Goal: Information Seeking & Learning: Learn about a topic

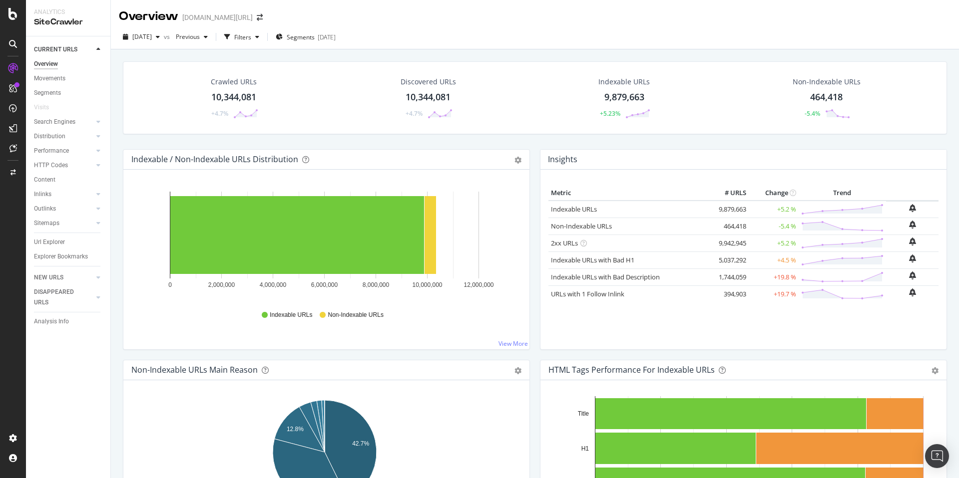
click at [177, 16] on div "Overview" at bounding box center [148, 16] width 59 height 17
click at [200, 15] on div "[DOMAIN_NAME][URL]" at bounding box center [217, 17] width 70 height 10
click at [50, 107] on div "SiteCrawler" at bounding box center [54, 112] width 35 height 10
click at [257, 19] on icon "arrow-right-arrow-left" at bounding box center [260, 17] width 6 height 7
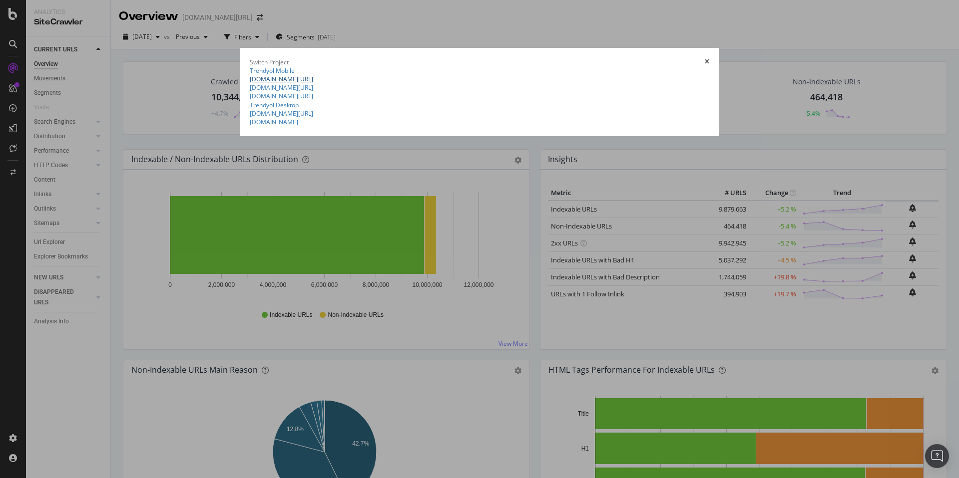
click at [250, 83] on link "[DOMAIN_NAME][URL]" at bounding box center [281, 79] width 63 height 8
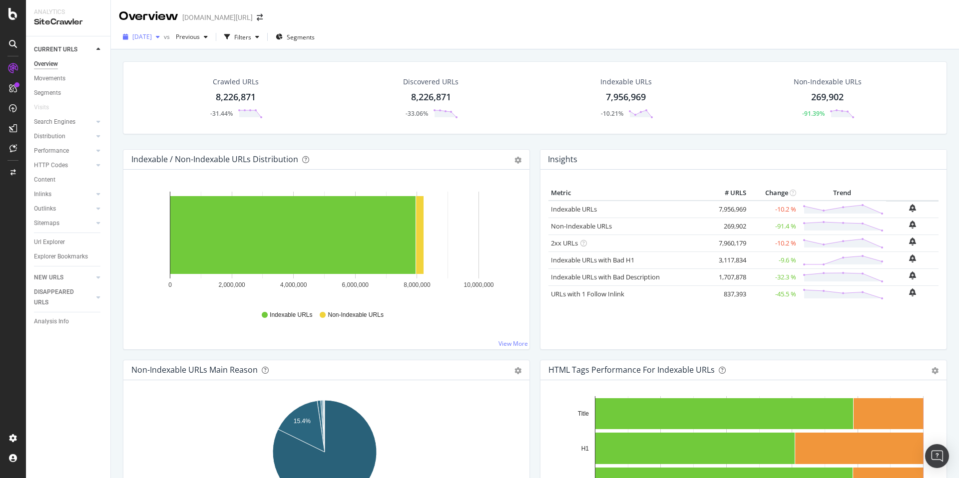
click at [139, 33] on span "[DATE]" at bounding box center [141, 36] width 19 height 8
click at [192, 91] on div "12.0M URLs" at bounding box center [205, 91] width 33 height 9
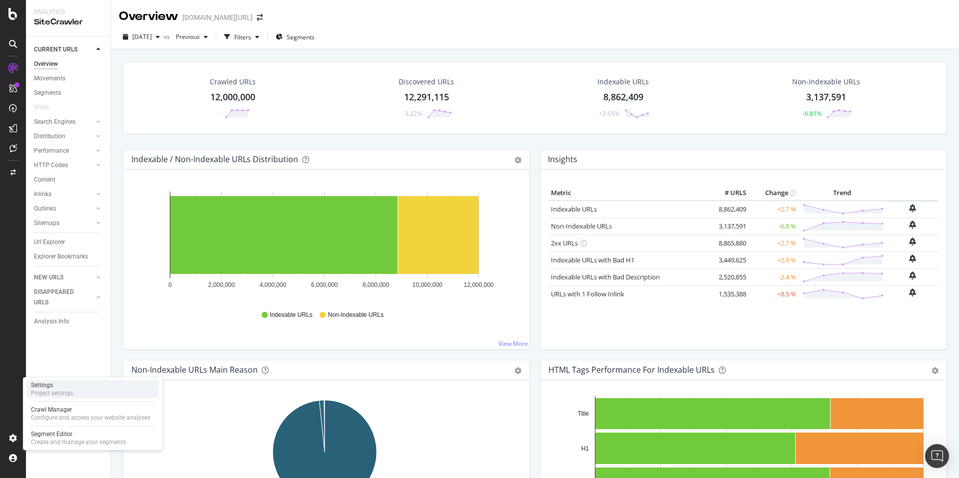
click at [81, 393] on div "Settings Project settings" at bounding box center [93, 390] width 132 height 18
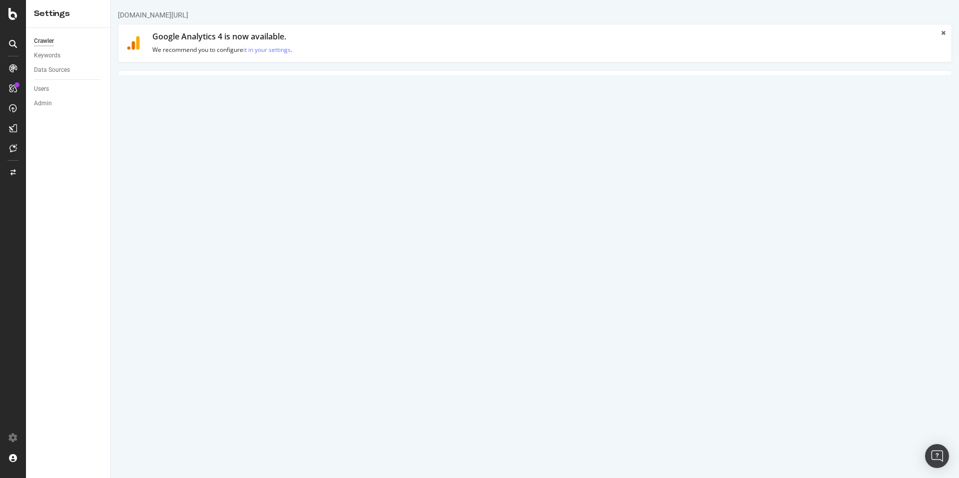
click at [203, 81] on link "Advanced Settings" at bounding box center [196, 84] width 77 height 27
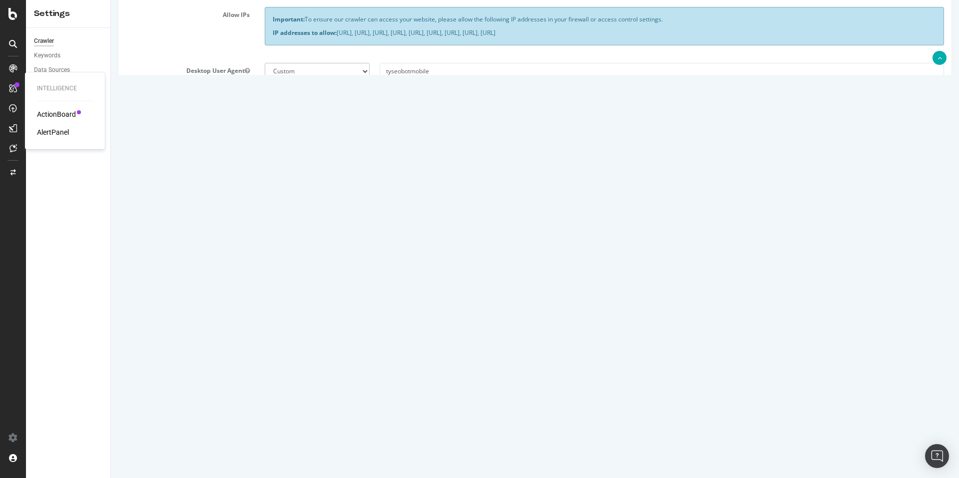
scroll to position [221, 0]
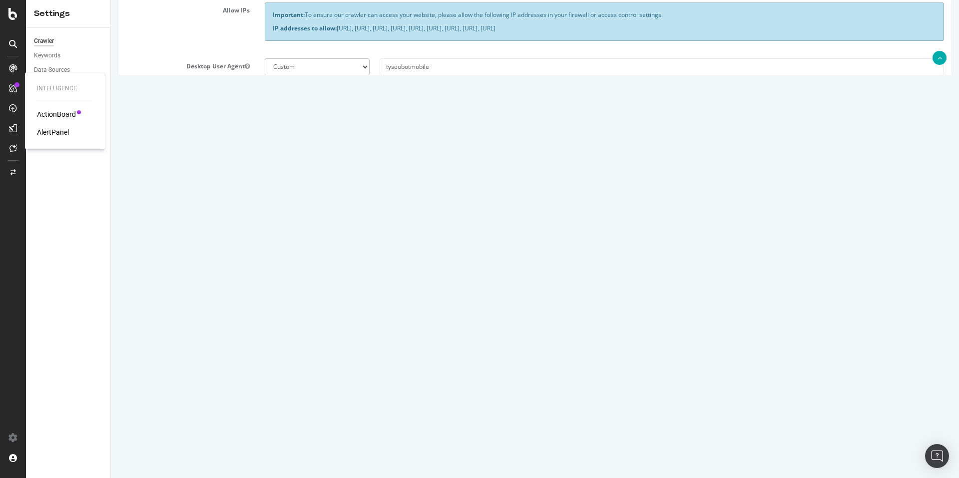
click at [215, 299] on div "Virtual Robots.txt" at bounding box center [534, 308] width 833 height 92
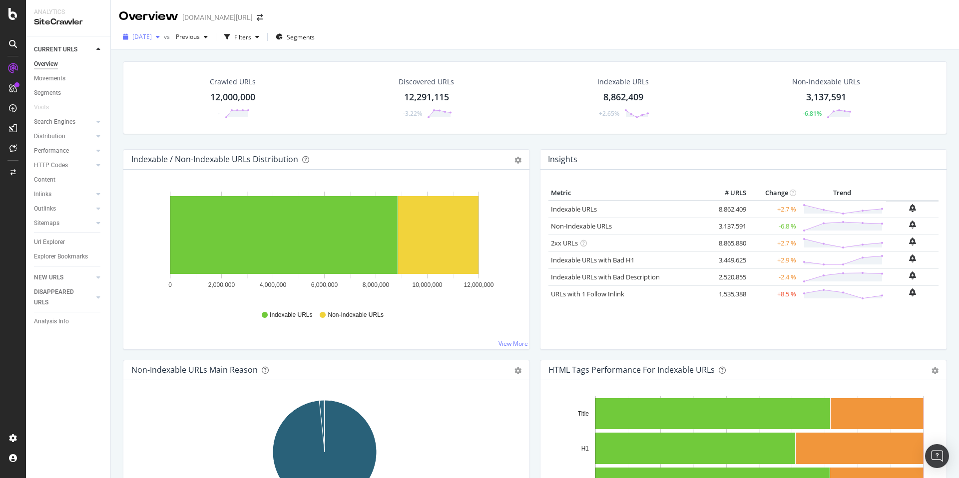
click at [152, 41] on span "[DATE]" at bounding box center [141, 36] width 19 height 8
click at [161, 71] on div "[DATE]" at bounding box center [159, 72] width 53 height 9
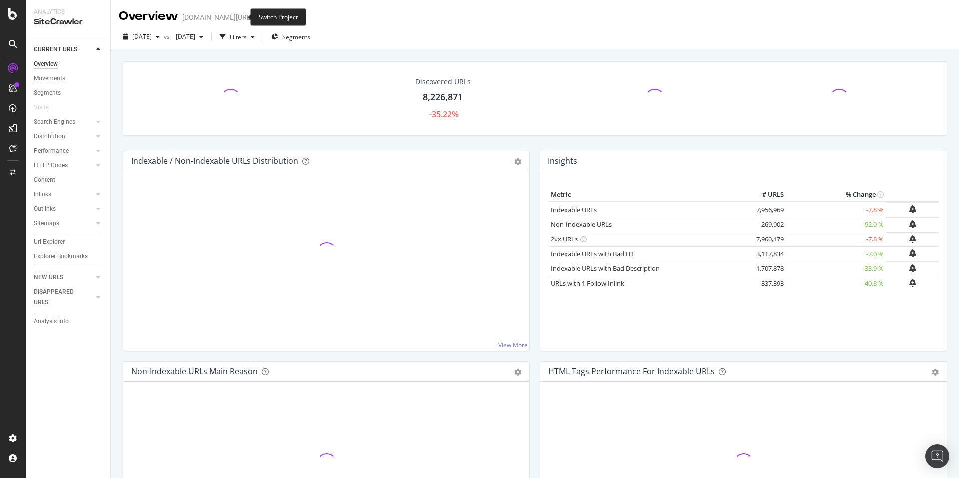
click at [253, 15] on span at bounding box center [260, 17] width 14 height 7
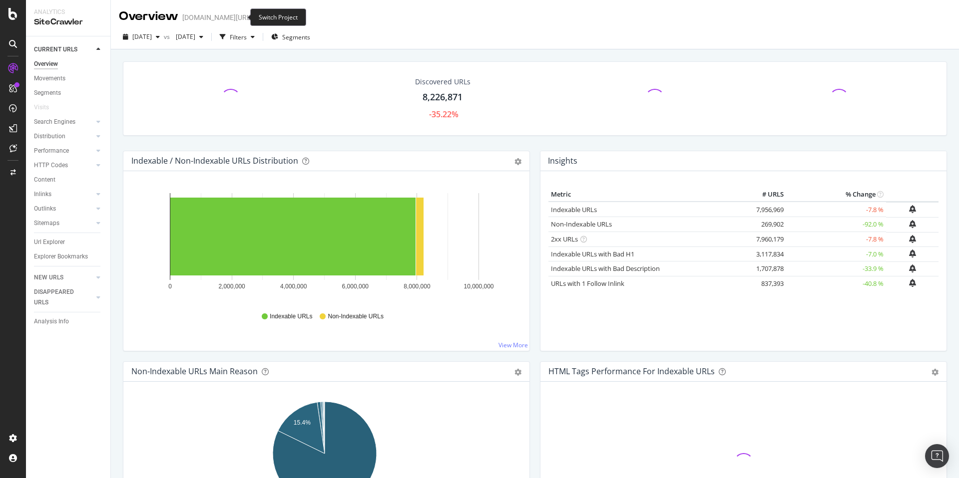
click at [257, 16] on icon "arrow-right-arrow-left" at bounding box center [260, 17] width 6 height 7
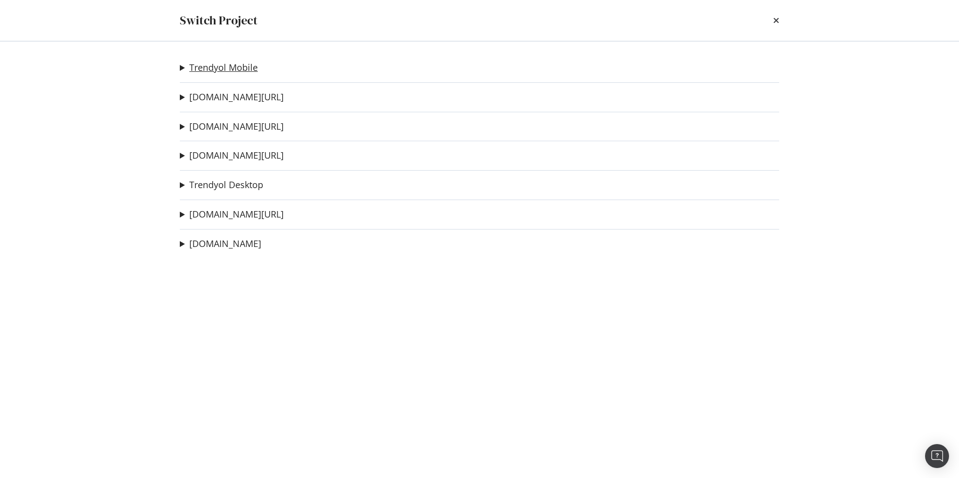
click at [221, 70] on link "Trendyol Mobile" at bounding box center [223, 67] width 68 height 10
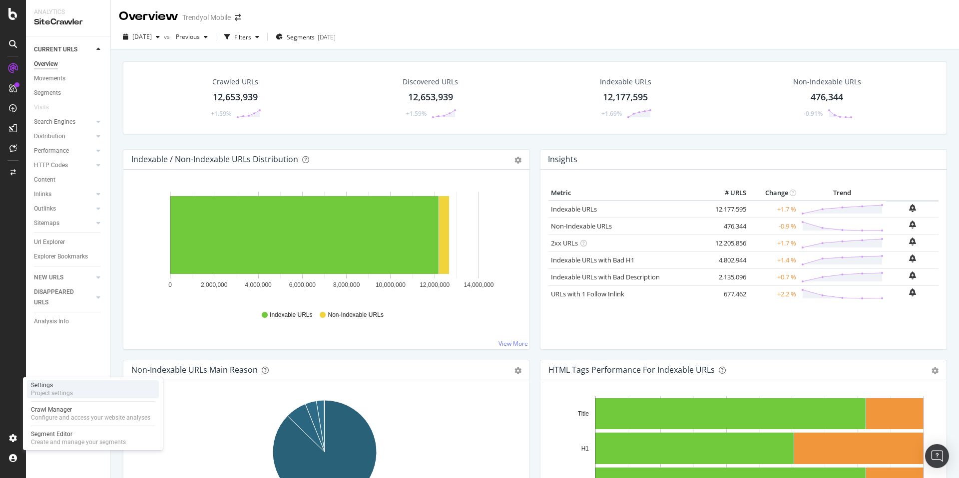
click at [70, 391] on div "Project settings" at bounding box center [52, 394] width 42 height 8
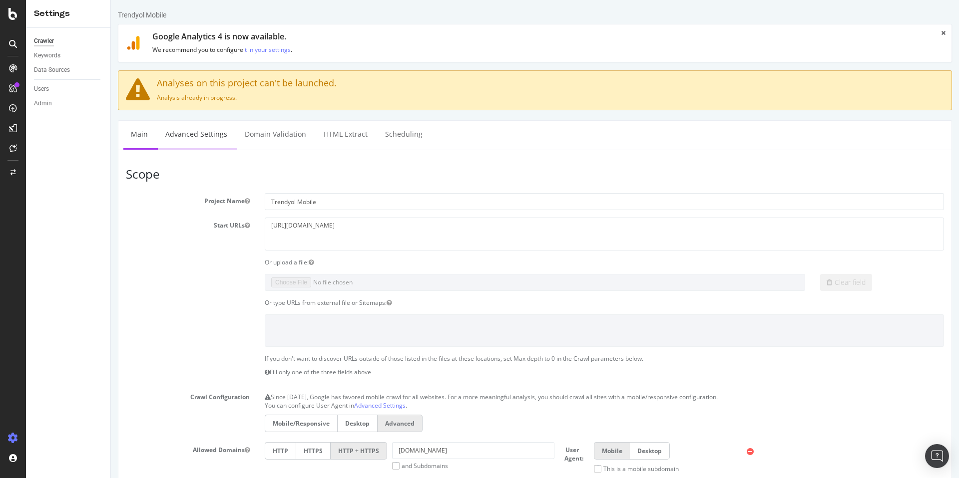
click at [193, 138] on link "Advanced Settings" at bounding box center [196, 134] width 77 height 27
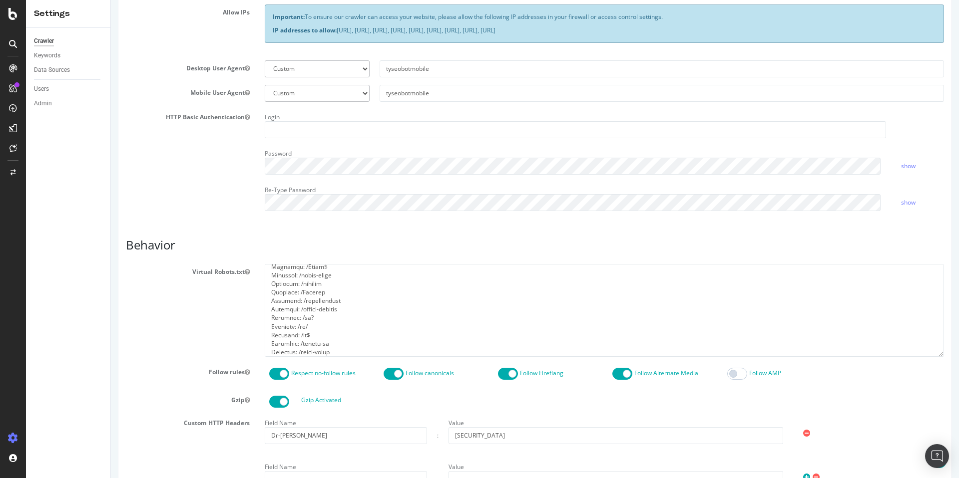
scroll to position [1290, 0]
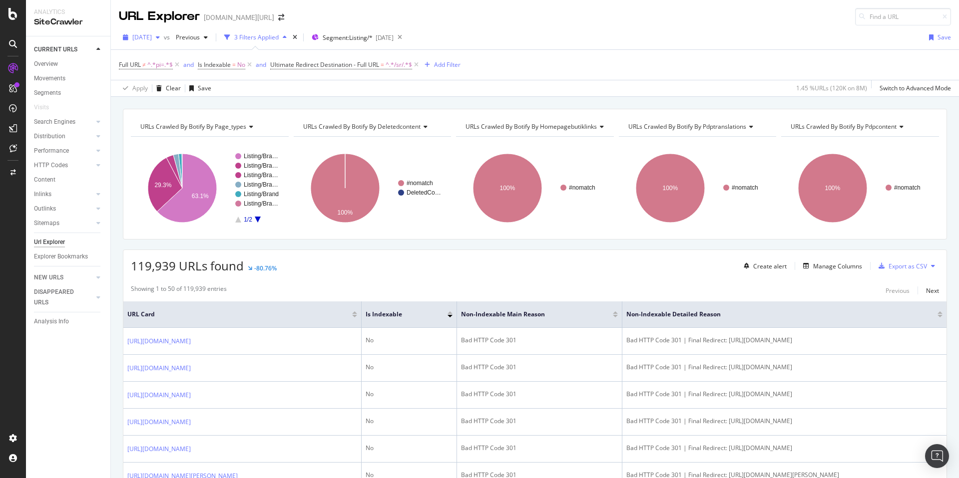
click at [157, 42] on div "[DATE]" at bounding box center [141, 37] width 45 height 15
click at [303, 285] on div "Showing 1 to 50 of 119,939 entries Previous Next" at bounding box center [534, 291] width 823 height 12
click at [150, 37] on span "[DATE]" at bounding box center [141, 37] width 19 height 8
click at [56, 135] on div "Distribution" at bounding box center [49, 136] width 31 height 10
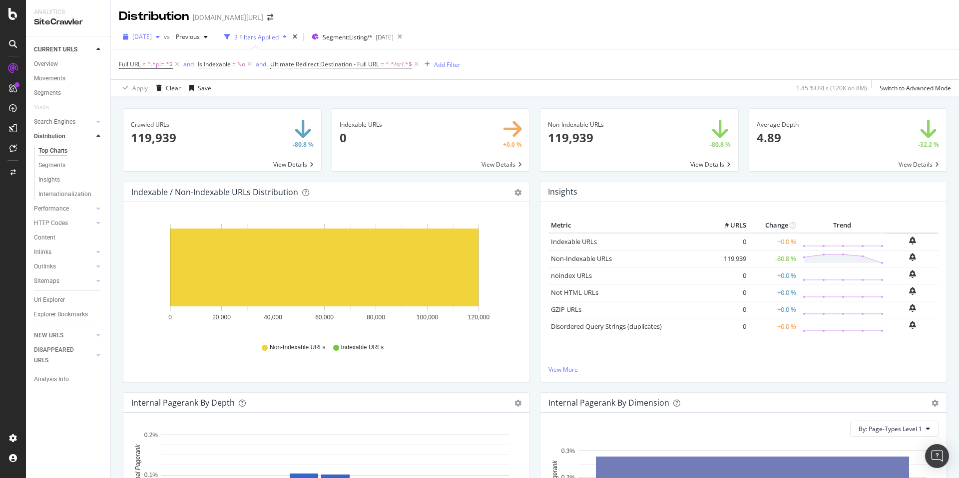
click at [149, 36] on span "[DATE]" at bounding box center [141, 36] width 19 height 8
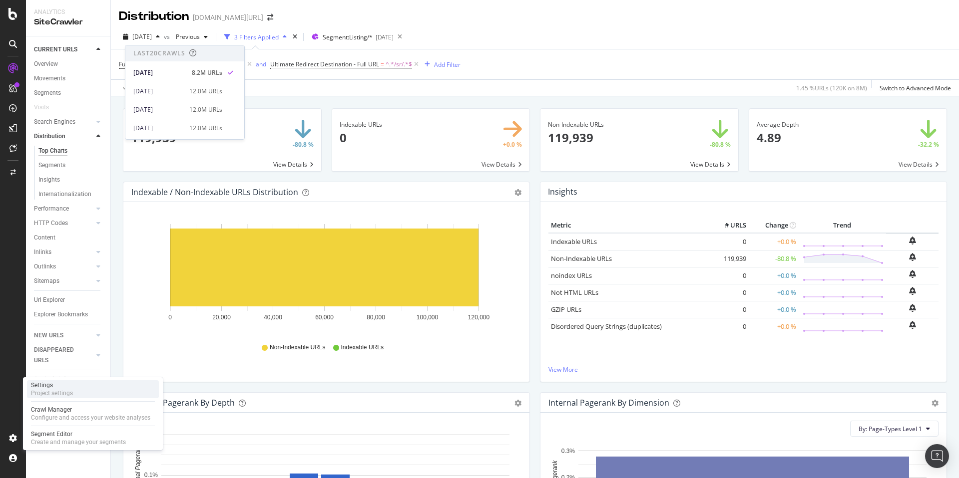
click at [76, 395] on div "Settings Project settings" at bounding box center [93, 390] width 132 height 18
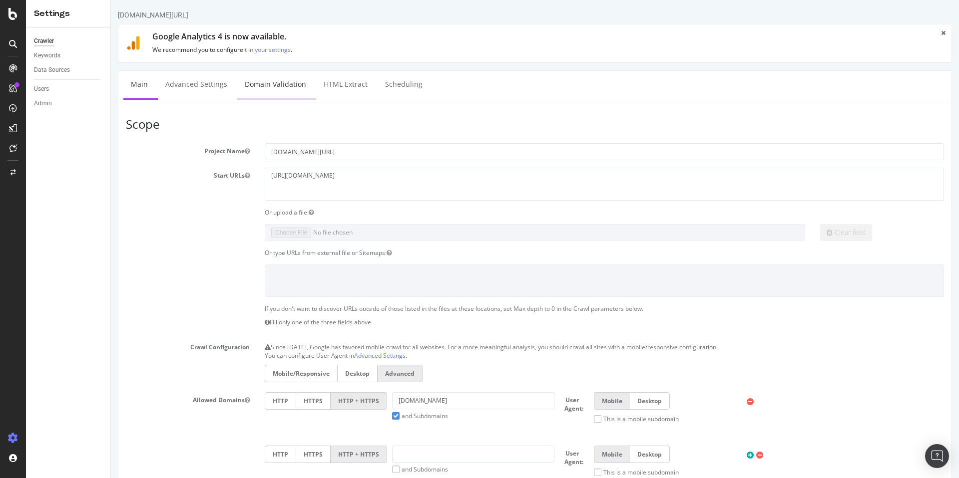
click at [264, 90] on link "Domain Validation" at bounding box center [275, 84] width 76 height 27
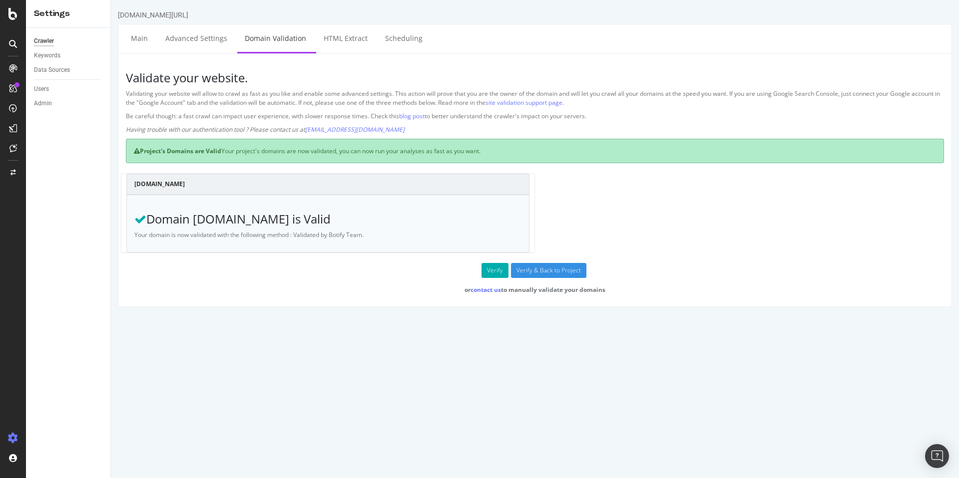
click at [175, 54] on div "Validate your website. Validating your website will allow to crawl as fast as y…" at bounding box center [535, 180] width 834 height 254
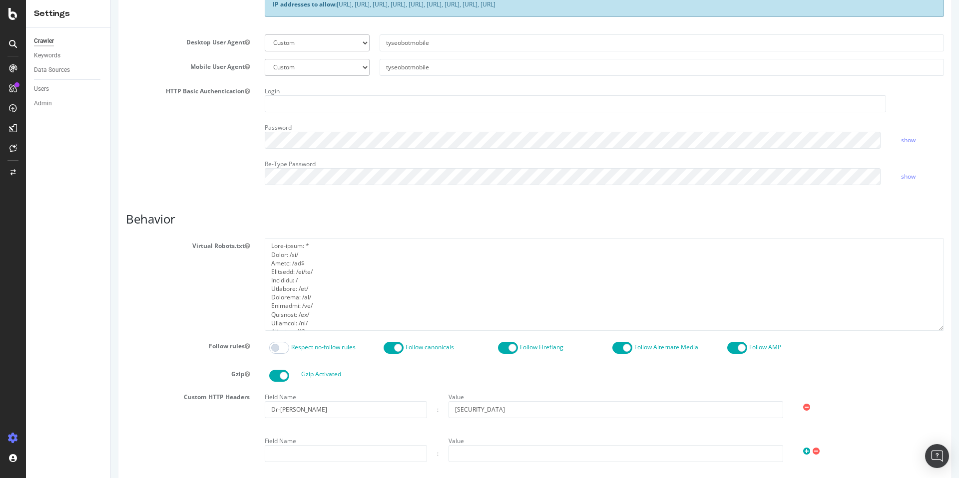
scroll to position [320, 0]
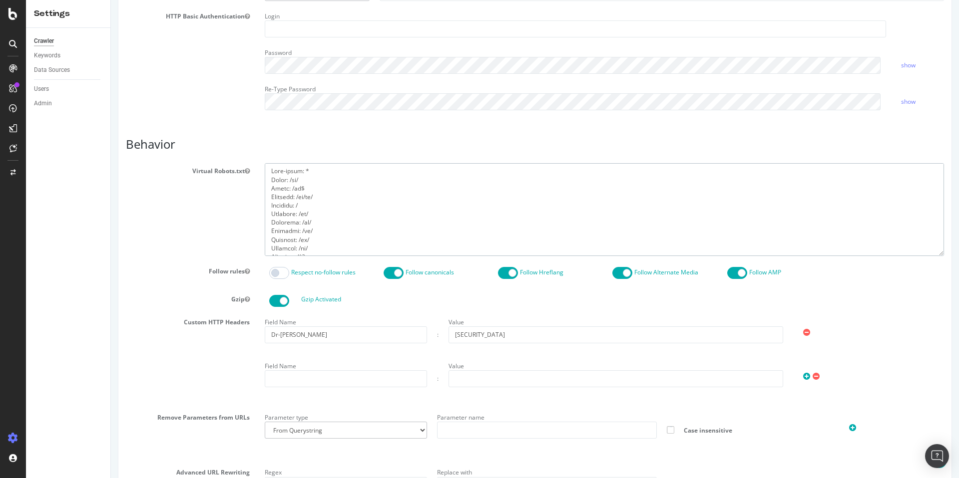
drag, startPoint x: 317, startPoint y: 197, endPoint x: 268, endPoint y: 198, distance: 48.5
click at [268, 198] on textarea at bounding box center [604, 209] width 679 height 92
drag, startPoint x: 314, startPoint y: 241, endPoint x: 295, endPoint y: 241, distance: 18.5
click at [295, 241] on textarea at bounding box center [604, 209] width 679 height 92
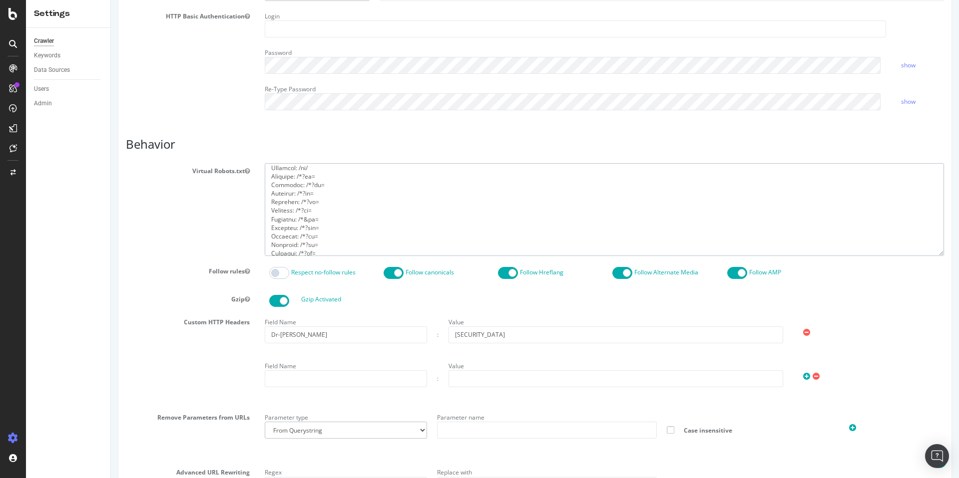
scroll to position [0, 0]
drag, startPoint x: 270, startPoint y: 172, endPoint x: 356, endPoint y: 209, distance: 93.1
click at [356, 209] on textarea at bounding box center [604, 209] width 679 height 92
click at [306, 202] on textarea at bounding box center [604, 209] width 679 height 92
drag, startPoint x: 303, startPoint y: 188, endPoint x: 260, endPoint y: 180, distance: 43.8
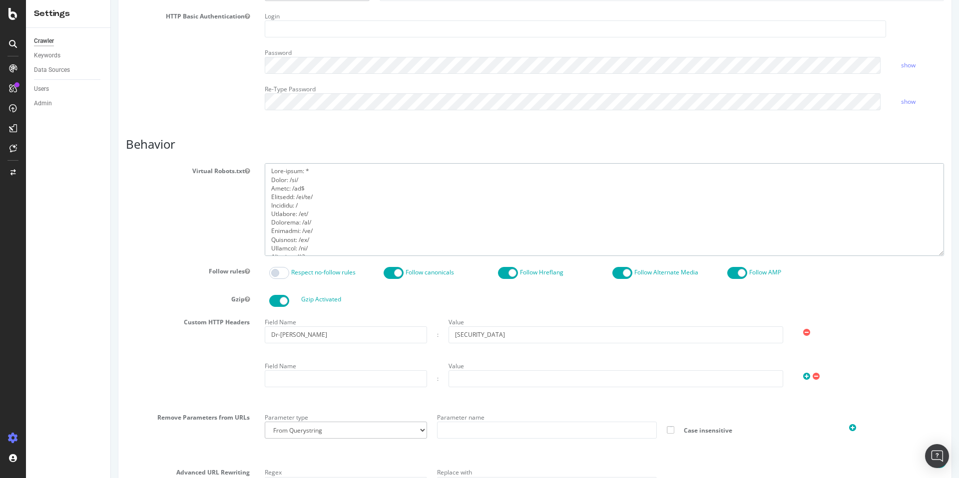
click at [260, 180] on div at bounding box center [604, 209] width 694 height 92
drag, startPoint x: 298, startPoint y: 197, endPoint x: 305, endPoint y: 197, distance: 7.0
click at [305, 197] on textarea at bounding box center [604, 209] width 679 height 92
click at [342, 223] on textarea at bounding box center [604, 209] width 679 height 92
click at [320, 197] on textarea at bounding box center [604, 209] width 679 height 92
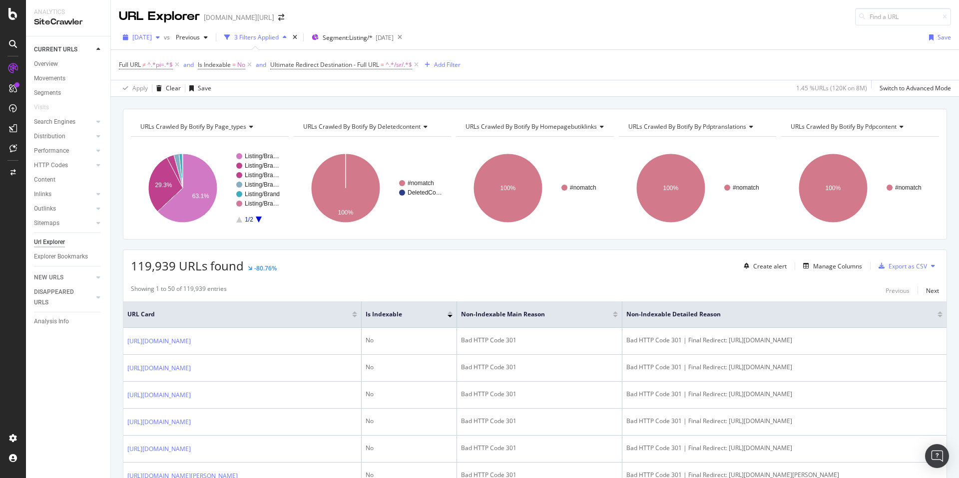
click at [152, 39] on span "[DATE]" at bounding box center [141, 37] width 19 height 8
click at [362, 285] on div "Showing 1 to 50 of 119,939 entries Previous Next" at bounding box center [534, 291] width 823 height 12
click at [152, 39] on span "[DATE]" at bounding box center [141, 37] width 19 height 8
click at [299, 98] on div "URLs Crawled By Botify By page_types Chart (by Value) Table Expand Export as CS…" at bounding box center [535, 109] width 848 height 24
click at [152, 38] on span "[DATE]" at bounding box center [141, 37] width 19 height 8
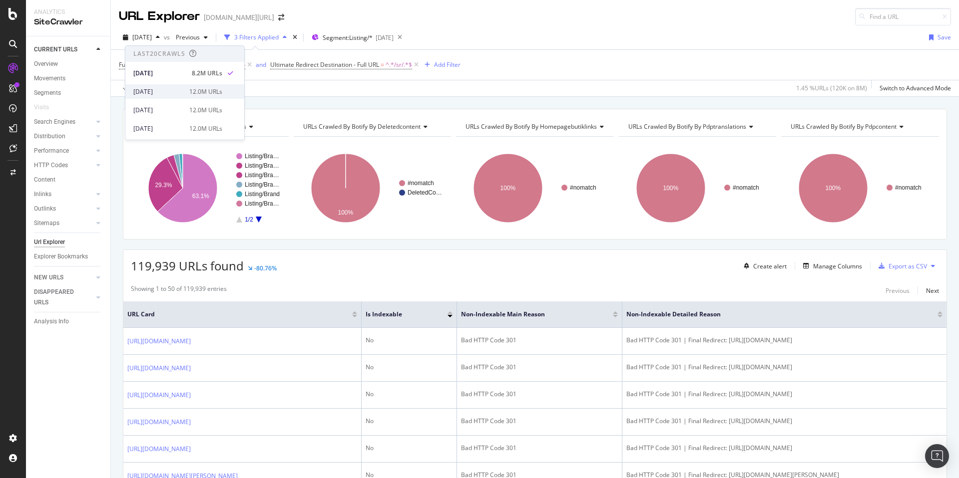
click at [177, 94] on div "[DATE]" at bounding box center [158, 91] width 50 height 9
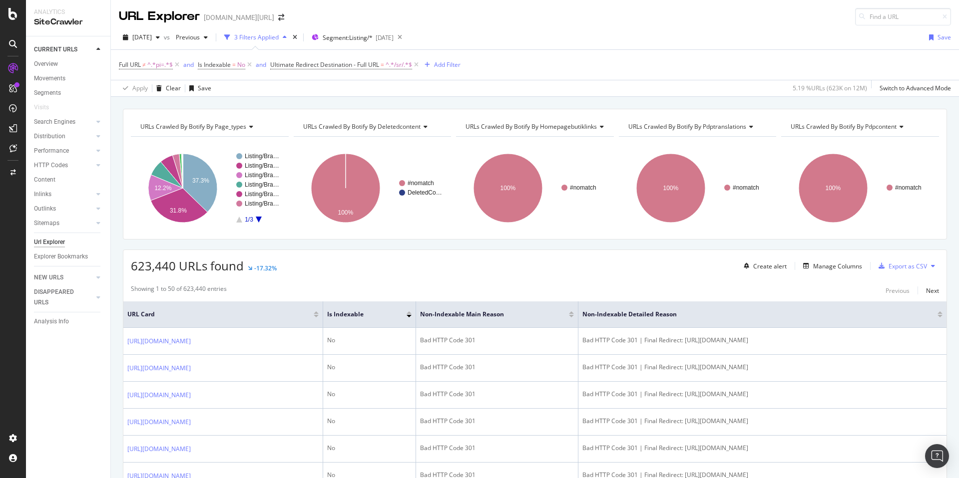
click at [309, 104] on div "URLs Crawled By Botify By page_types Chart (by Value) Table Expand Export as CS…" at bounding box center [535, 109] width 848 height 24
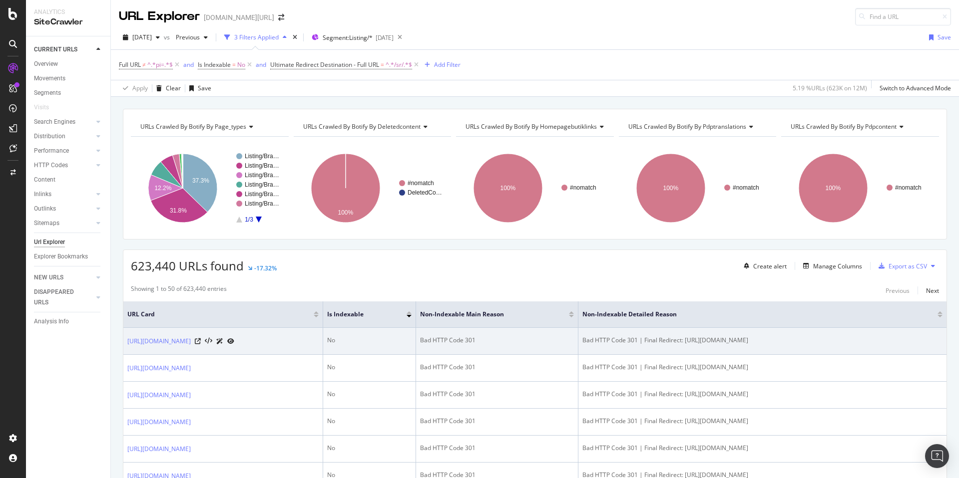
drag, startPoint x: 726, startPoint y: 339, endPoint x: 808, endPoint y: 339, distance: 81.9
click at [808, 339] on div "Bad HTTP Code 301 | Final Redirect: https://www.trendyol.com/ar/sr/bohemai-pink…" at bounding box center [762, 340] width 360 height 9
click at [809, 341] on div "Bad HTTP Code 301 | Final Redirect: https://www.trendyol.com/ar/sr/bohemai-pink…" at bounding box center [762, 340] width 360 height 9
drag, startPoint x: 686, startPoint y: 340, endPoint x: 923, endPoint y: 344, distance: 237.3
click at [923, 344] on div "Bad HTTP Code 301 | Final Redirect: https://www.trendyol.com/ar/sr/bohemai-pink…" at bounding box center [762, 340] width 360 height 9
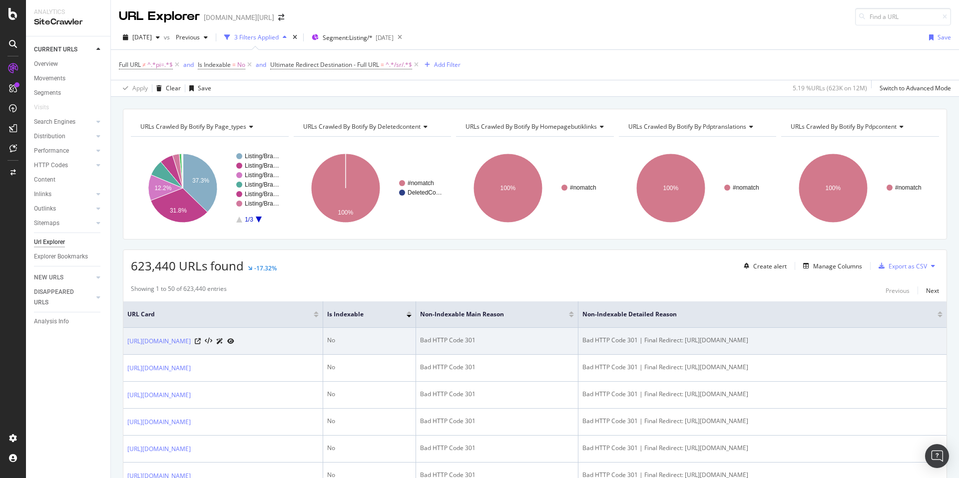
copy div "https://www.trendyol.com/ar/sr/bohemai-pink-women-vests-x-b166590-r12-g1-c1207"
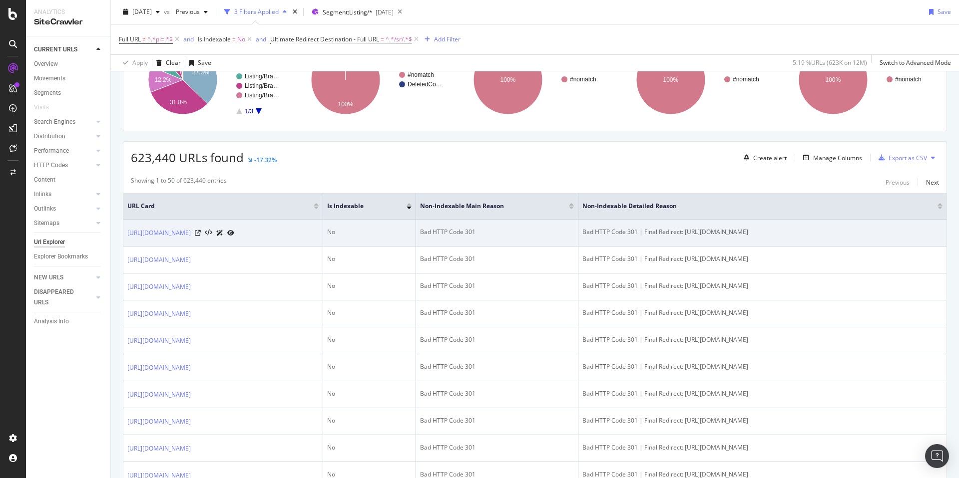
scroll to position [119, 0]
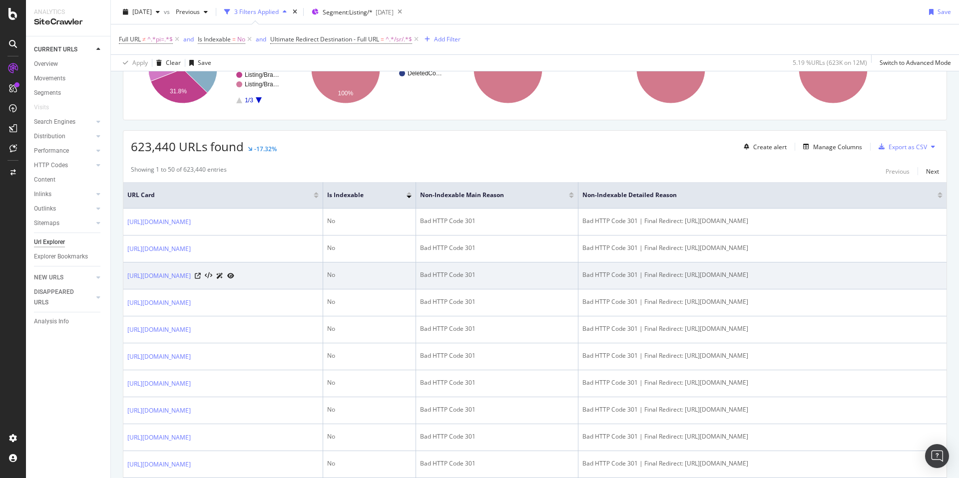
drag, startPoint x: 685, startPoint y: 293, endPoint x: 697, endPoint y: 303, distance: 15.6
click at [697, 280] on div "Bad HTTP Code 301 | Final Redirect: https://www.trendyol.com/ar/sr/apnea-blue-w…" at bounding box center [762, 275] width 360 height 9
copy div "https://www.trendyol.com/ar/sr/apnea-blue-women-palette-and-booties-x-b154415-r…"
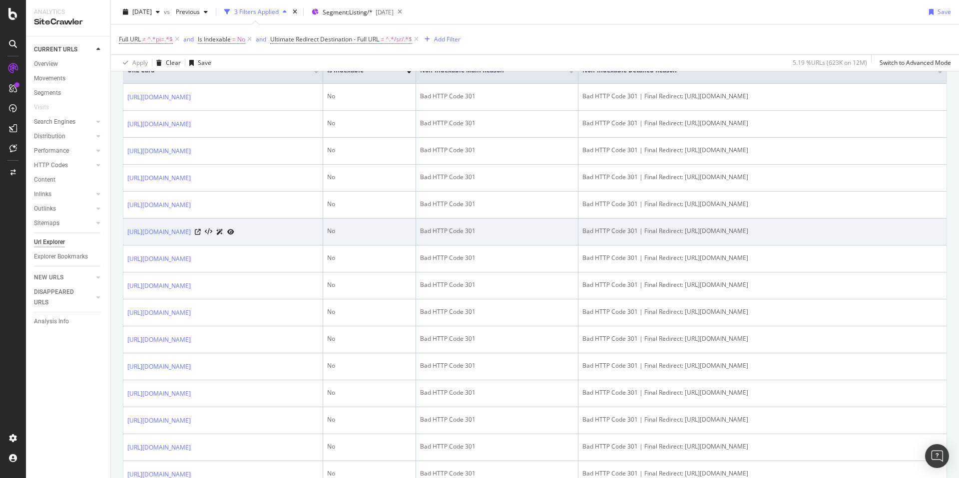
scroll to position [563, 0]
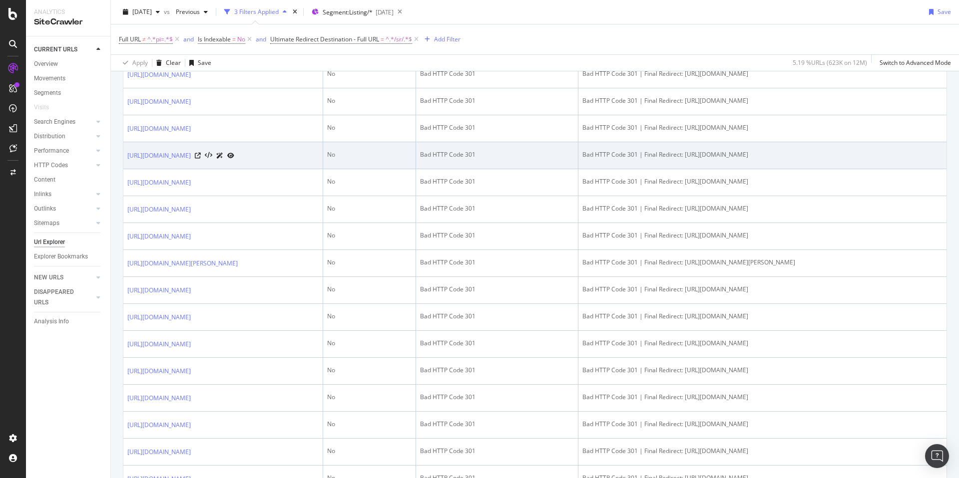
drag, startPoint x: 684, startPoint y: 288, endPoint x: 856, endPoint y: 288, distance: 171.8
click at [856, 159] on div "Bad HTTP Code 301 | Final Redirect: https://www.trendyol.com/ar/sr/egricayir-ca…" at bounding box center [762, 154] width 360 height 9
copy div "https://www.trendyol.com/ar/sr/egricayir-care-oils-x-b110104"
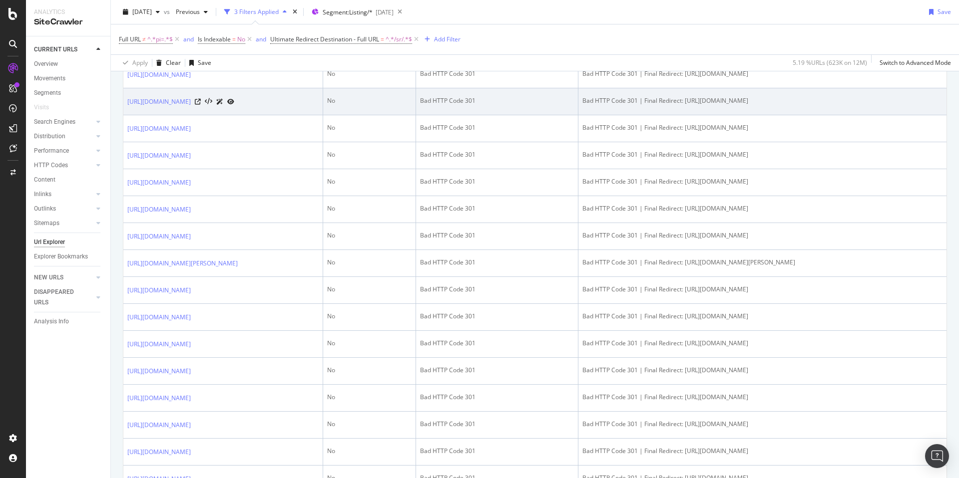
scroll to position [0, 0]
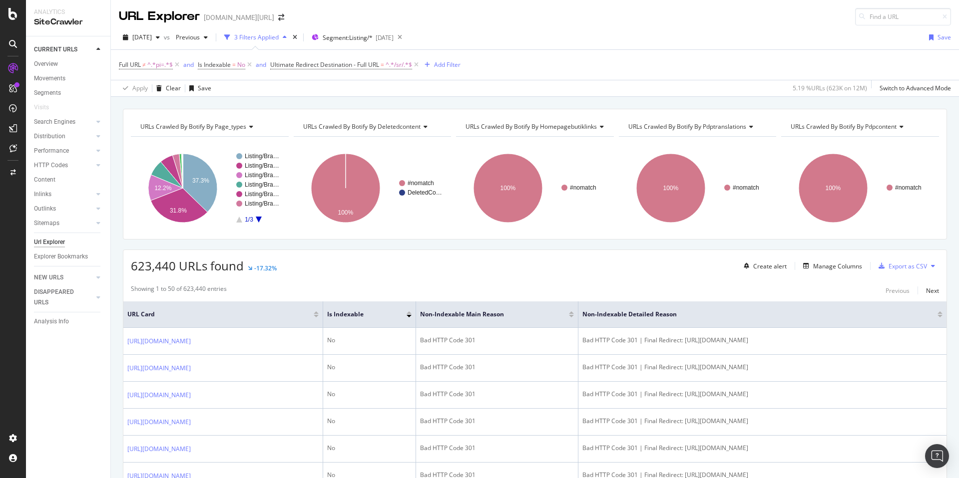
click at [259, 219] on icon "A chart." at bounding box center [259, 220] width 6 height 6
click at [240, 219] on icon "A chart." at bounding box center [239, 220] width 6 height 6
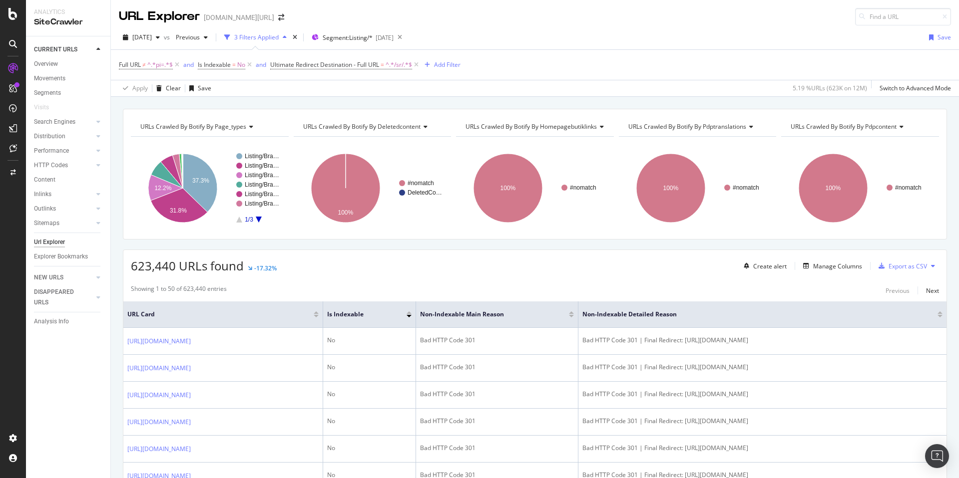
click at [229, 123] on span "URLs Crawled By Botify By page_types" at bounding box center [193, 126] width 106 height 8
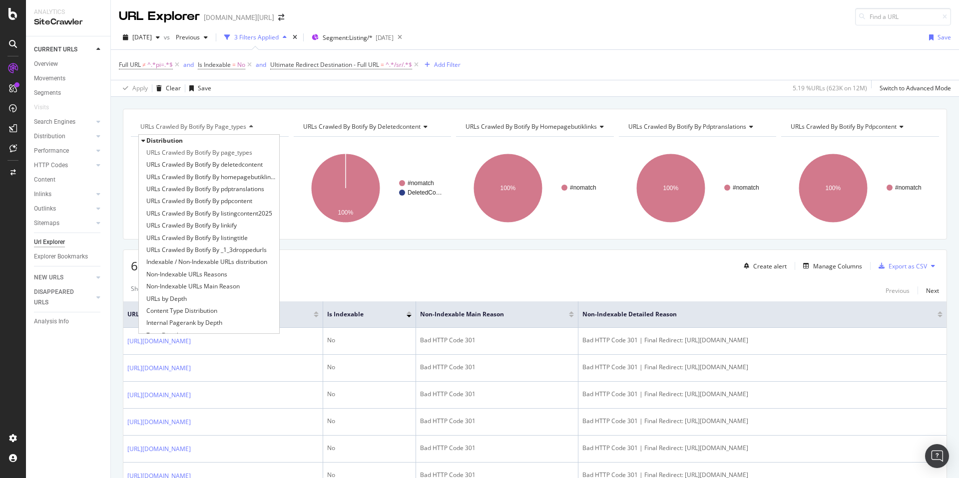
click at [298, 151] on rect "A chart." at bounding box center [373, 188] width 158 height 87
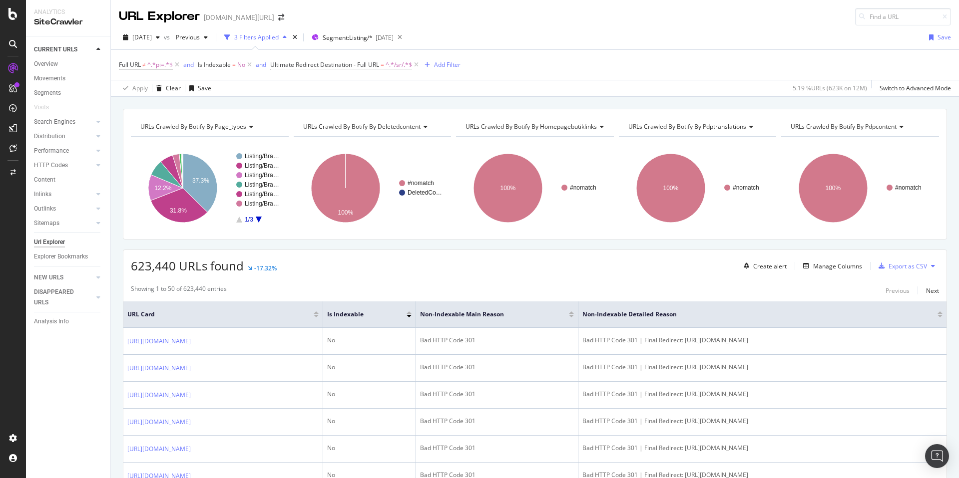
click at [259, 219] on icon "A chart." at bounding box center [259, 220] width 6 height 6
click at [259, 218] on icon "A chart." at bounding box center [259, 220] width 6 height 6
click at [387, 42] on div "Segment: Listing/* 2025-08-27" at bounding box center [353, 37] width 82 height 15
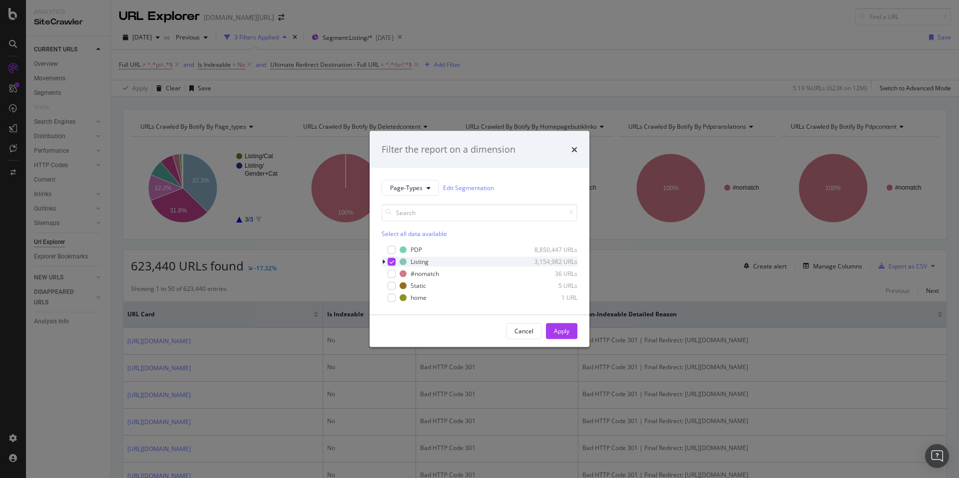
click at [384, 263] on icon "modal" at bounding box center [383, 262] width 3 height 6
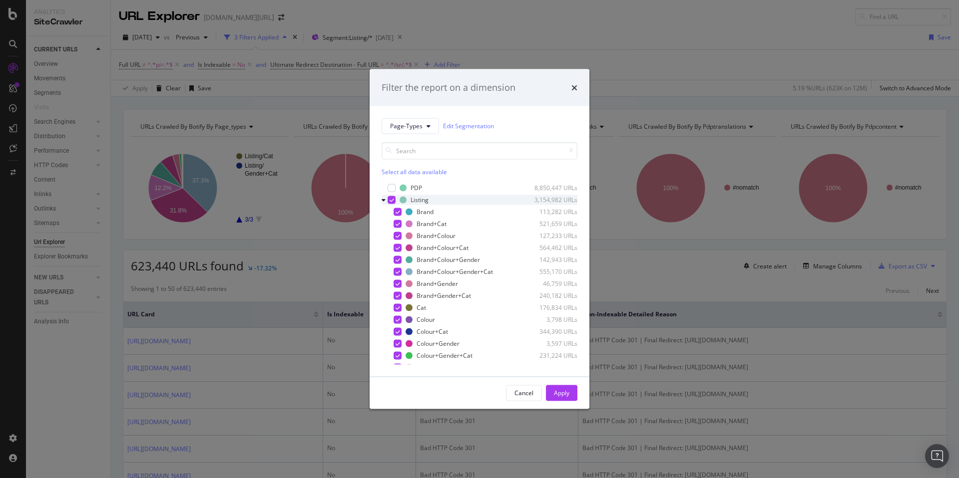
click at [391, 200] on icon "modal" at bounding box center [392, 199] width 4 height 5
click at [396, 210] on div "modal" at bounding box center [398, 212] width 8 height 8
click at [563, 389] on div "Apply" at bounding box center [561, 393] width 15 height 8
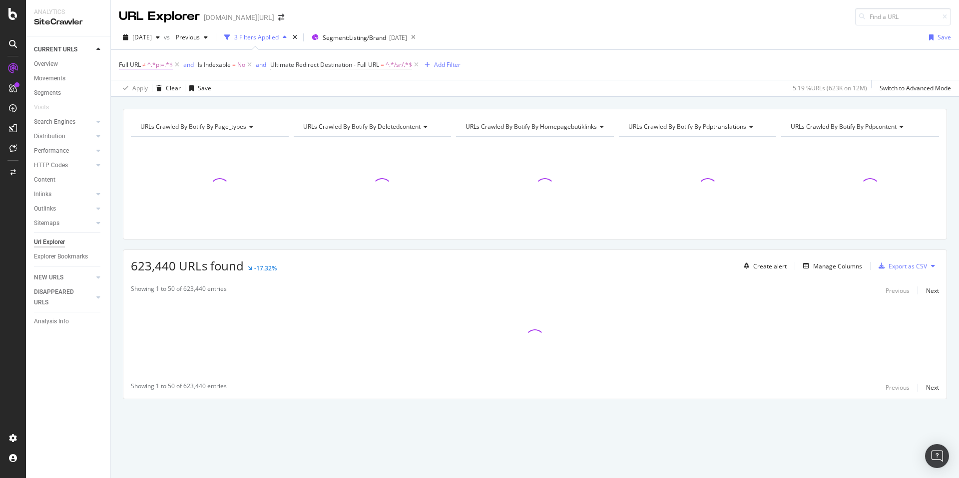
click at [155, 63] on span "^.*pi=.*$" at bounding box center [159, 65] width 25 height 14
click at [303, 94] on div "Apply Clear Save 5.19 % URLs ( 623K on 12M ) Switch to Advanced Mode" at bounding box center [535, 88] width 848 height 16
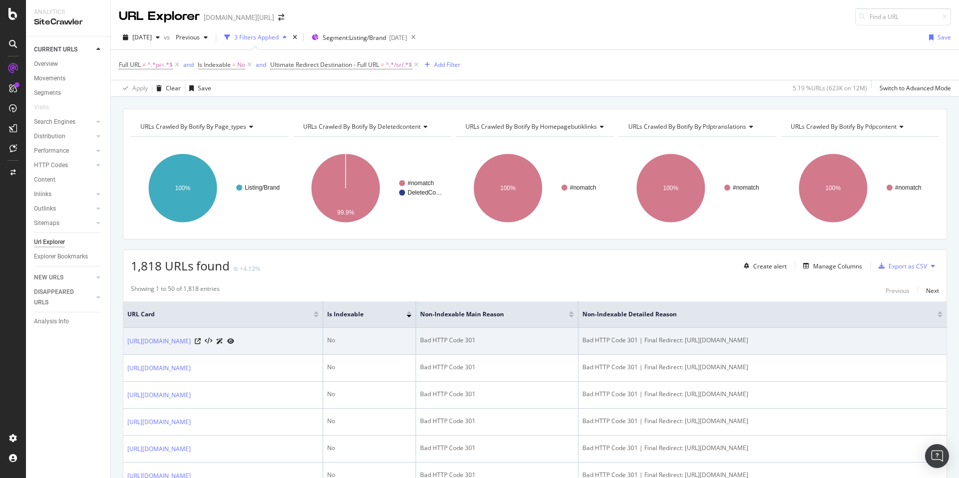
drag, startPoint x: 685, startPoint y: 340, endPoint x: 833, endPoint y: 340, distance: 148.3
click at [833, 340] on div "Bad HTTP Code 301 | Final Redirect: https://www.trendyol.com/ar/sr/i-love-x-b17…" at bounding box center [762, 340] width 360 height 9
copy link "https://www.trendyol.com/ar/i-love-x-b173695"
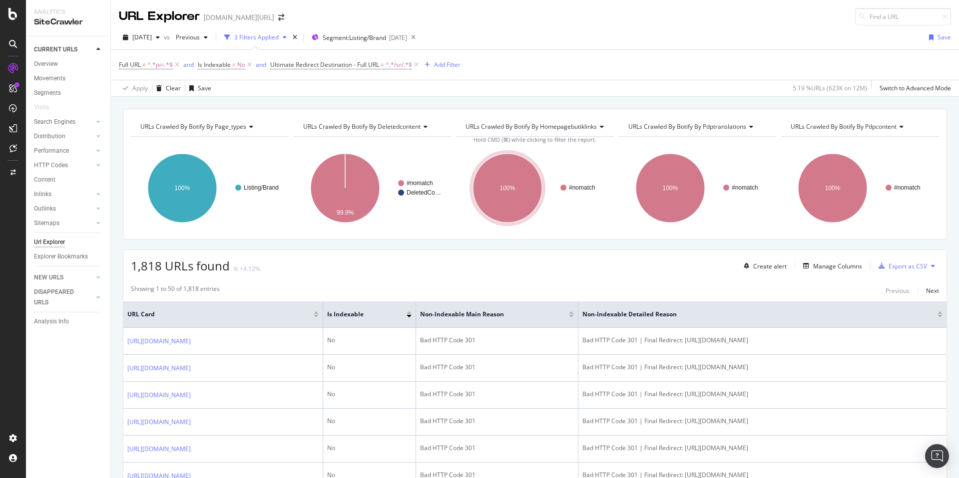
click at [420, 39] on icon at bounding box center [413, 37] width 12 height 14
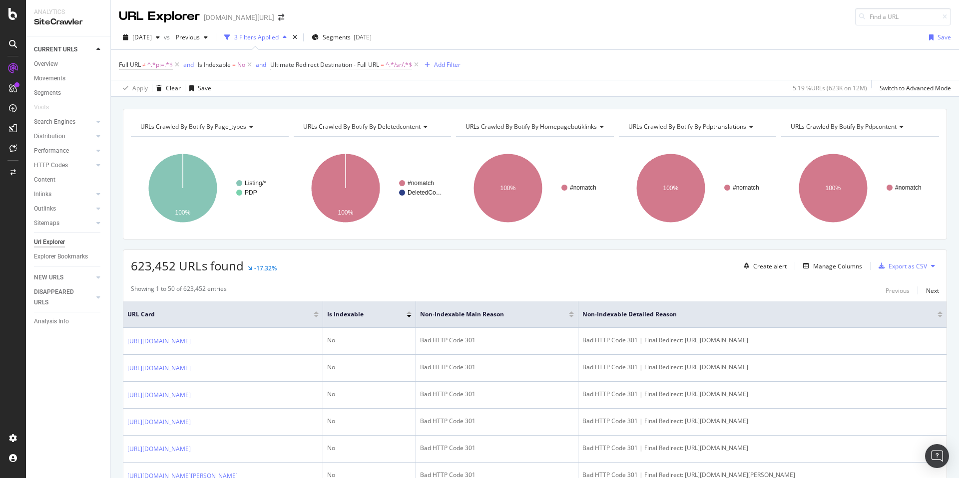
click at [386, 91] on div "Apply Clear Save 5.19 % URLs ( 623K on 12M ) Switch to Advanced Mode" at bounding box center [535, 88] width 848 height 16
click at [152, 39] on span "[DATE]" at bounding box center [141, 37] width 19 height 8
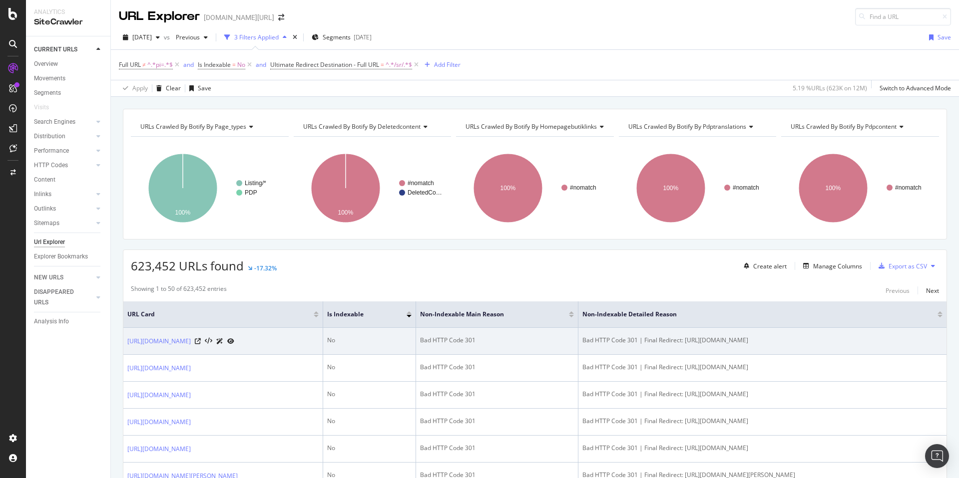
drag, startPoint x: 685, startPoint y: 341, endPoint x: 905, endPoint y: 343, distance: 219.7
click at [905, 343] on div "Bad HTTP Code 301 | Final Redirect: https://www.trendyol.com/ar/sr/esrahelvaci-…" at bounding box center [762, 340] width 360 height 9
click at [685, 337] on div "Bad HTTP Code 301 | Final Redirect: https://www.trendyol.com/ar/sr/esrahelvaci-…" at bounding box center [762, 340] width 360 height 9
drag, startPoint x: 685, startPoint y: 338, endPoint x: 706, endPoint y: 341, distance: 21.8
click at [706, 341] on div "Bad HTTP Code 301 | Final Redirect: https://www.trendyol.com/ar/sr/esrahelvaci-…" at bounding box center [762, 340] width 360 height 9
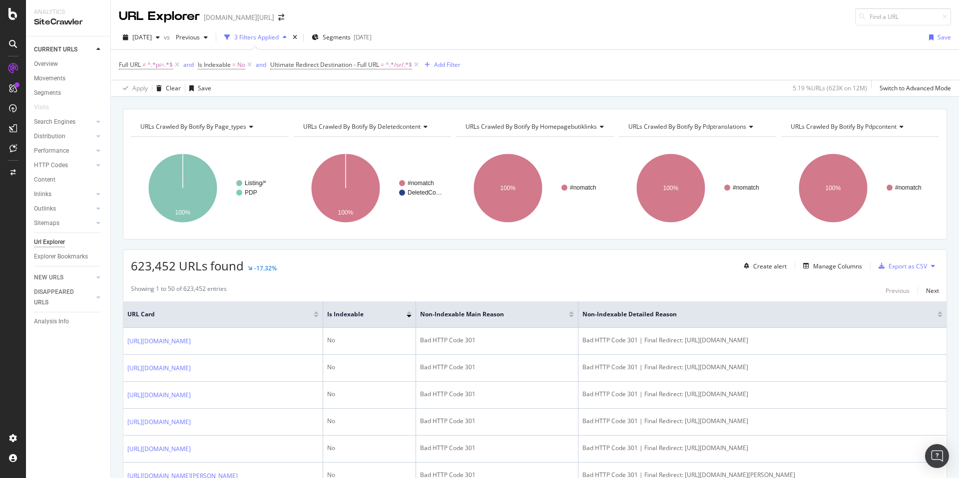
click at [391, 261] on div "623,452 URLs found -17.32% Create alert Manage Columns Export as CSV" at bounding box center [534, 262] width 823 height 24
click at [156, 41] on div "[DATE]" at bounding box center [141, 37] width 45 height 15
click at [168, 64] on div "2025 Sep. 5th 8.2M URLs" at bounding box center [184, 71] width 119 height 18
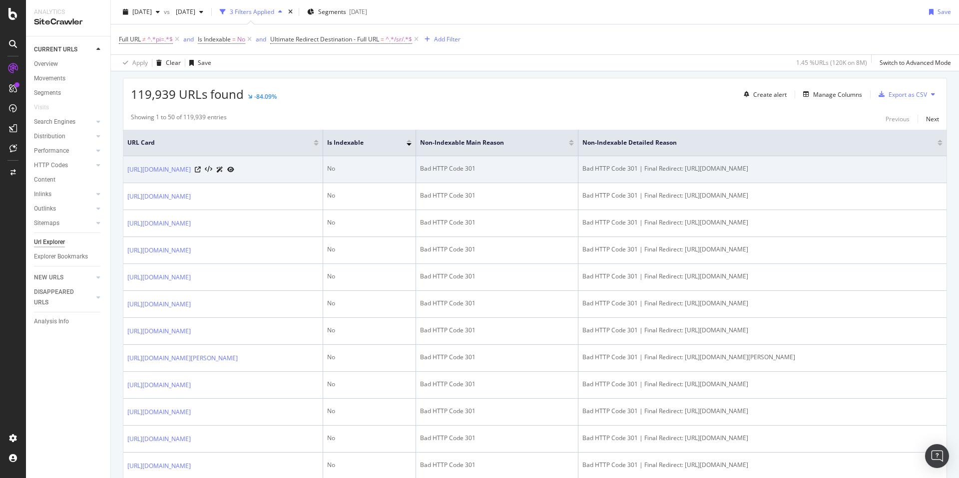
scroll to position [171, 0]
drag, startPoint x: 666, startPoint y: 168, endPoint x: 872, endPoint y: 171, distance: 206.3
click at [872, 171] on div "Bad HTTP Code 301 | Final Redirect: https://www.trendyol.com/ar/sr/istikbal-pil…" at bounding box center [762, 169] width 360 height 9
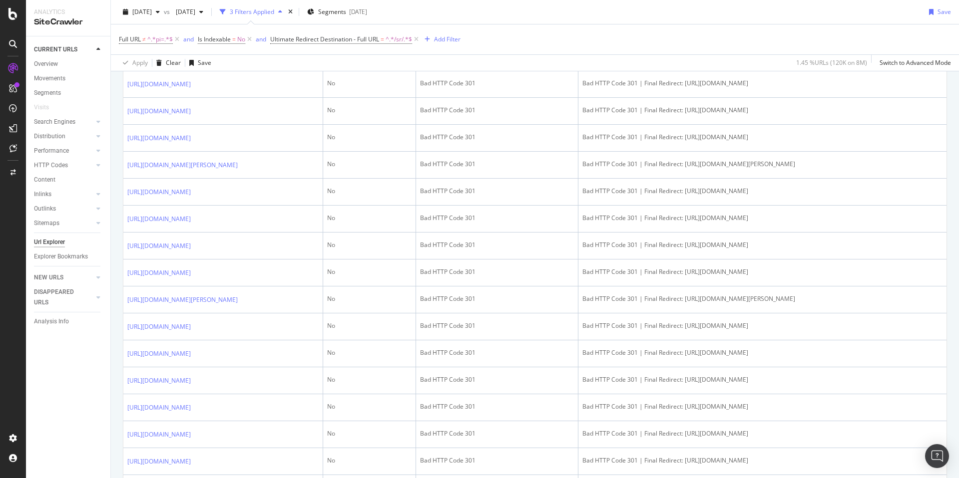
scroll to position [0, 0]
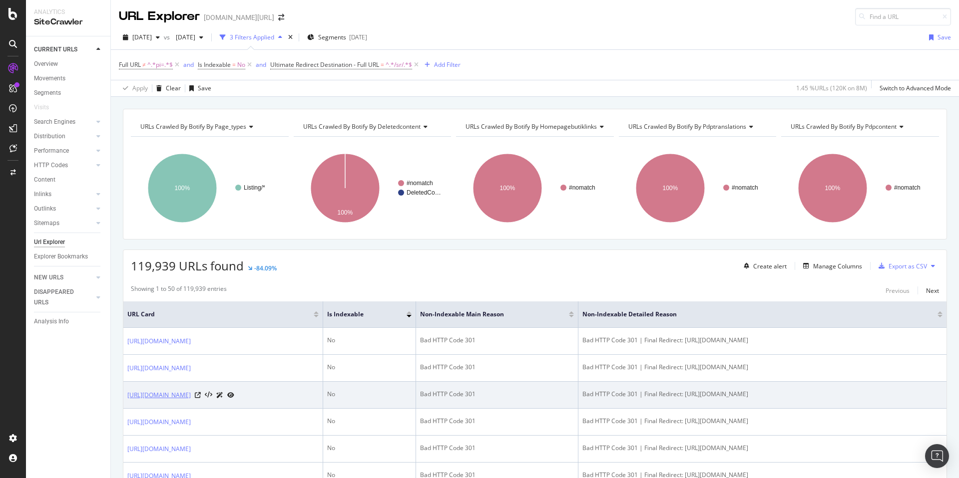
drag, startPoint x: 248, startPoint y: 328, endPoint x: 236, endPoint y: 428, distance: 100.7
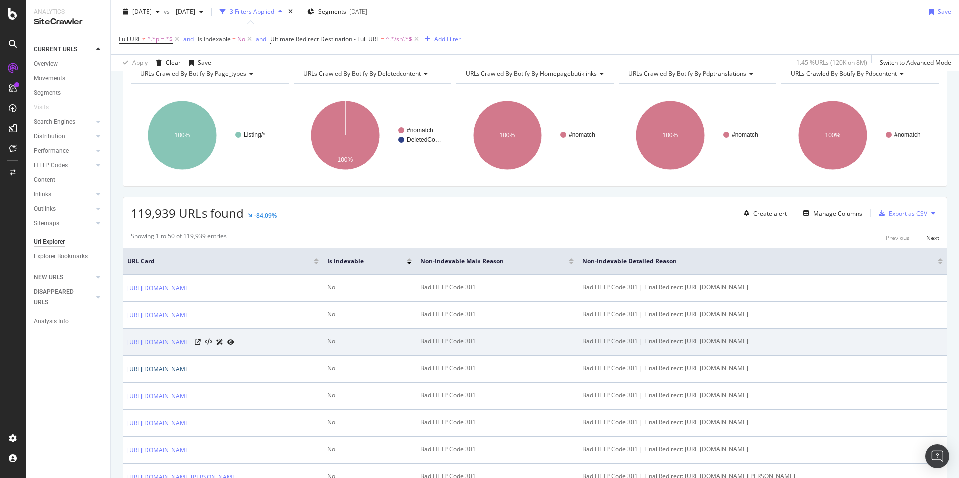
scroll to position [171, 0]
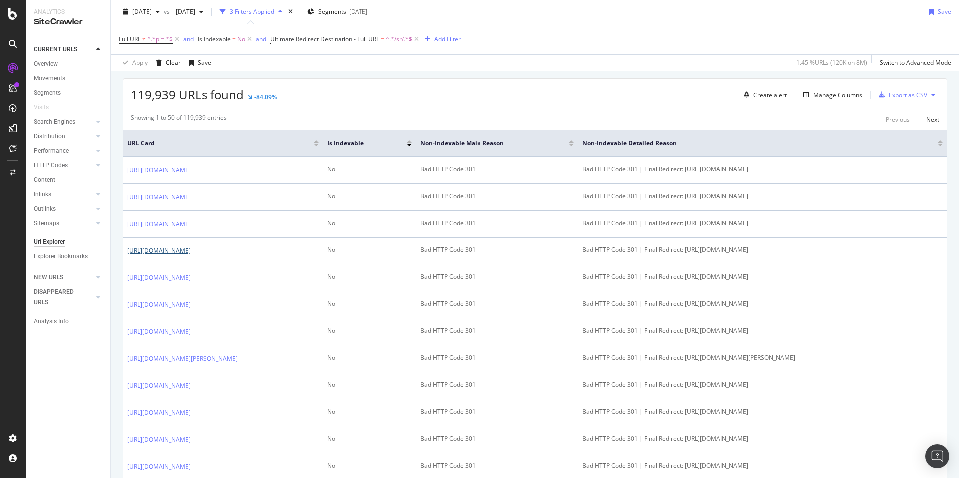
drag, startPoint x: 236, startPoint y: 428, endPoint x: 264, endPoint y: 114, distance: 314.4
click at [264, 114] on div "Showing 1 to 50 of 119,939 entries Previous Next" at bounding box center [534, 119] width 823 height 12
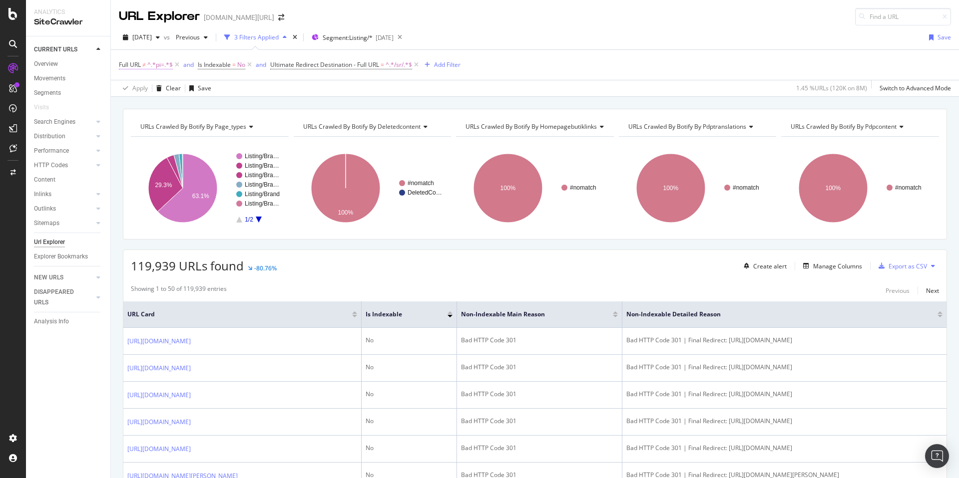
click at [143, 67] on span "≠" at bounding box center [143, 64] width 3 height 8
click at [160, 90] on span "Doesn't contain" at bounding box center [149, 88] width 43 height 8
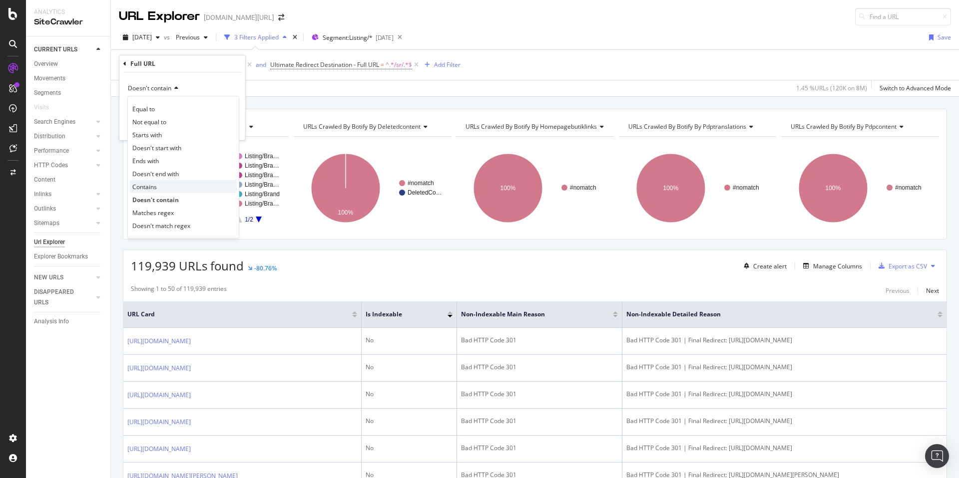
click at [159, 185] on div "Contains" at bounding box center [183, 186] width 107 height 13
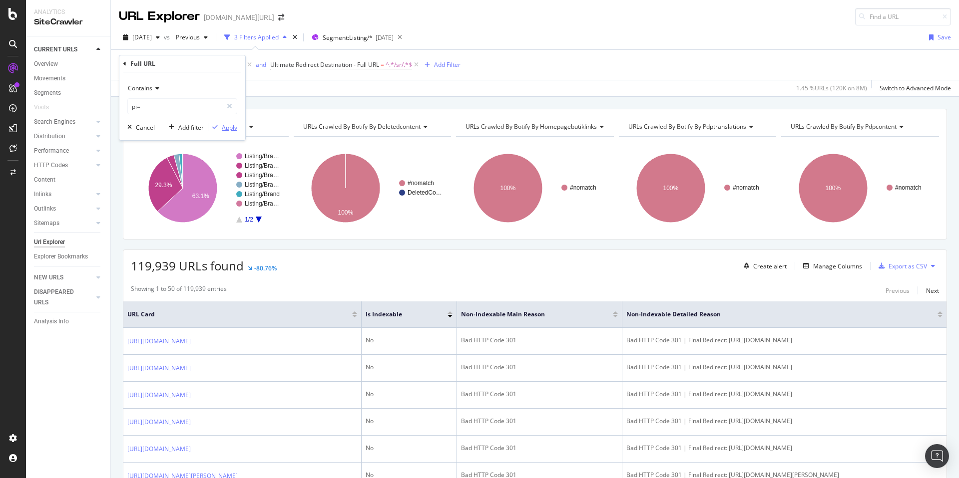
click at [225, 129] on div "Apply" at bounding box center [229, 127] width 15 height 8
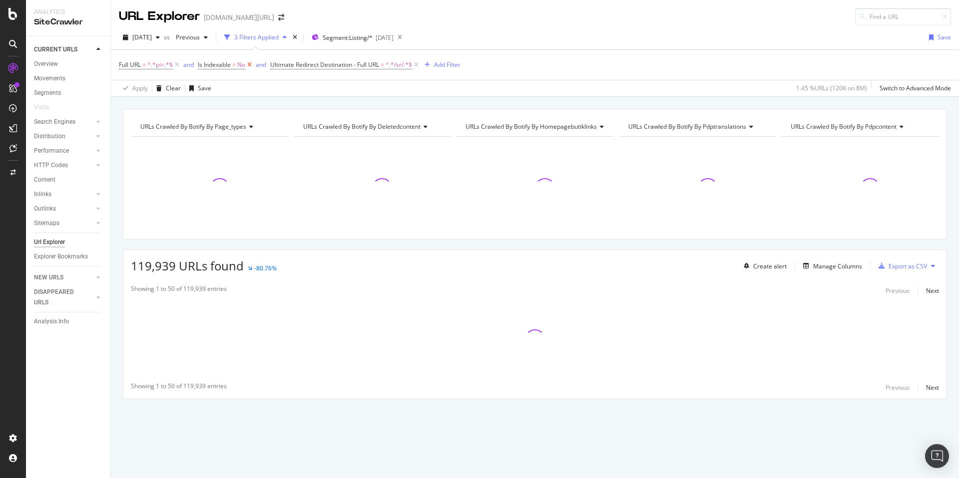
click at [252, 66] on icon at bounding box center [249, 65] width 8 height 10
click at [346, 65] on icon at bounding box center [344, 65] width 8 height 10
click at [150, 68] on span "^.*pi=.*$" at bounding box center [159, 65] width 25 height 14
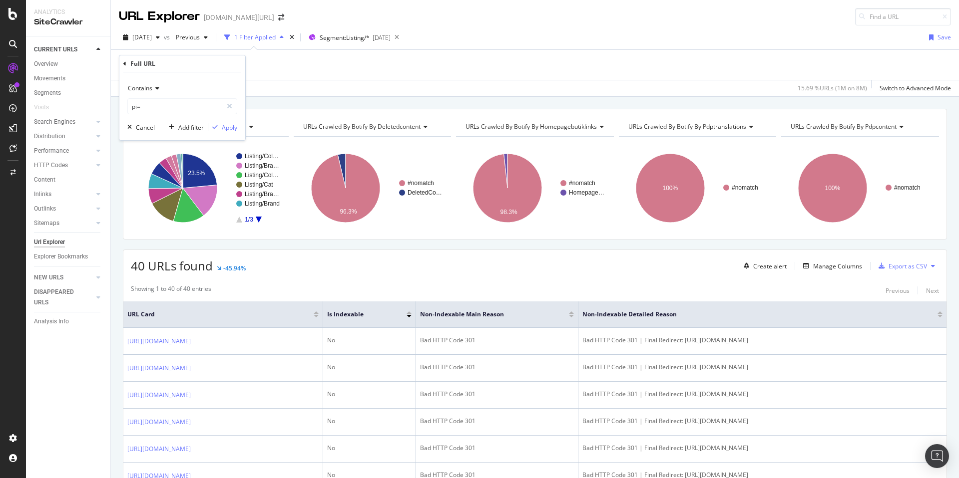
click at [328, 70] on div "Full URL = ^.*pi=.*$ Add Filter" at bounding box center [535, 65] width 832 height 30
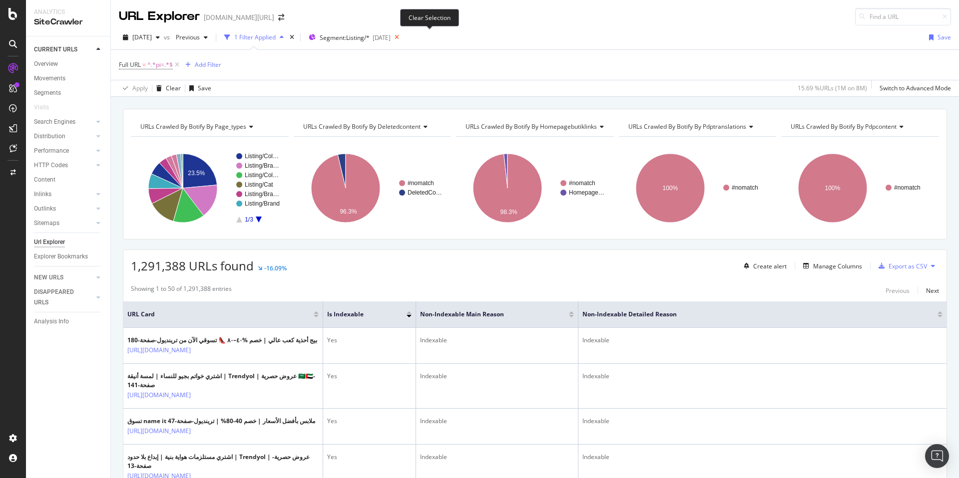
click at [403, 37] on icon at bounding box center [397, 37] width 12 height 14
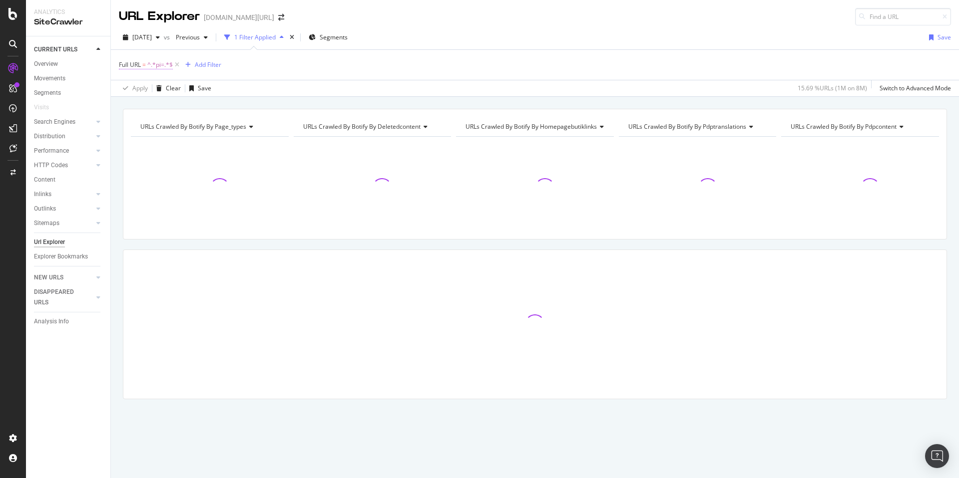
click at [142, 66] on span "Full URL = ^.*pi=.*$" at bounding box center [146, 64] width 54 height 9
click at [311, 85] on div "Apply Clear Save 15.69 % URLs ( 1M on 8M ) Switch to Advanced Mode" at bounding box center [535, 88] width 848 height 16
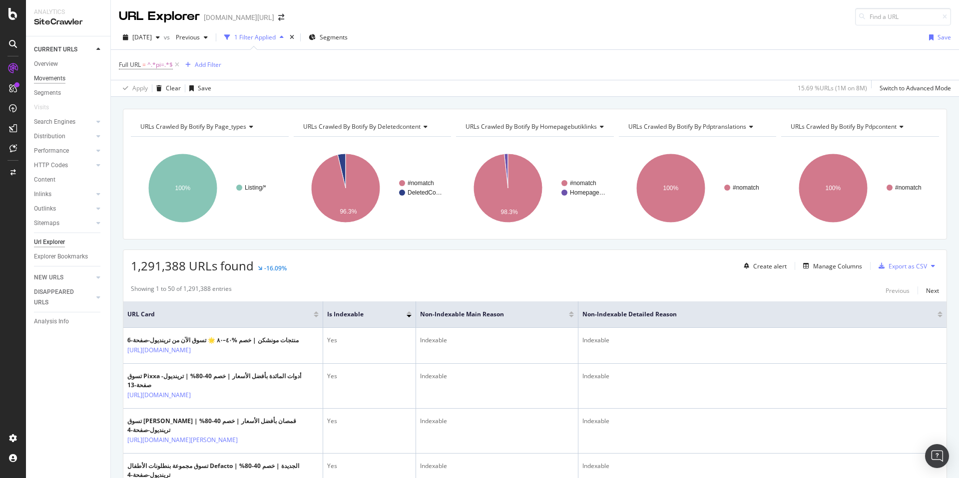
click at [57, 79] on div "Movements" at bounding box center [49, 78] width 31 height 10
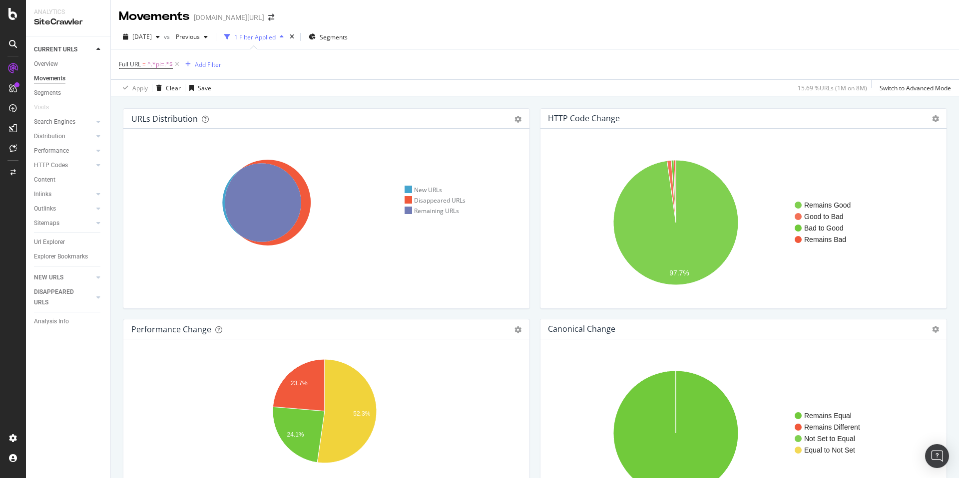
click at [268, 96] on div "URLs Distribution Venn Table Export as CSV Add to Custom Report Hold CMD (⌘) wh…" at bounding box center [535, 335] width 848 height 478
click at [179, 63] on icon at bounding box center [177, 64] width 8 height 10
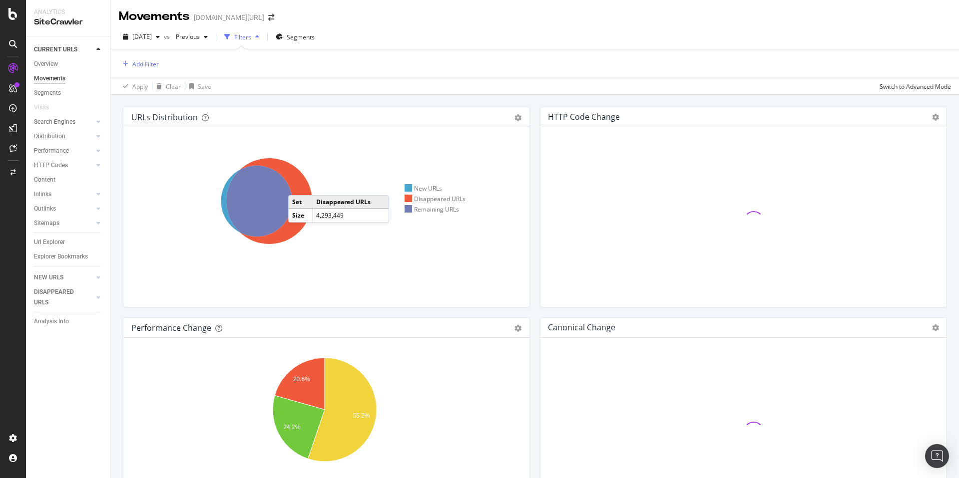
click at [298, 185] on icon at bounding box center [269, 201] width 86 height 86
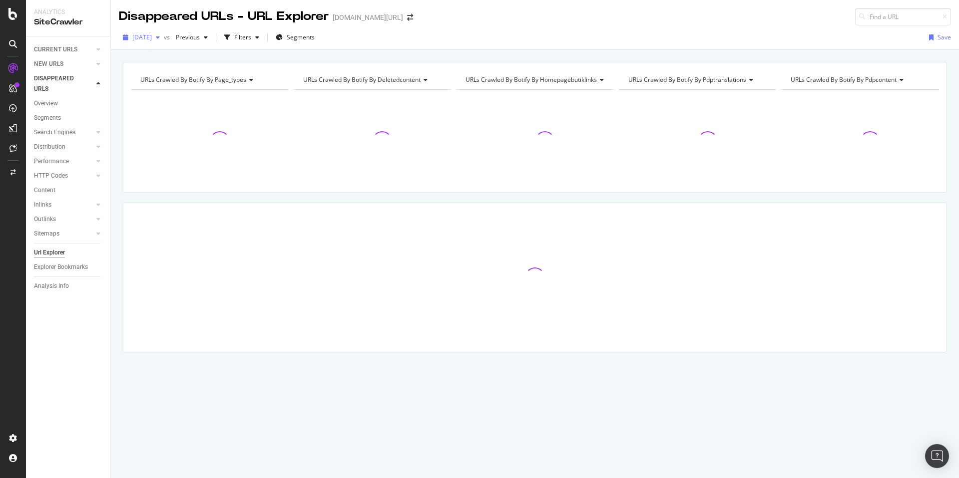
click at [152, 39] on span "[DATE]" at bounding box center [141, 37] width 19 height 8
click at [271, 60] on div "URLs Crawled By Botify By page_types Chart (by Value) Table Expand Export as CS…" at bounding box center [535, 62] width 848 height 24
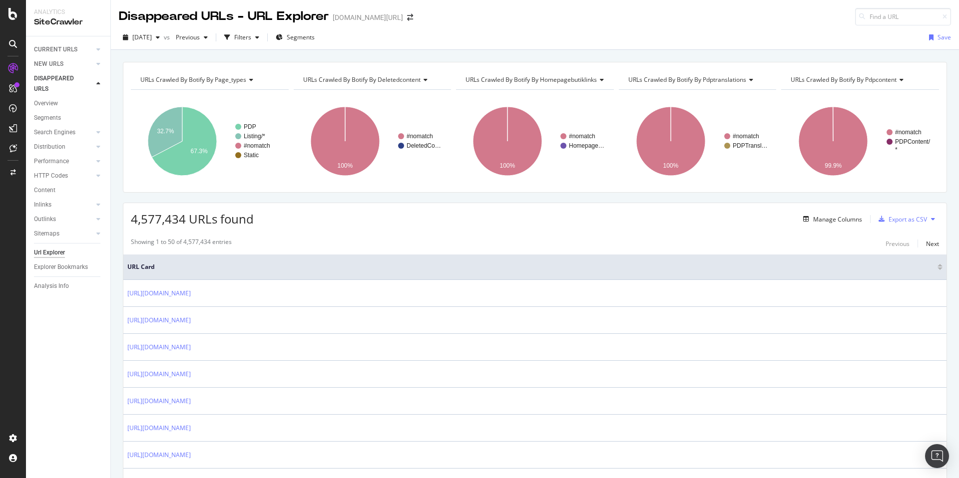
click at [828, 226] on div "Manage Columns Export as CSV" at bounding box center [869, 219] width 140 height 17
click at [822, 216] on div "Manage Columns" at bounding box center [837, 219] width 49 height 8
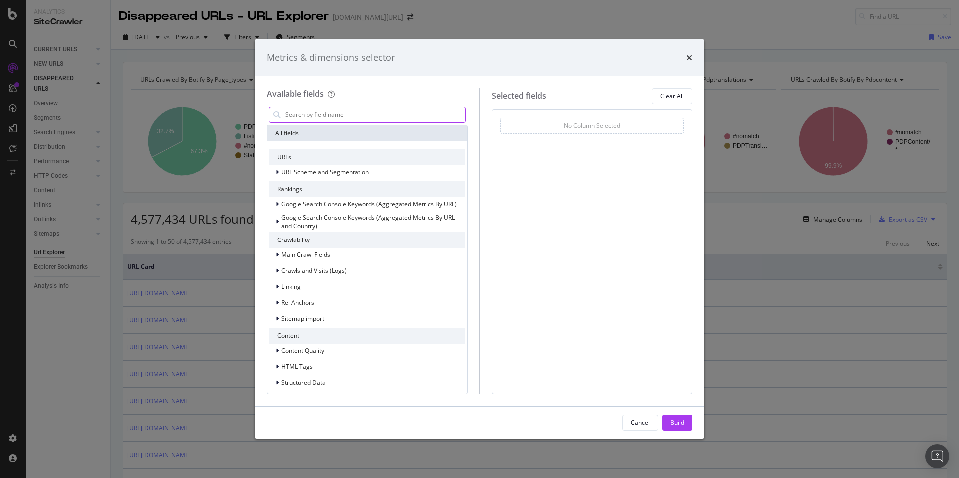
click at [321, 112] on input "modal" at bounding box center [374, 114] width 181 height 15
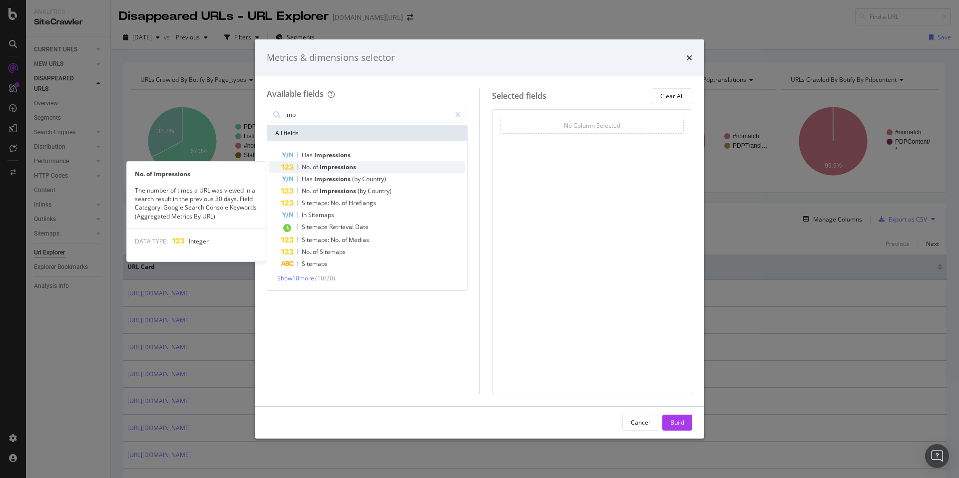
type input "imp"
click at [351, 165] on span "Impressions" at bounding box center [338, 167] width 36 height 8
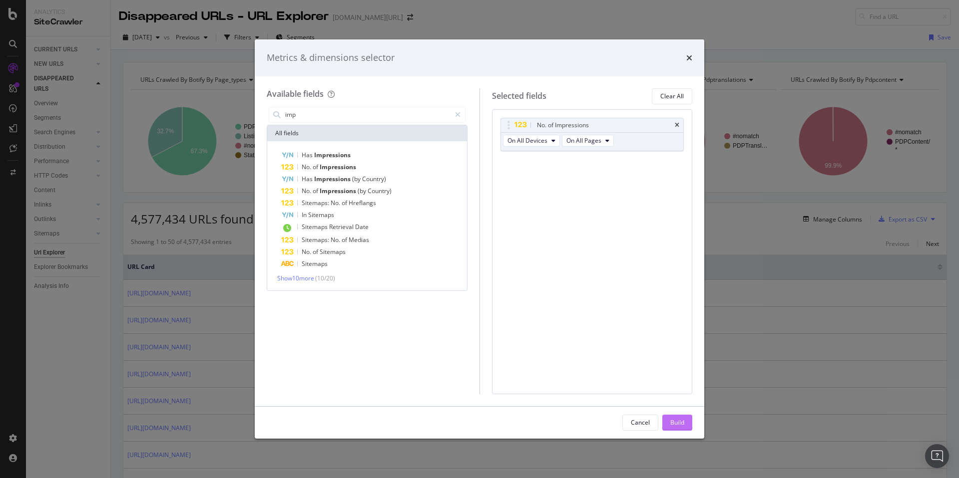
click at [681, 420] on div "Build" at bounding box center [677, 423] width 14 height 8
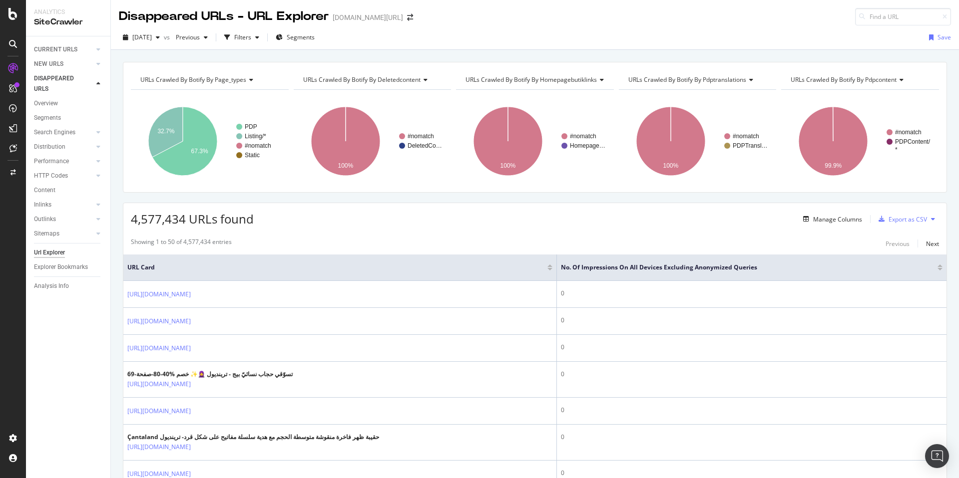
click at [937, 266] on div at bounding box center [939, 266] width 5 height 2
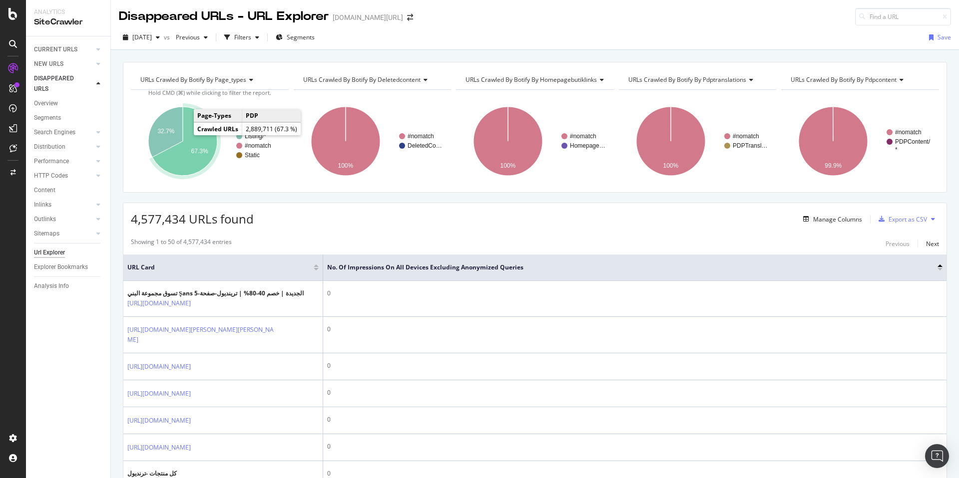
click at [192, 134] on icon "A chart." at bounding box center [184, 141] width 65 height 69
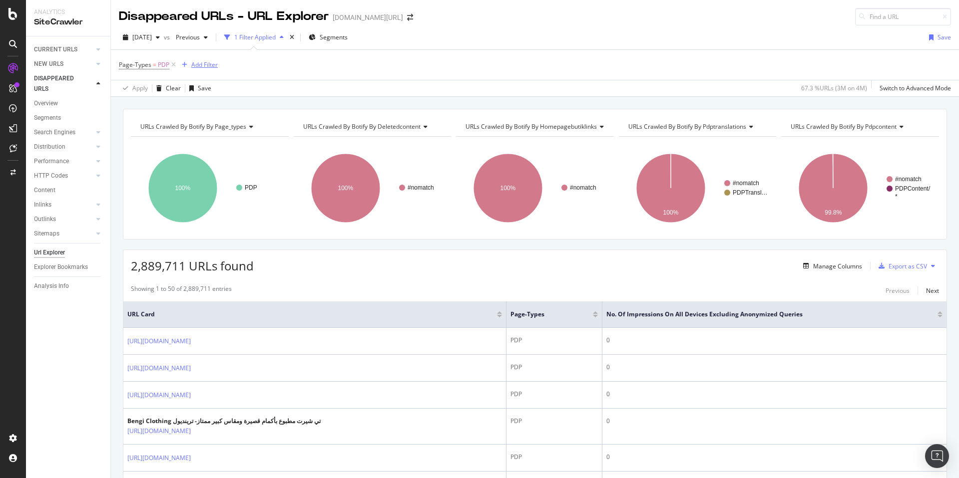
click at [198, 65] on div "Add Filter" at bounding box center [204, 64] width 26 height 8
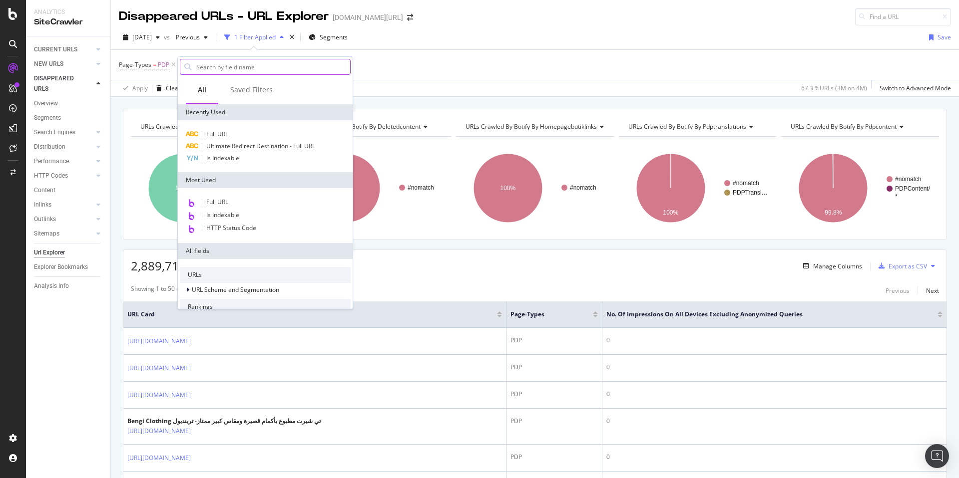
click at [238, 61] on input "text" at bounding box center [272, 66] width 155 height 15
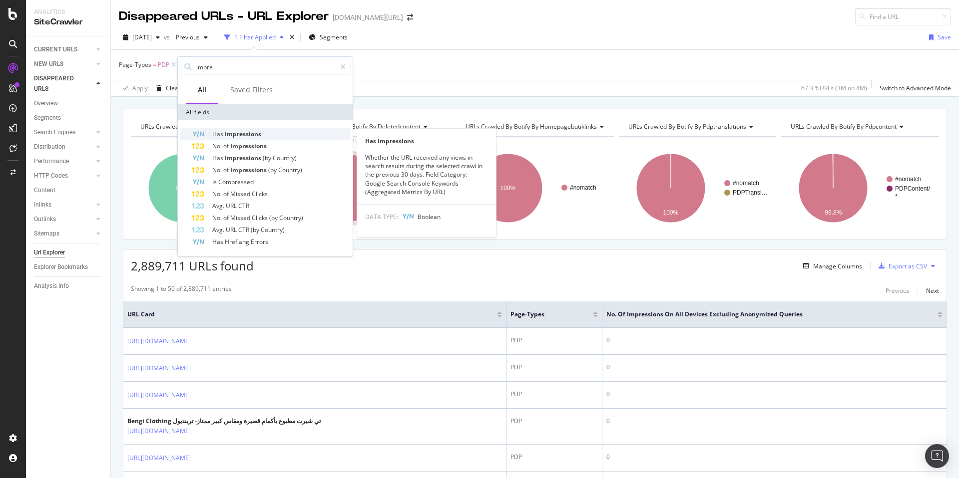
type input "impre"
click at [228, 129] on div "Has Impressions" at bounding box center [271, 134] width 159 height 12
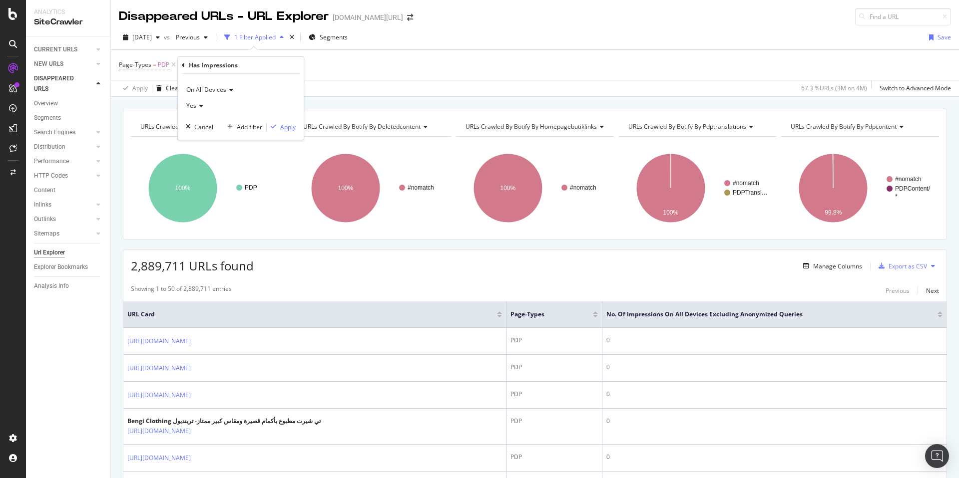
click at [285, 125] on div "Apply" at bounding box center [287, 127] width 15 height 8
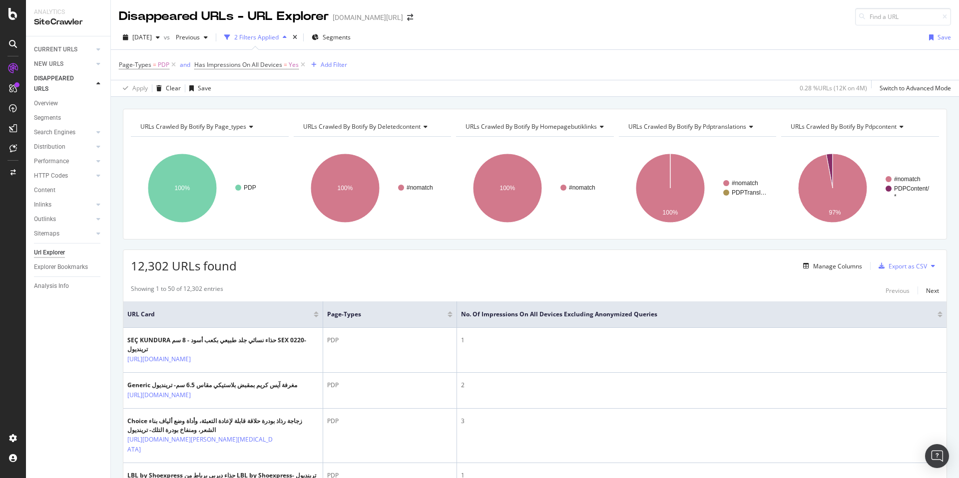
click at [937, 317] on div at bounding box center [939, 316] width 5 height 2
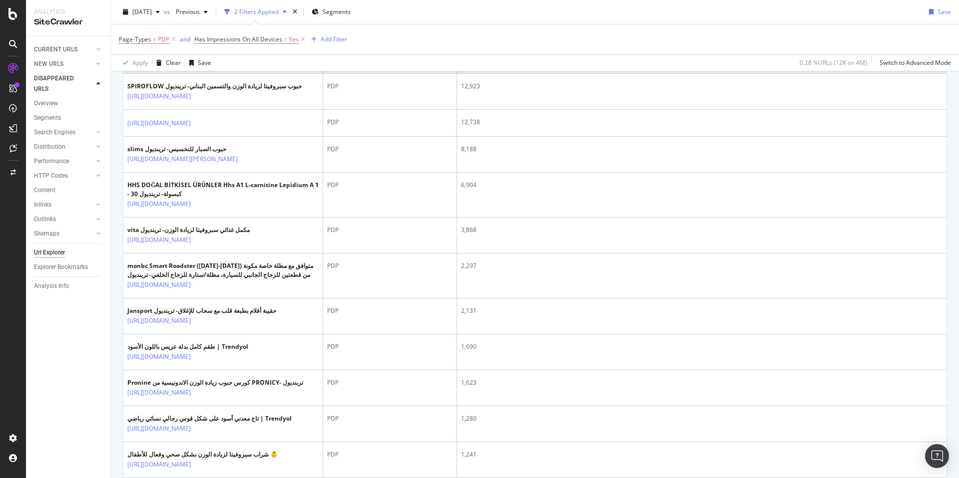
scroll to position [43, 0]
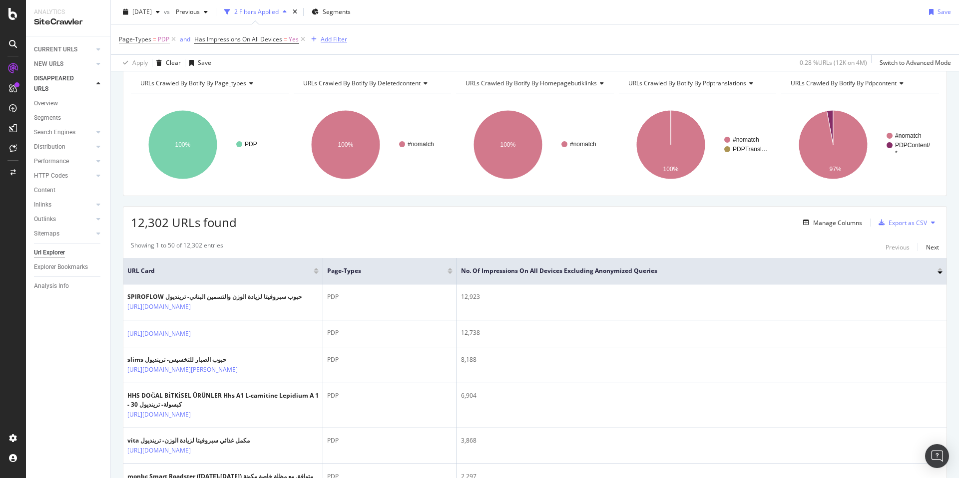
click at [331, 44] on div "Add Filter" at bounding box center [327, 39] width 40 height 11
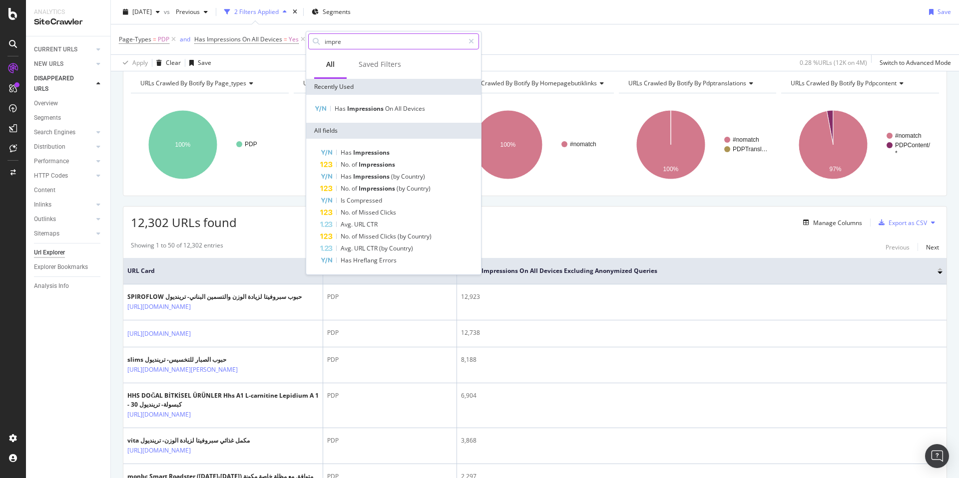
click at [361, 46] on input "impre" at bounding box center [394, 41] width 140 height 15
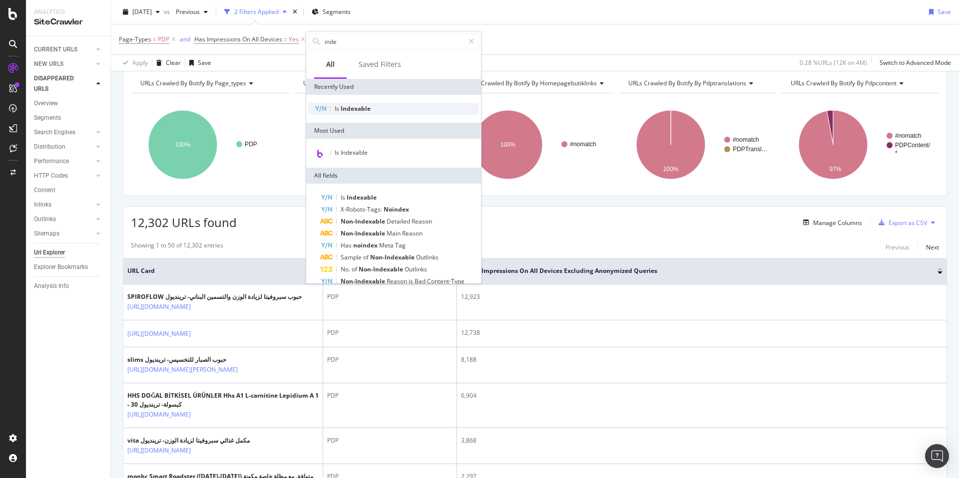
type input "inde"
click at [351, 106] on span "Indexable" at bounding box center [356, 108] width 30 height 8
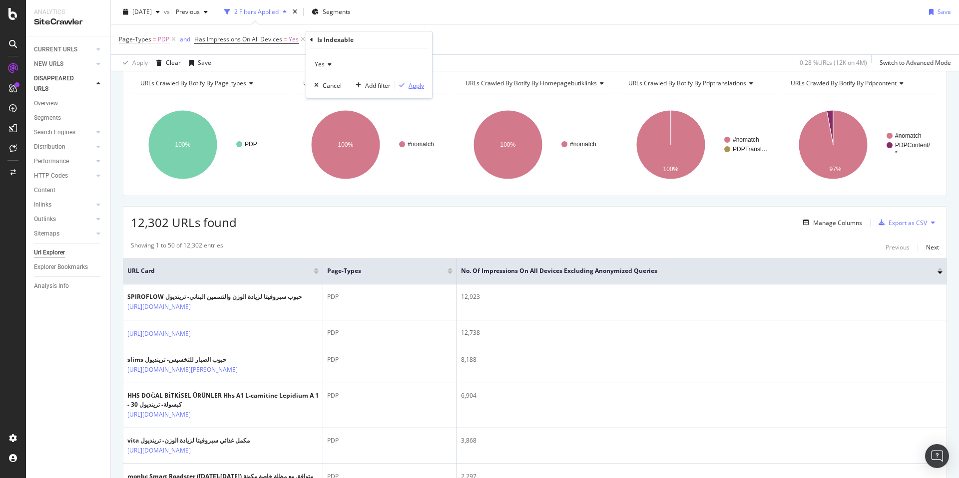
click at [416, 85] on div "Apply" at bounding box center [416, 85] width 15 height 8
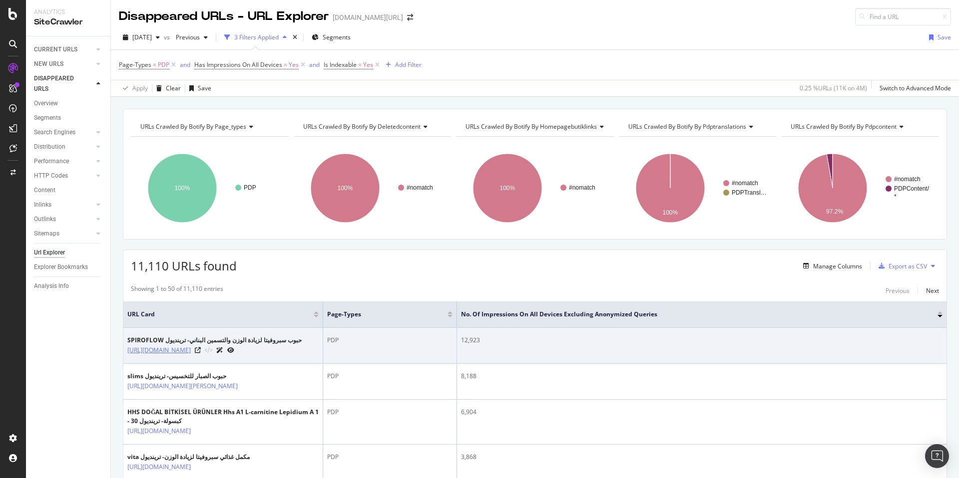
click at [191, 356] on link "https://www.trendyol.com/ar/spiroflow/sprovita-pills-for-weight-gain-and-fatten…" at bounding box center [158, 351] width 63 height 10
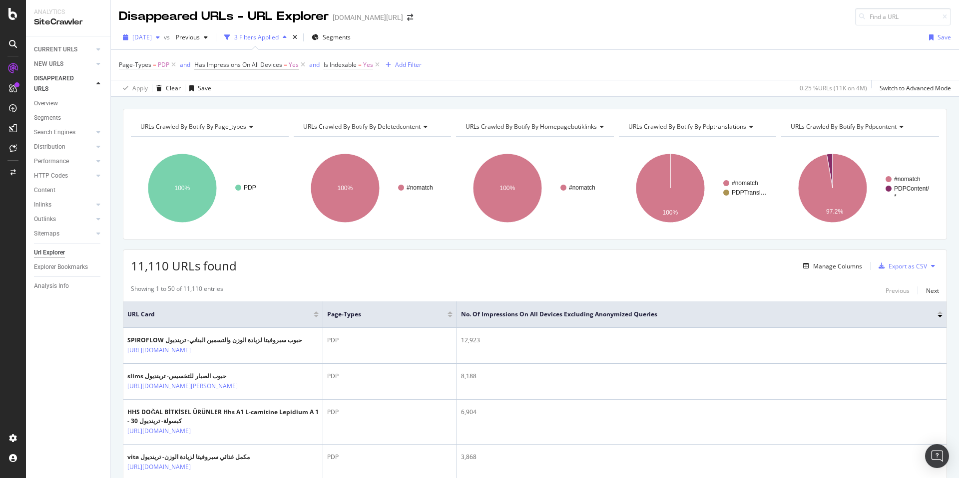
click at [152, 39] on span "[DATE]" at bounding box center [141, 37] width 19 height 8
click at [647, 60] on div "Page-Types = PDP and Has Impressions On All Devices = Yes and Is Indexable = Ye…" at bounding box center [535, 65] width 832 height 30
click at [152, 40] on span "[DATE]" at bounding box center [141, 37] width 19 height 8
click at [287, 103] on div "URLs Crawled By Botify By page_types Chart (by Value) Table Expand Export as CS…" at bounding box center [535, 109] width 848 height 24
click at [218, 96] on div "2025 Sep. 5th vs Previous 3 Filters Applied Segments Save Page-Types = PDP and …" at bounding box center [535, 60] width 848 height 71
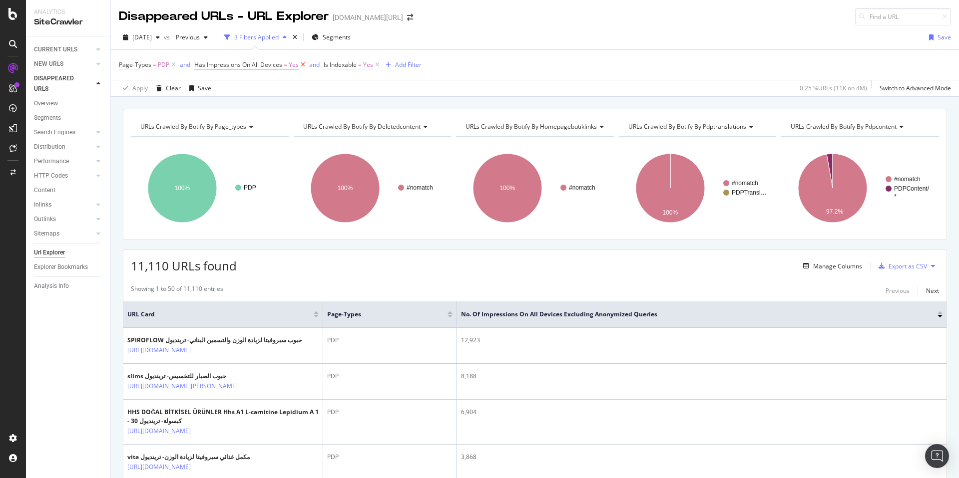
click at [302, 65] on icon at bounding box center [303, 65] width 8 height 10
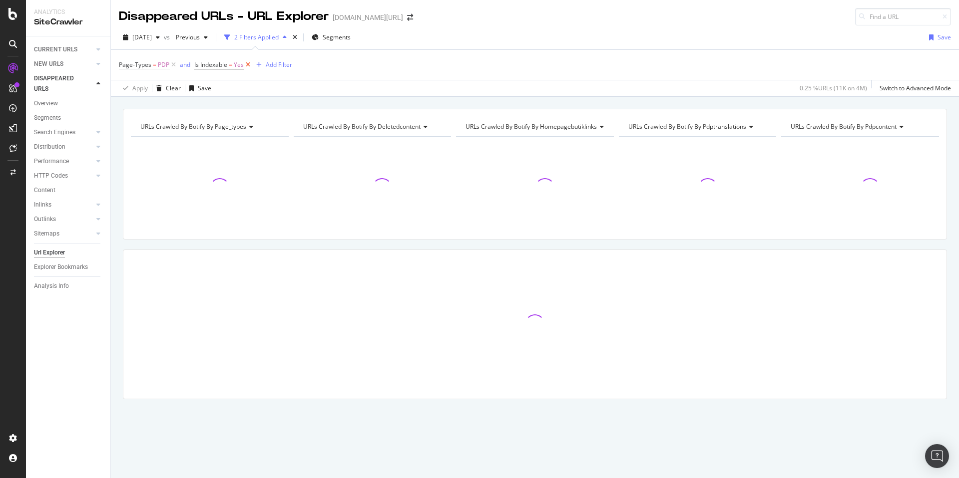
click at [246, 64] on icon at bounding box center [248, 65] width 8 height 10
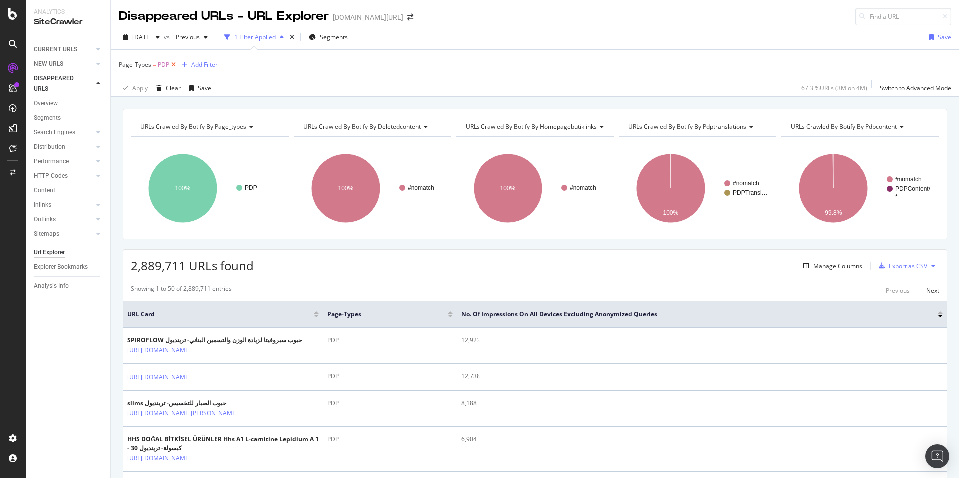
click at [174, 66] on icon at bounding box center [173, 65] width 8 height 10
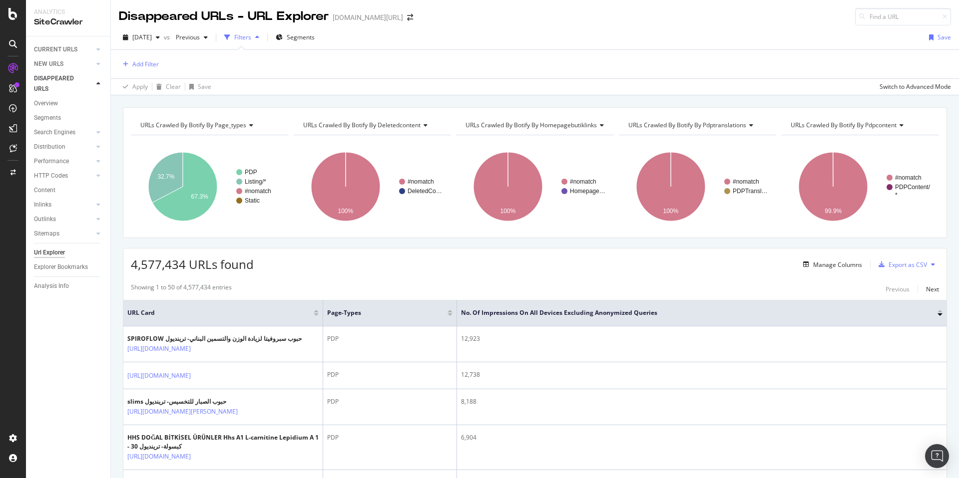
click at [281, 99] on div "URLs Crawled By Botify By page_types Chart (by Value) Table Expand Export as CS…" at bounding box center [535, 107] width 848 height 24
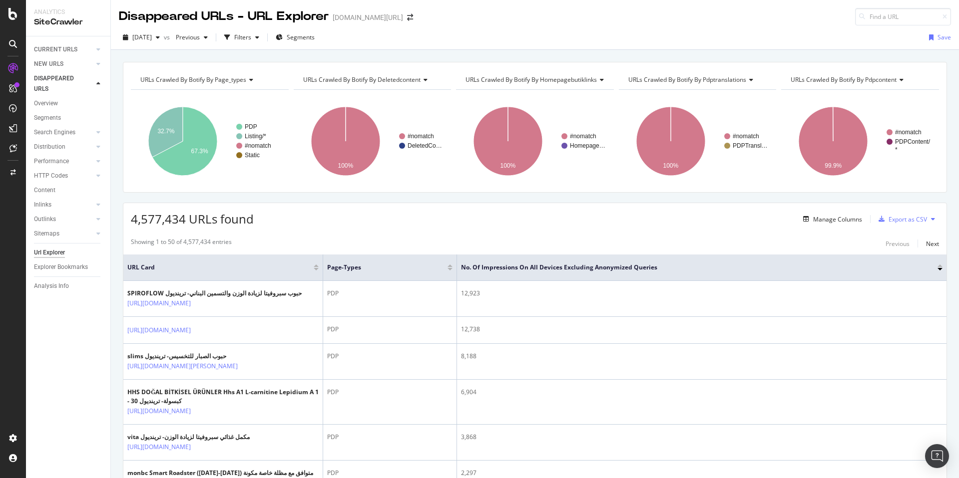
click at [276, 56] on div "URLs Crawled By Botify By page_types Chart (by Value) Table Expand Export as CS…" at bounding box center [535, 62] width 848 height 24
click at [209, 131] on icon "A chart." at bounding box center [184, 141] width 65 height 69
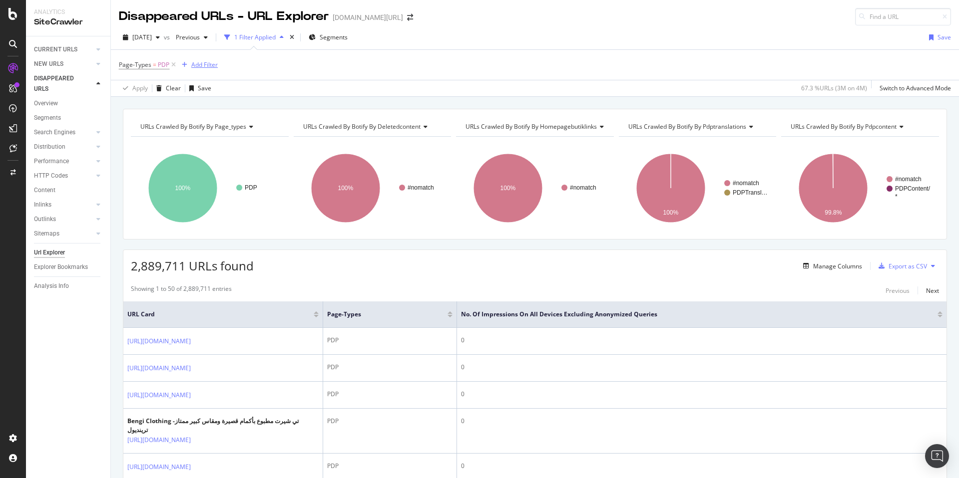
click at [195, 64] on div "Add Filter" at bounding box center [204, 64] width 26 height 8
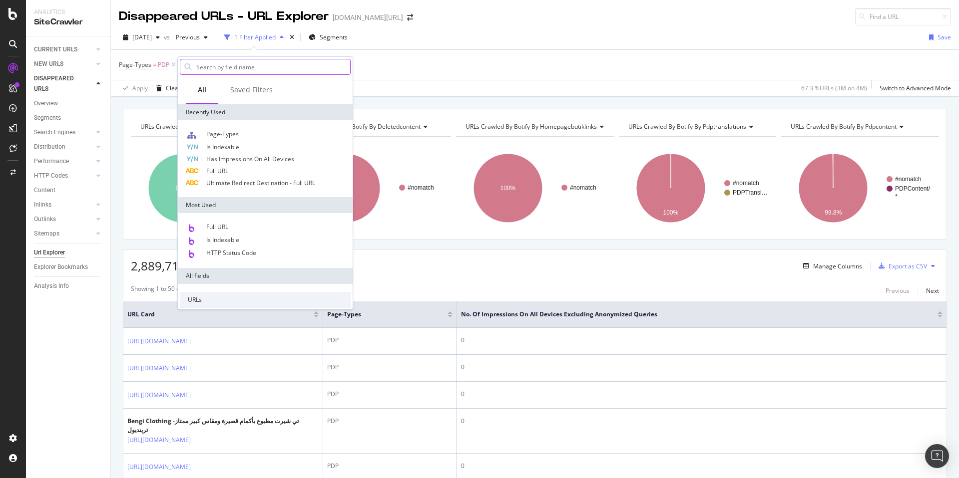
click at [226, 64] on input "text" at bounding box center [272, 66] width 155 height 15
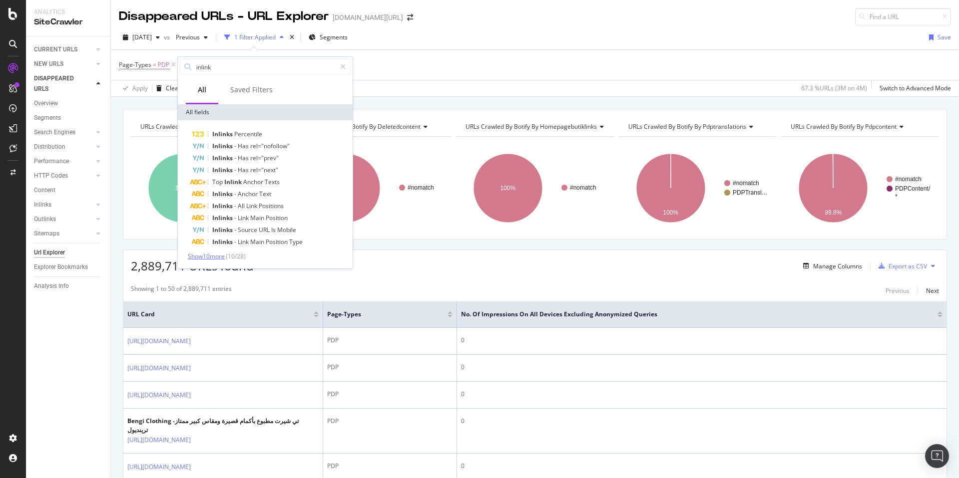
type input "inlink"
click at [224, 257] on span "Show 10 more" at bounding box center [206, 256] width 37 height 8
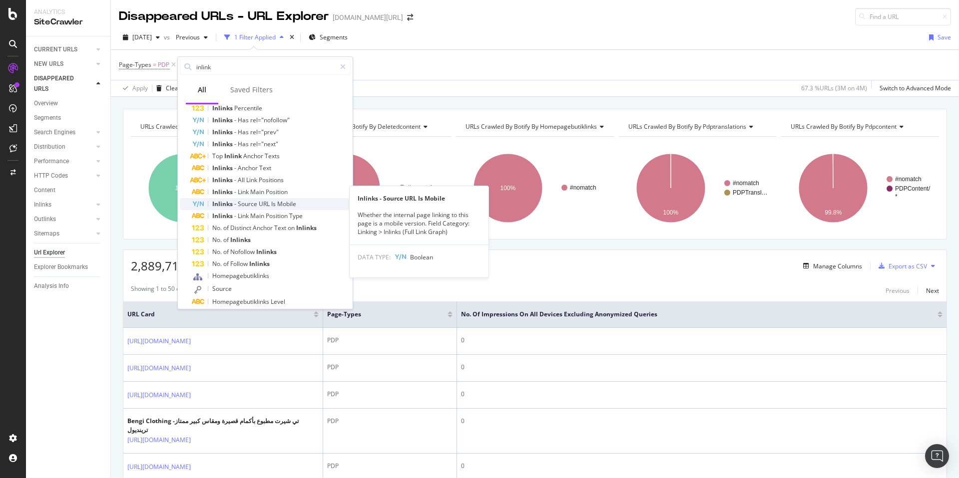
scroll to position [41, 0]
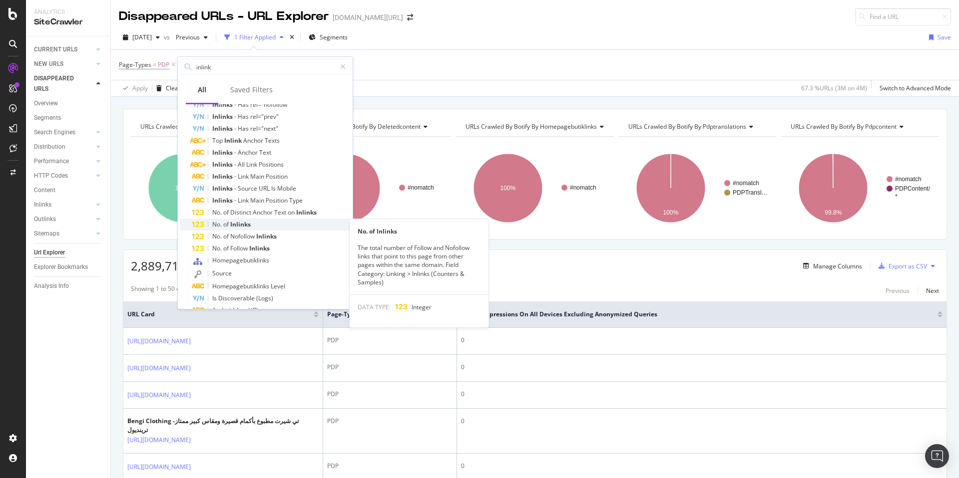
click at [281, 227] on div "No. of Inlinks" at bounding box center [271, 225] width 159 height 12
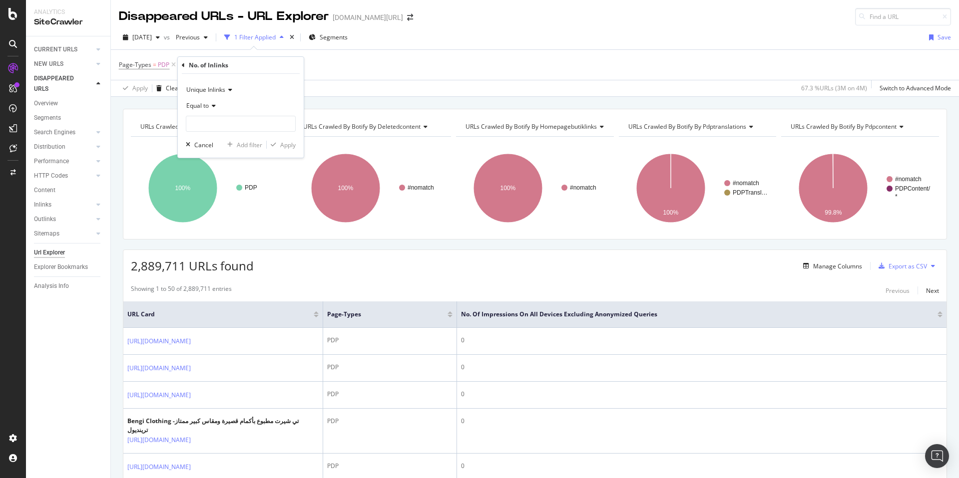
click at [208, 88] on span "Unique Inlinks" at bounding box center [205, 89] width 39 height 8
click at [207, 124] on span "Total Inlinks" at bounding box center [207, 123] width 33 height 8
click at [203, 108] on span "Equal to" at bounding box center [197, 105] width 22 height 8
click at [211, 125] on span "Equal to" at bounding box center [203, 126] width 24 height 8
click at [213, 125] on input "number" at bounding box center [241, 124] width 110 height 16
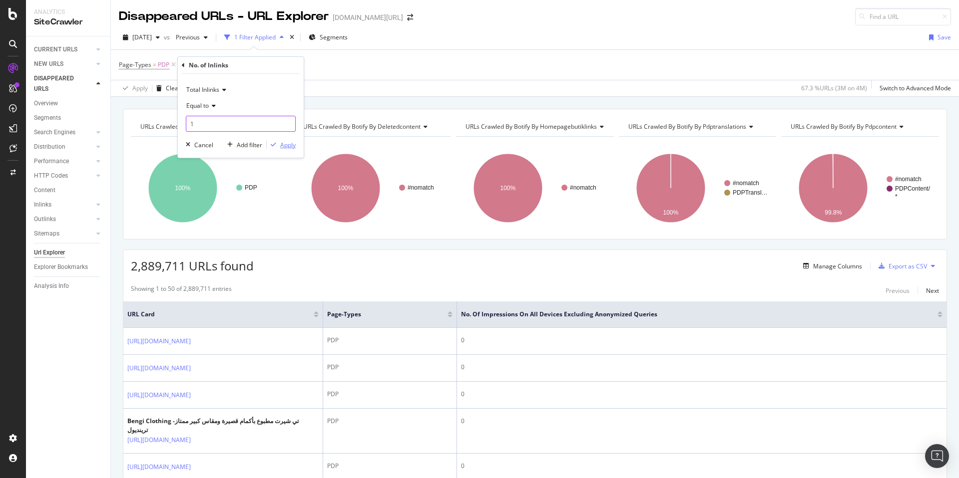
type input "1"
click at [287, 148] on div "Apply" at bounding box center [287, 145] width 15 height 8
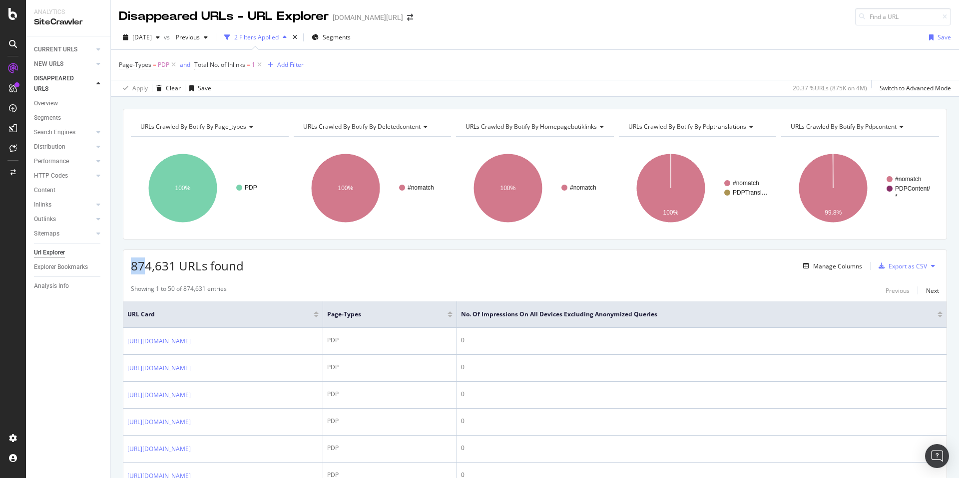
drag, startPoint x: 131, startPoint y: 265, endPoint x: 147, endPoint y: 264, distance: 16.5
click at [147, 264] on span "874,631 URLs found" at bounding box center [187, 266] width 113 height 16
click at [137, 267] on span "874,631 URLs found" at bounding box center [187, 266] width 113 height 16
click at [259, 64] on icon at bounding box center [259, 65] width 8 height 10
click at [208, 59] on div "Add Filter" at bounding box center [198, 64] width 40 height 11
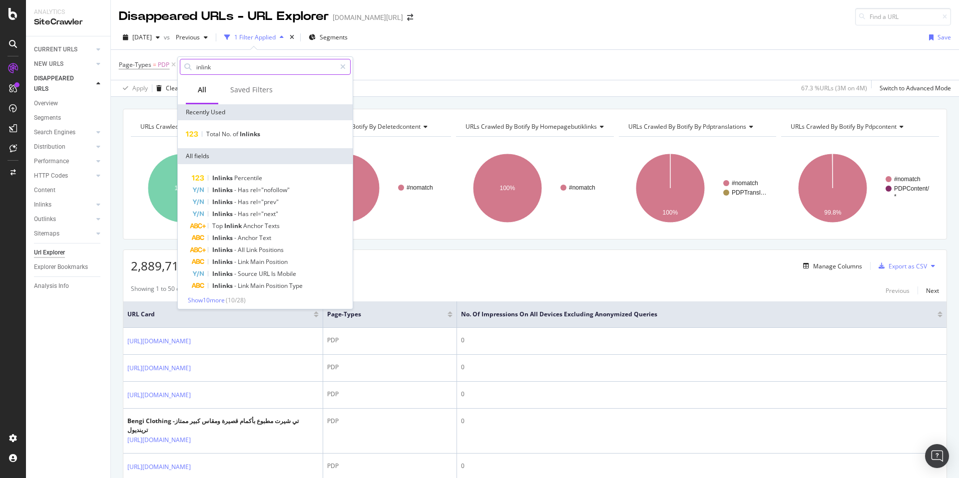
click at [221, 68] on input "inlink" at bounding box center [265, 66] width 140 height 15
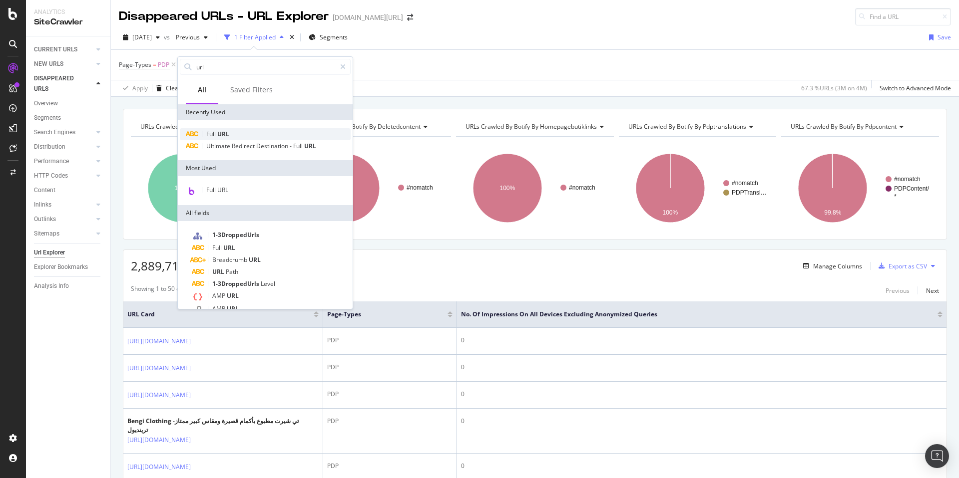
type input "url"
click at [237, 130] on div "Full URL" at bounding box center [265, 134] width 171 height 12
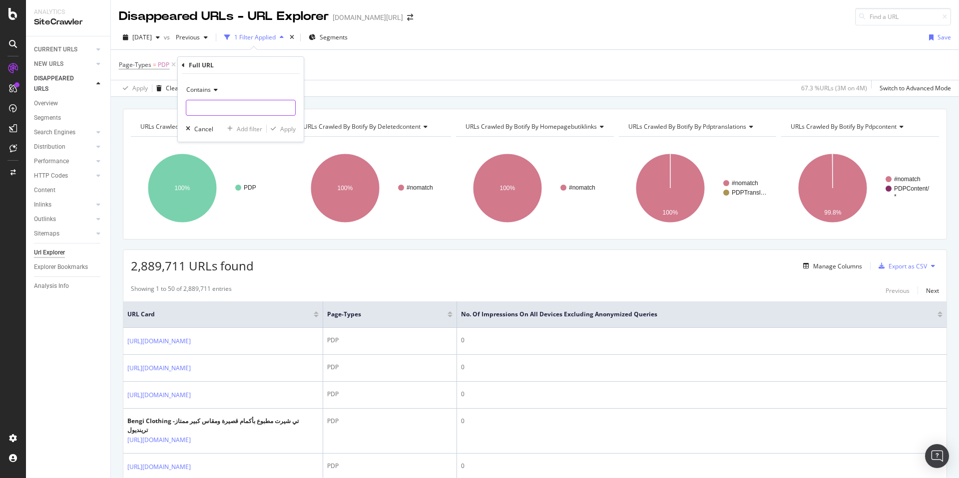
click at [230, 103] on input "text" at bounding box center [240, 108] width 109 height 16
type input "boutique"
click at [292, 128] on div "Apply" at bounding box center [287, 129] width 15 height 8
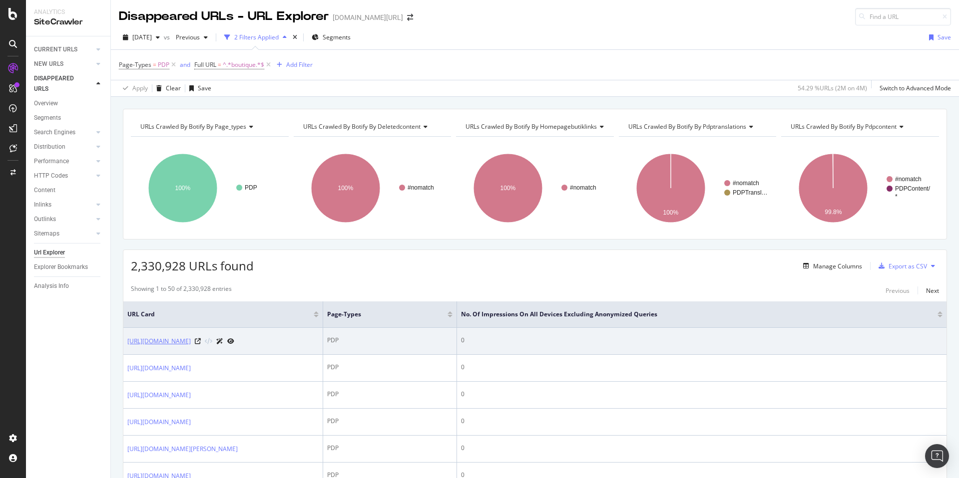
click at [191, 347] on link "https://www.trendyol.com/ar/altobeh/ready-practical-scarf-with-turban-veil-hija…" at bounding box center [158, 342] width 63 height 10
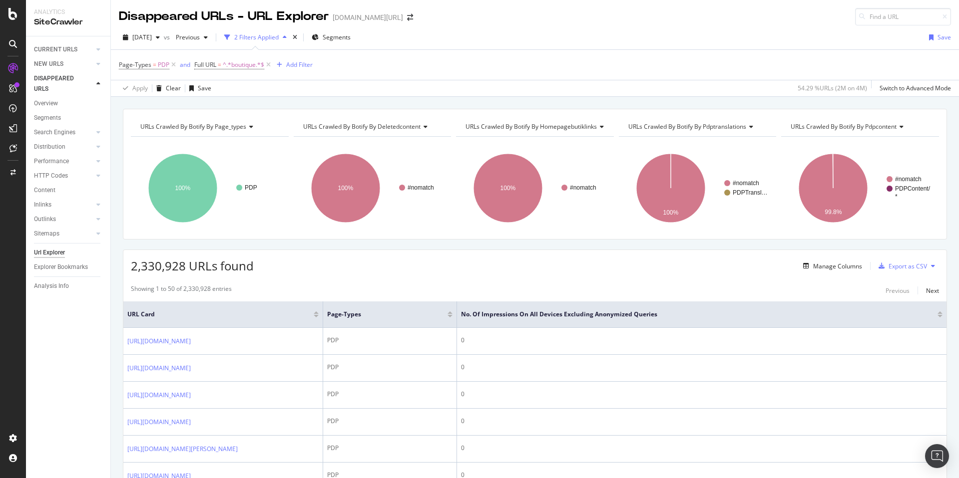
click at [233, 86] on div "Apply Clear Save 54.29 % URLs ( 2M on 4M ) Switch to Advanced Mode" at bounding box center [535, 88] width 848 height 16
click at [151, 42] on div "[DATE]" at bounding box center [141, 37] width 45 height 15
click at [492, 73] on div "Page-Types = PDP and Full URL = ^.*boutique.*$ Add Filter" at bounding box center [535, 65] width 832 height 30
click at [49, 253] on div "Url Explorer" at bounding box center [49, 253] width 31 height 10
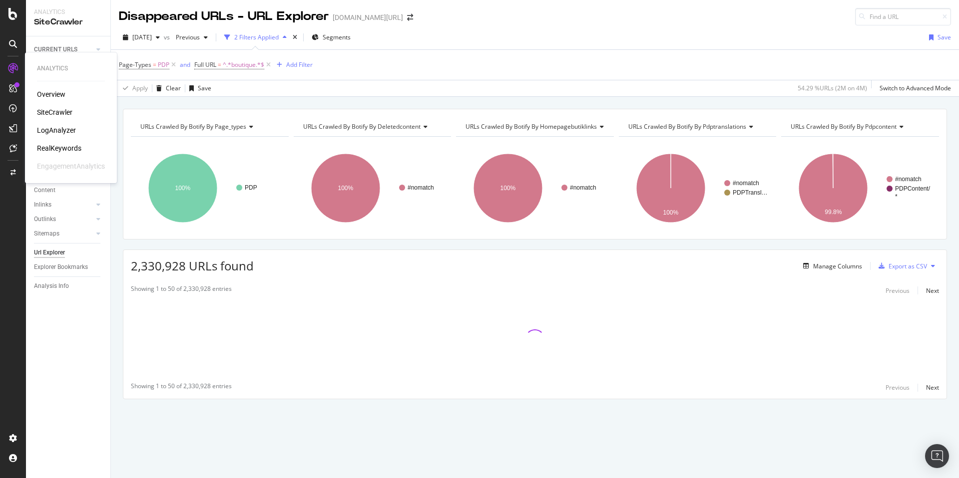
click at [54, 111] on div "SiteCrawler" at bounding box center [54, 112] width 35 height 10
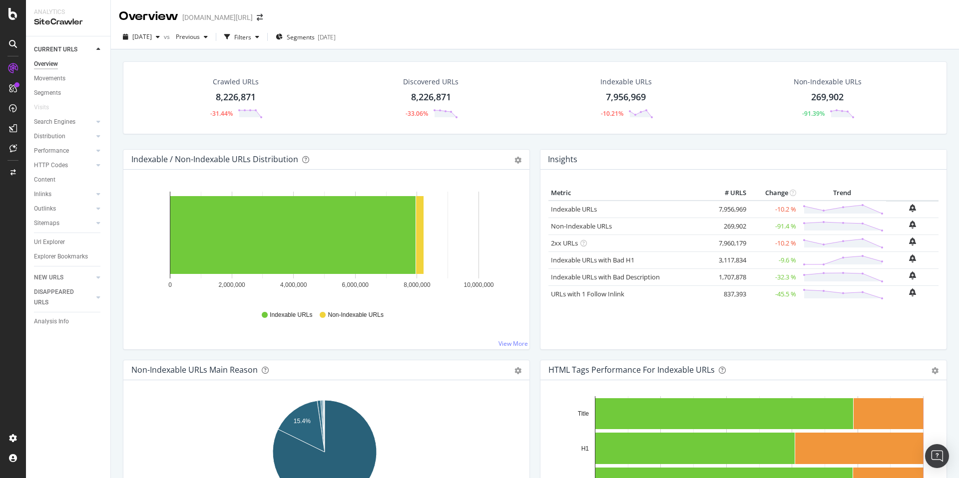
click at [50, 240] on div "Url Explorer" at bounding box center [49, 242] width 31 height 10
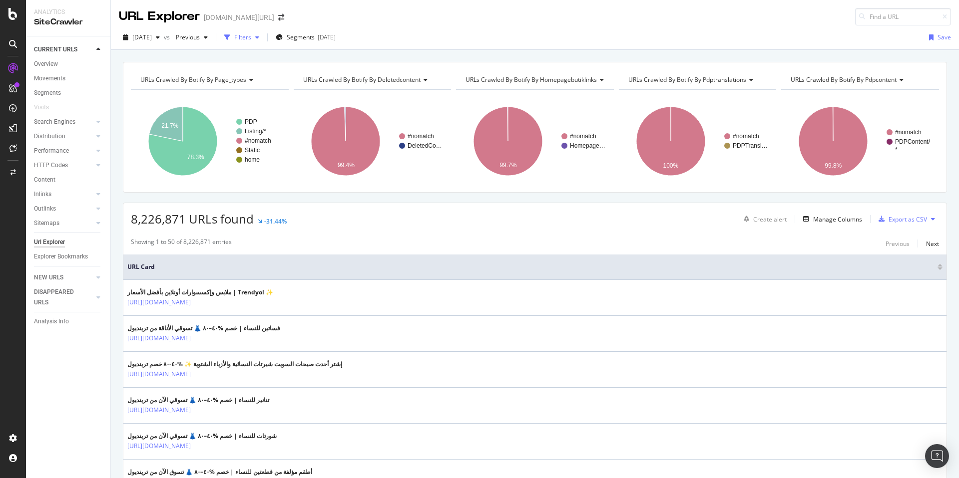
click at [251, 41] on div "Filters" at bounding box center [242, 37] width 17 height 8
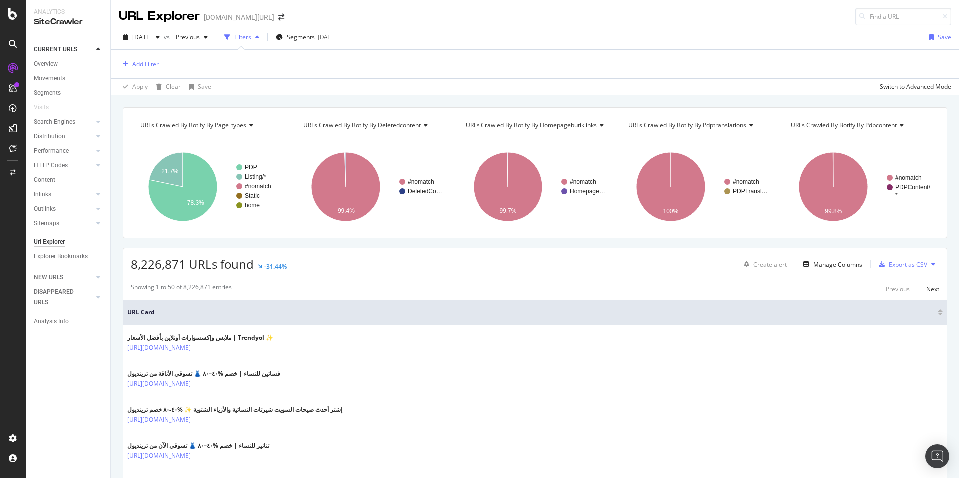
click at [138, 65] on div "Add Filter" at bounding box center [145, 64] width 26 height 8
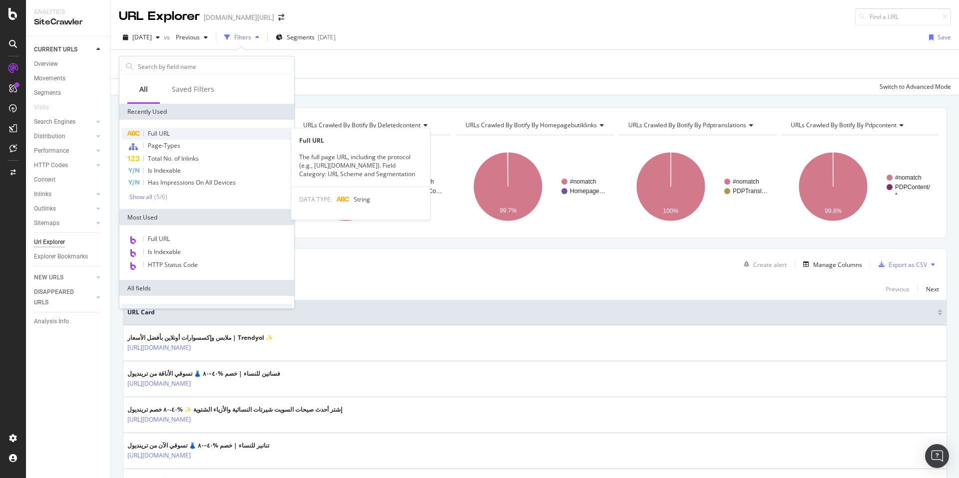
click at [176, 136] on div "Full URL" at bounding box center [206, 134] width 171 height 12
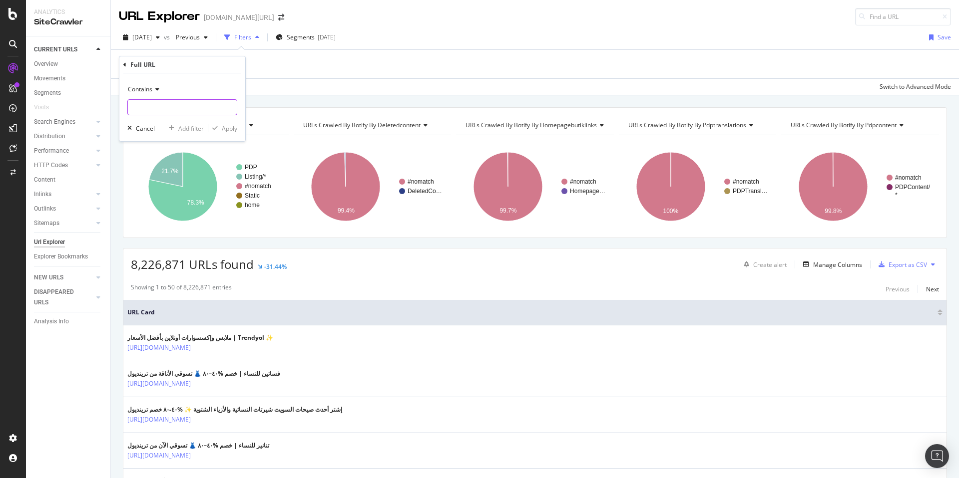
click at [188, 105] on input "text" at bounding box center [182, 107] width 109 height 16
type input "boutique"
click at [226, 126] on div "Apply" at bounding box center [229, 128] width 15 height 8
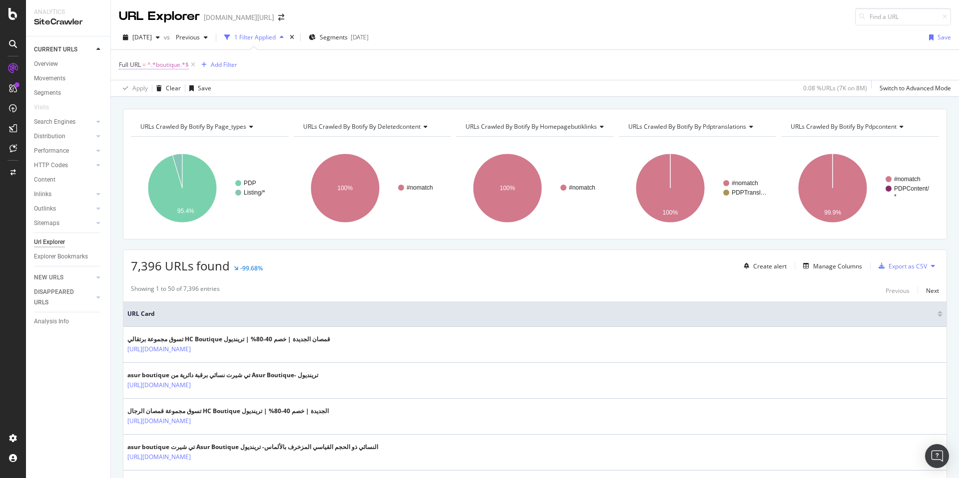
click at [173, 60] on span "^.*boutique.*$" at bounding box center [167, 65] width 41 height 14
click at [278, 77] on div "Full URL = ^.*boutique.*$ Add Filter" at bounding box center [535, 65] width 832 height 30
click at [148, 33] on span "[DATE]" at bounding box center [141, 37] width 19 height 8
click at [180, 107] on div "2025 Aug. 22nd" at bounding box center [158, 110] width 50 height 9
click at [63, 134] on div "Distribution" at bounding box center [49, 136] width 31 height 10
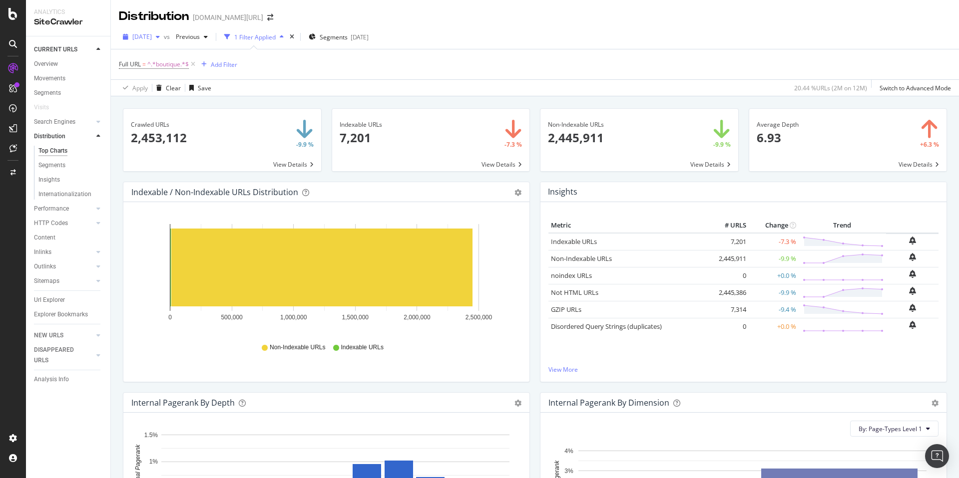
click at [152, 35] on span "2025 Aug. 22nd" at bounding box center [141, 36] width 19 height 8
click at [868, 197] on div "Insights" at bounding box center [743, 192] width 406 height 20
click at [152, 35] on span "2025 Aug. 22nd" at bounding box center [141, 36] width 19 height 8
click at [535, 87] on div "Apply Clear Save 20.44 % URLs ( 2M on 12M ) Switch to Advanced Mode" at bounding box center [535, 87] width 848 height 16
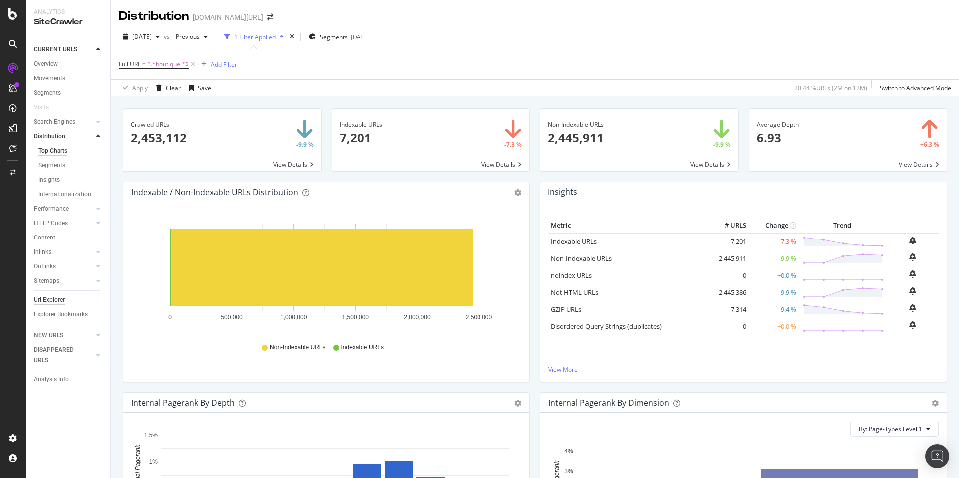
click at [53, 295] on div "Url Explorer" at bounding box center [49, 300] width 31 height 10
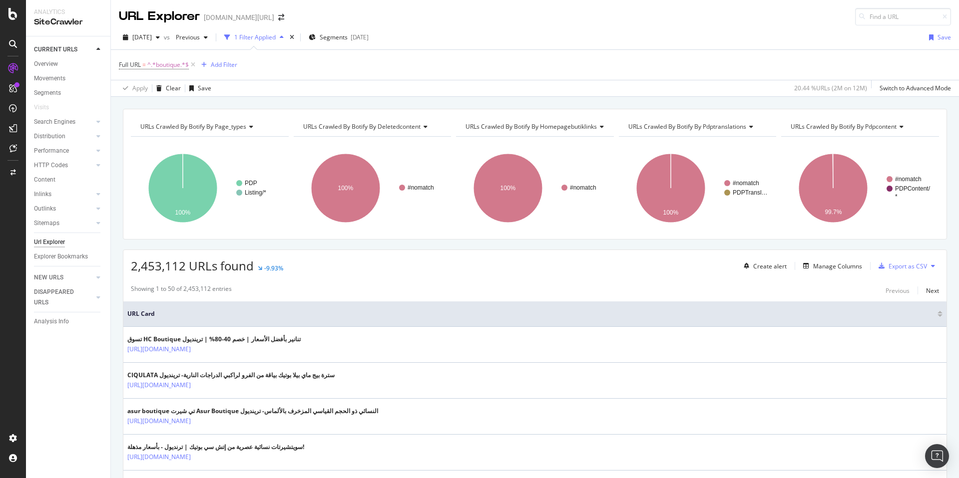
scroll to position [92, 0]
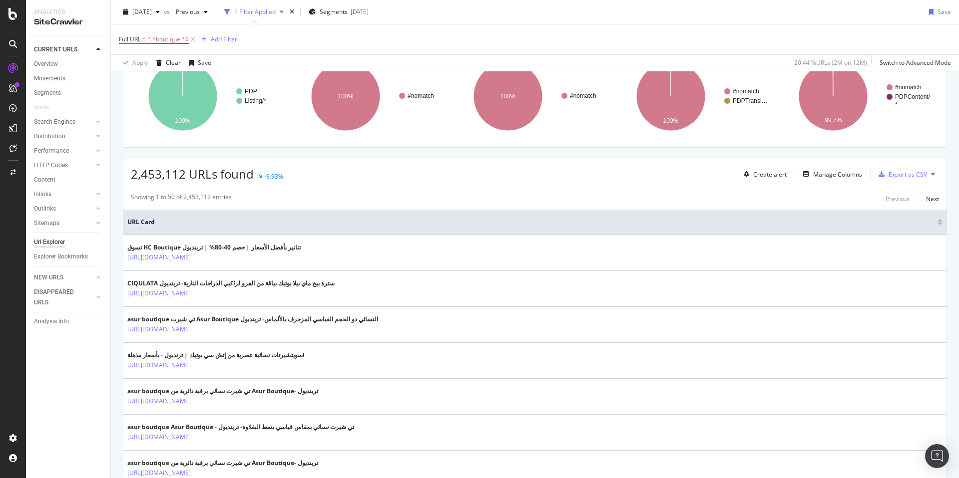
click at [362, 195] on div "Showing 1 to 50 of 2,453,112 entries Previous Next" at bounding box center [534, 199] width 823 height 12
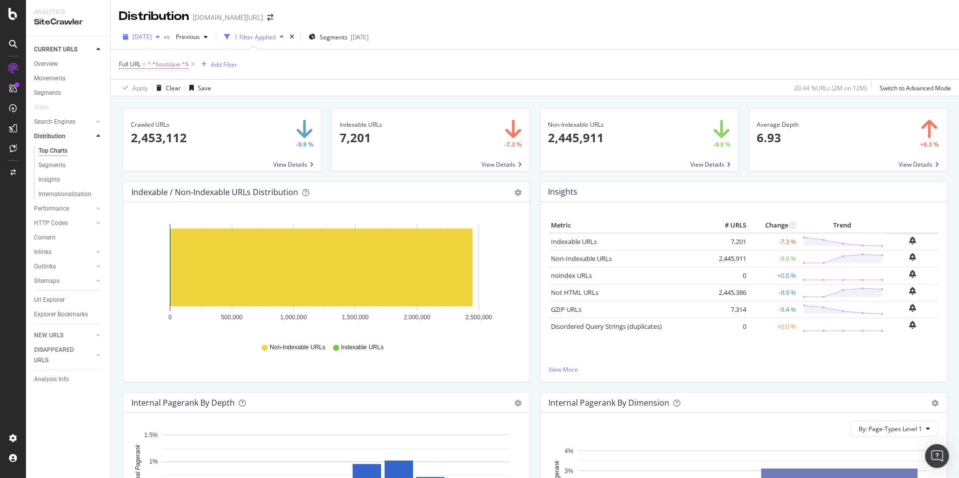
click at [152, 32] on span "2025 Aug. 22nd" at bounding box center [141, 36] width 19 height 8
click at [521, 37] on div "2025 Aug. 22nd vs Previous 1 Filter Applied Segments 2025-08-27" at bounding box center [535, 39] width 848 height 20
click at [475, 25] on div "2025 Aug. 22nd vs Previous 1 Filter Applied Segments 2025-08-27 Full URL = ^.*b…" at bounding box center [535, 60] width 848 height 71
click at [152, 40] on span "2025 Aug. 22nd" at bounding box center [141, 36] width 19 height 8
click at [596, 32] on div "2025 Aug. 22nd vs Previous 1 Filter Applied Segments 2025-08-27" at bounding box center [535, 39] width 848 height 20
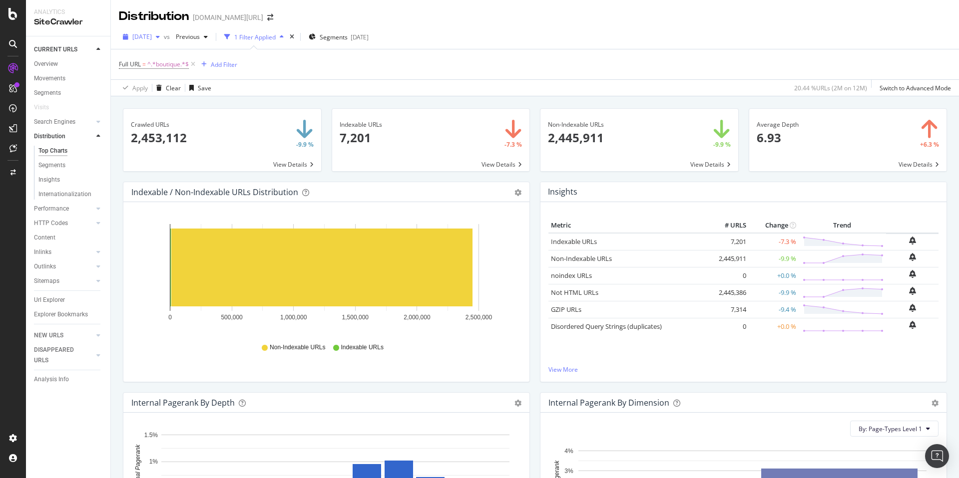
click at [164, 42] on div "2025 Aug. 22nd" at bounding box center [141, 36] width 45 height 15
click at [708, 33] on div "2025 Aug. 22nd vs Previous 1 Filter Applied Segments 2025-08-27" at bounding box center [535, 39] width 848 height 20
click at [152, 37] on span "2025 Aug. 22nd" at bounding box center [141, 36] width 19 height 8
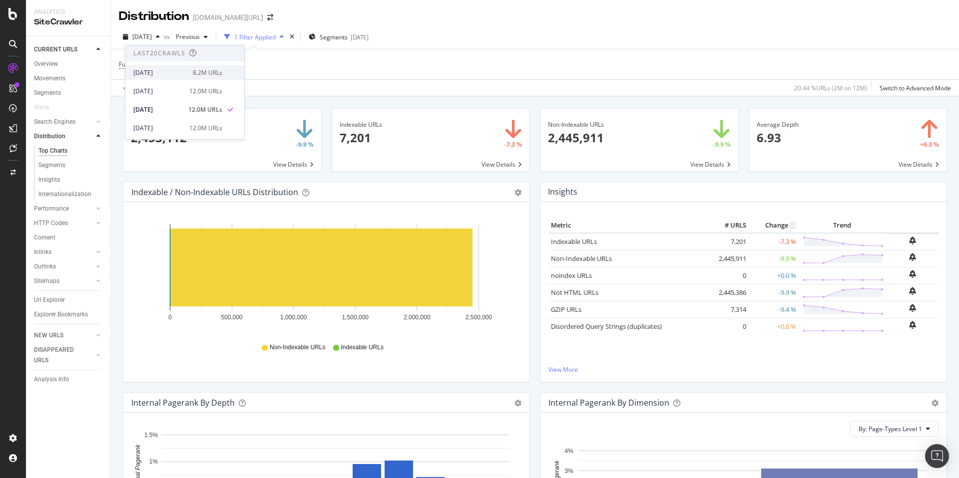
click at [207, 72] on div "8.2M URLs" at bounding box center [207, 72] width 29 height 9
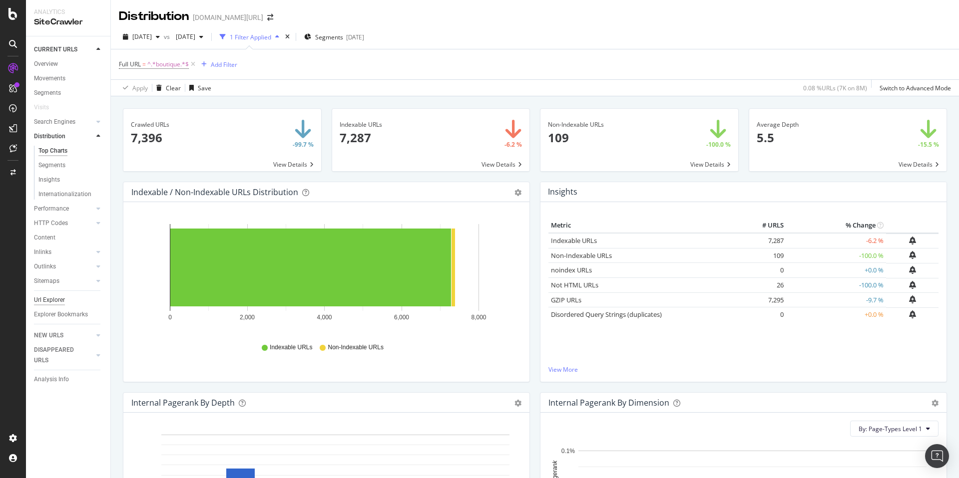
click at [51, 299] on div "Url Explorer" at bounding box center [49, 300] width 31 height 10
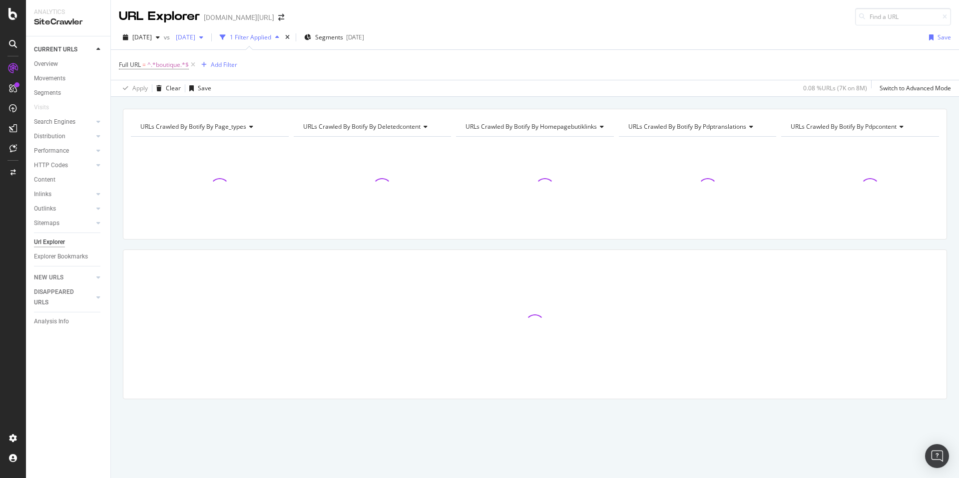
click at [195, 37] on span "2025 Aug. 15th" at bounding box center [183, 37] width 23 height 8
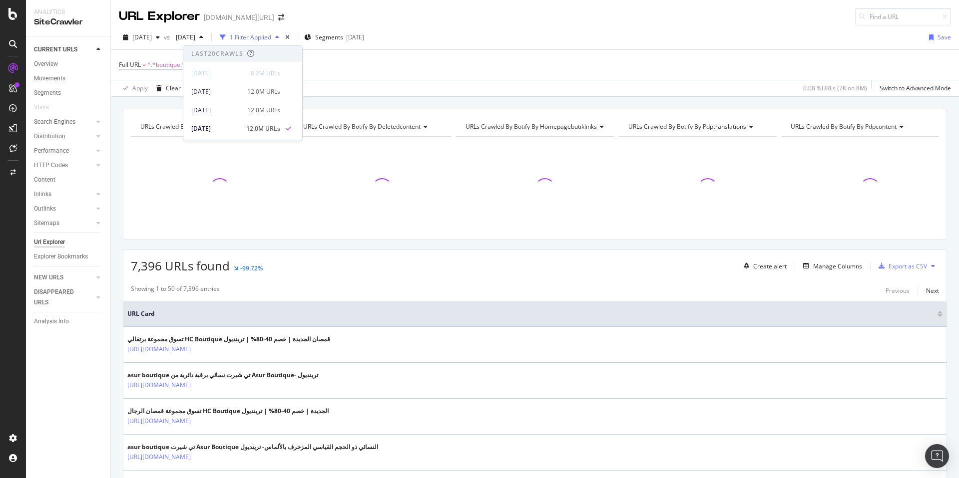
click at [347, 272] on div "7,396 URLs found -99.72% Create alert Manage Columns Export as CSV" at bounding box center [534, 262] width 823 height 24
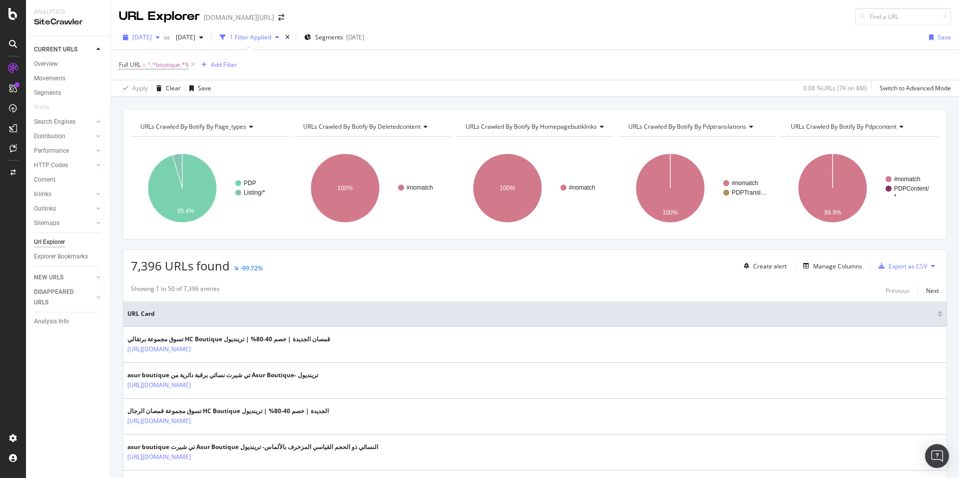
click at [146, 29] on button "[DATE]" at bounding box center [141, 37] width 45 height 16
click at [196, 88] on div "12.0M URLs" at bounding box center [205, 91] width 33 height 9
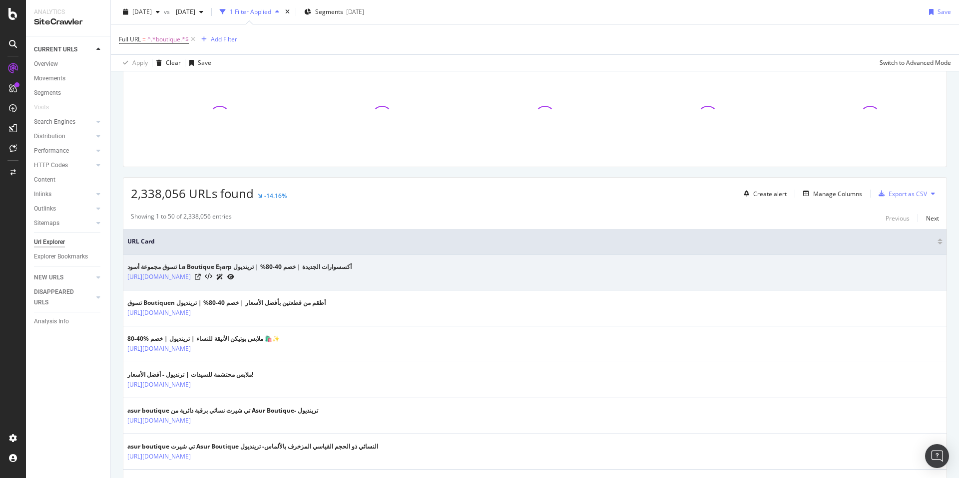
scroll to position [85, 0]
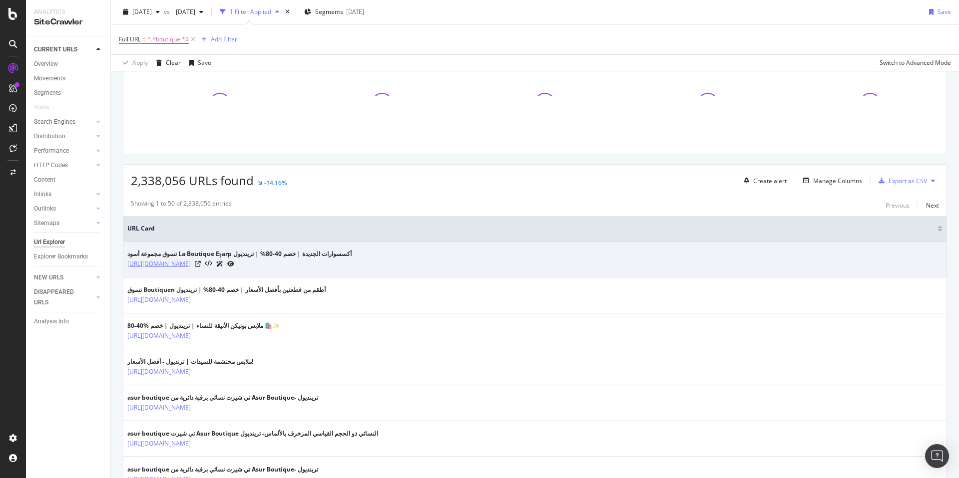
click at [191, 266] on link "https://www.trendyol.com/ar/la-boutique-esarp-black-accessory-x-b150080-r14-c27" at bounding box center [158, 264] width 63 height 10
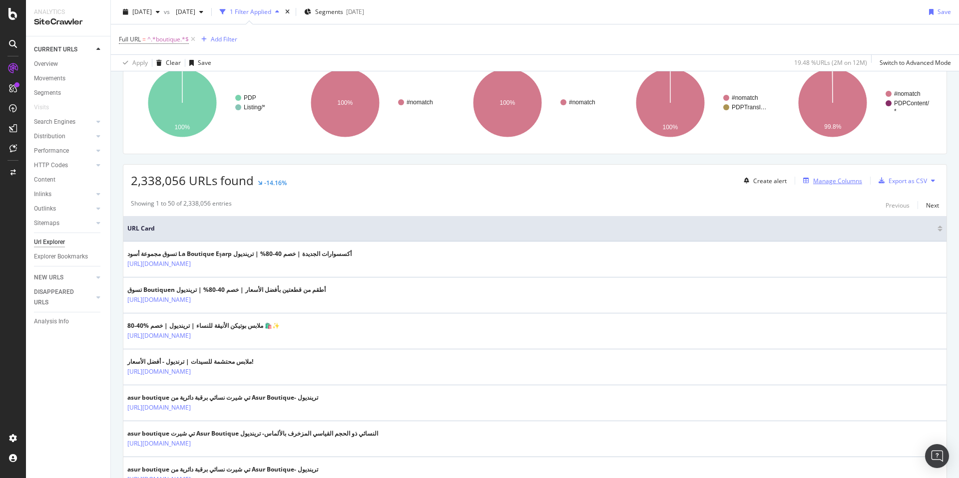
click at [833, 180] on div "Manage Columns" at bounding box center [837, 181] width 49 height 8
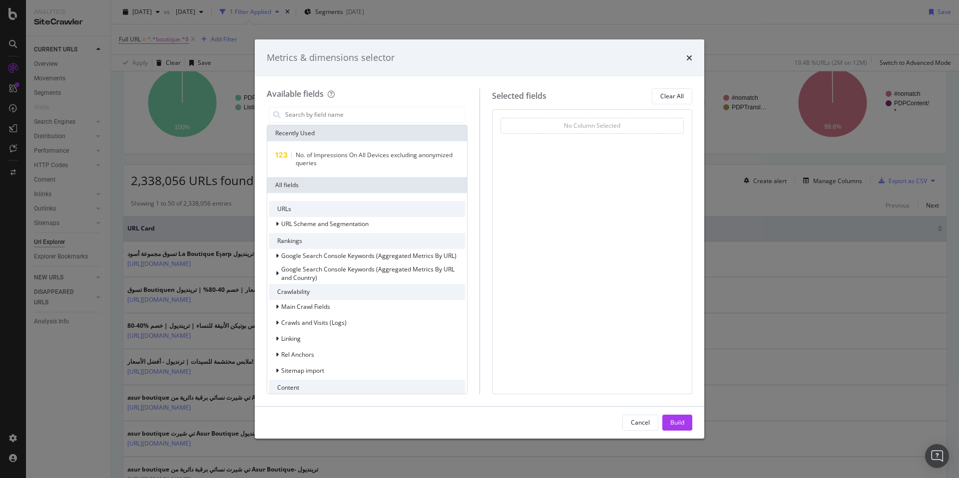
click at [692, 62] on div "Metrics & dimensions selector" at bounding box center [479, 57] width 449 height 37
click at [691, 57] on icon "times" at bounding box center [689, 58] width 6 height 8
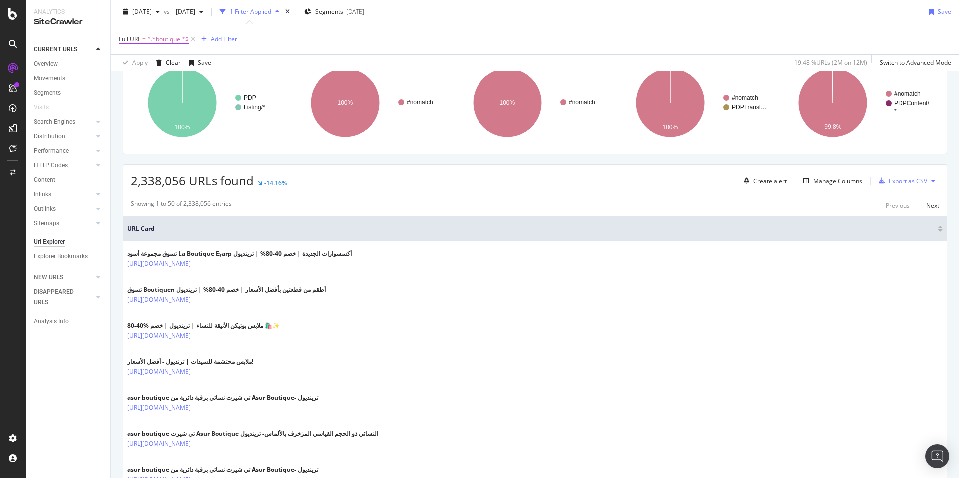
click at [156, 37] on span "^.*boutique.*$" at bounding box center [167, 39] width 41 height 14
click at [131, 81] on input "boutique" at bounding box center [175, 81] width 94 height 16
type input "?boutique"
click at [231, 103] on div "Apply" at bounding box center [229, 102] width 15 height 8
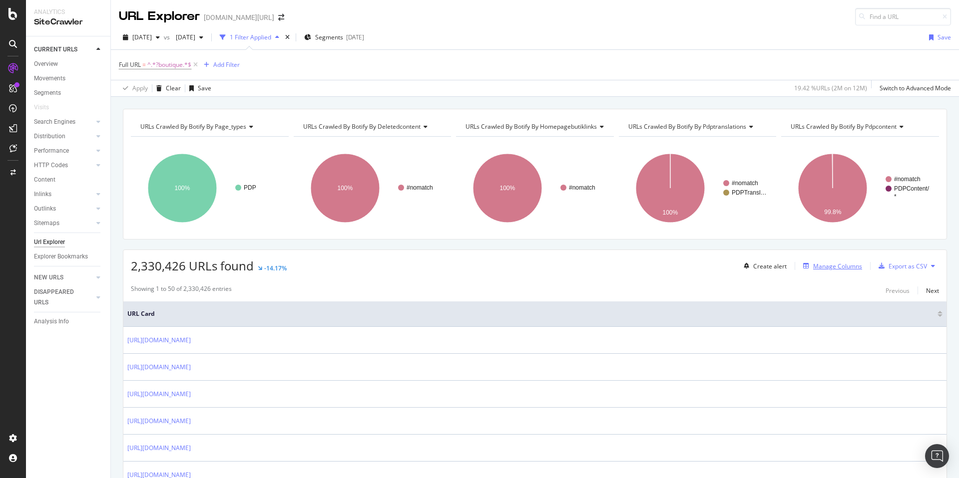
click at [813, 264] on div "Manage Columns" at bounding box center [837, 266] width 49 height 8
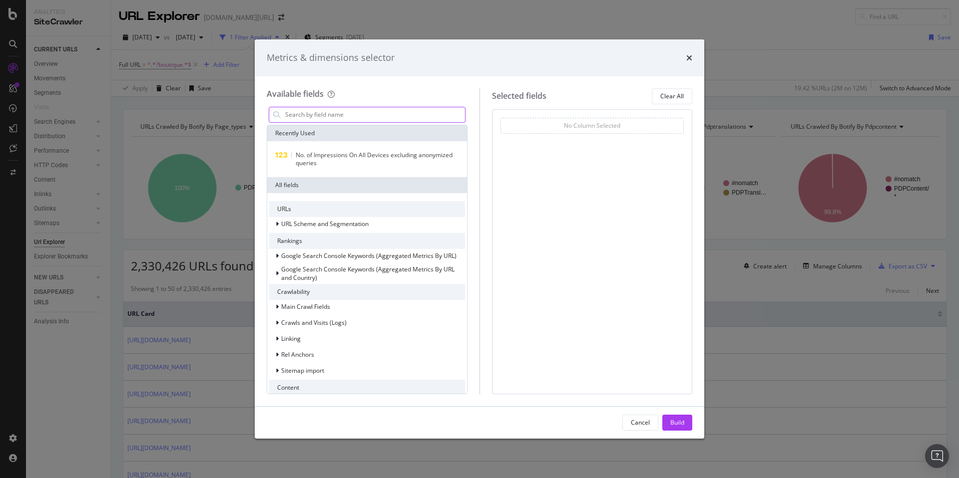
click at [438, 118] on input "modal" at bounding box center [374, 114] width 181 height 15
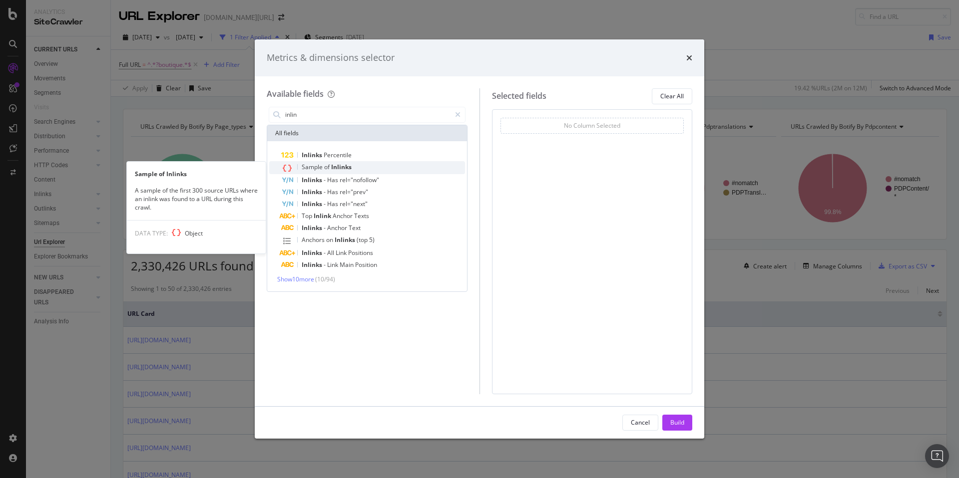
type input "inlin"
click at [382, 167] on div "Sample of Inlinks" at bounding box center [373, 167] width 184 height 13
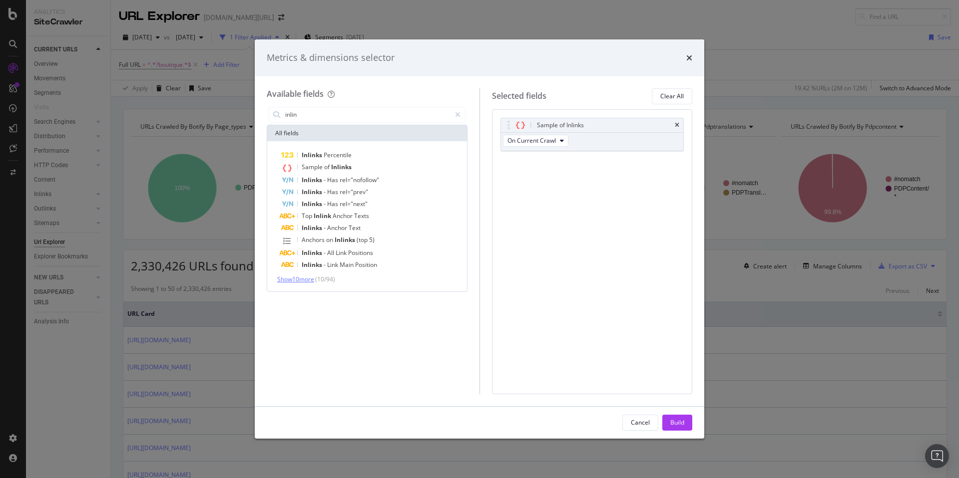
click at [298, 278] on span "Show 10 more" at bounding box center [295, 279] width 37 height 8
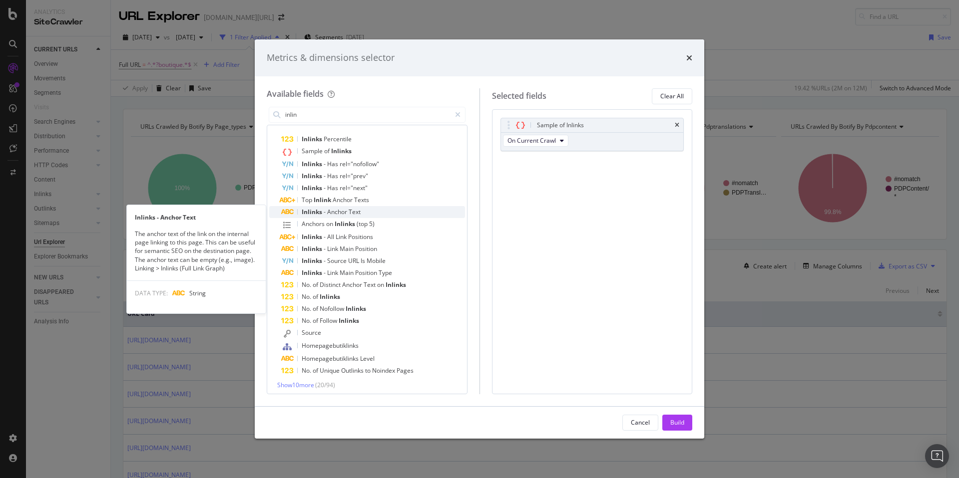
scroll to position [19, 0]
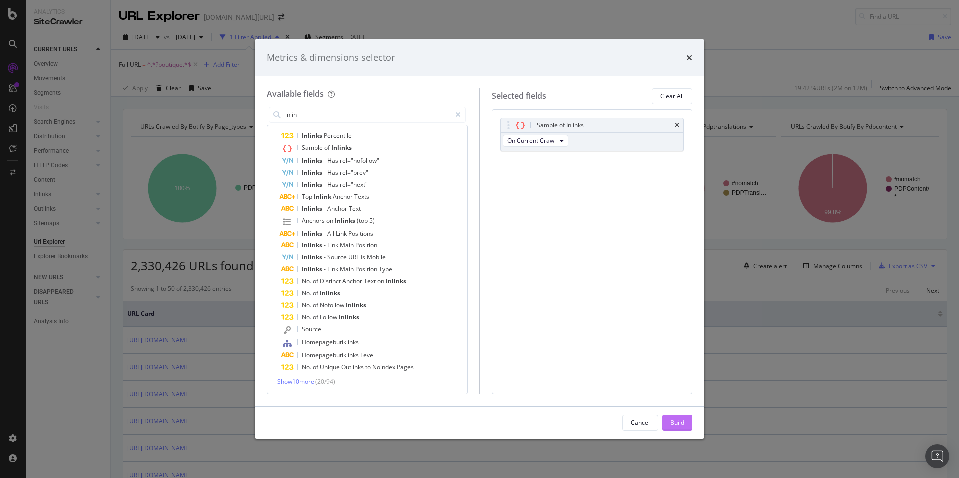
click at [676, 427] on div "Build" at bounding box center [677, 423] width 14 height 8
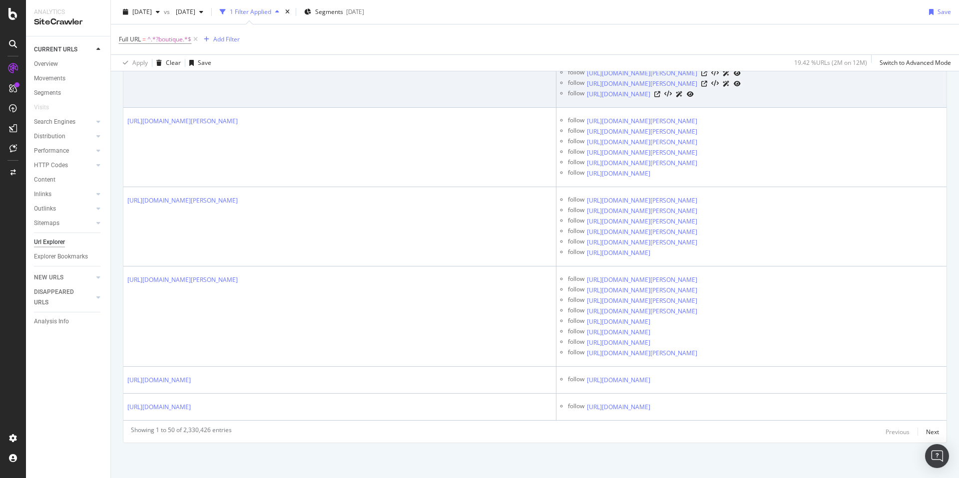
scroll to position [2939, 0]
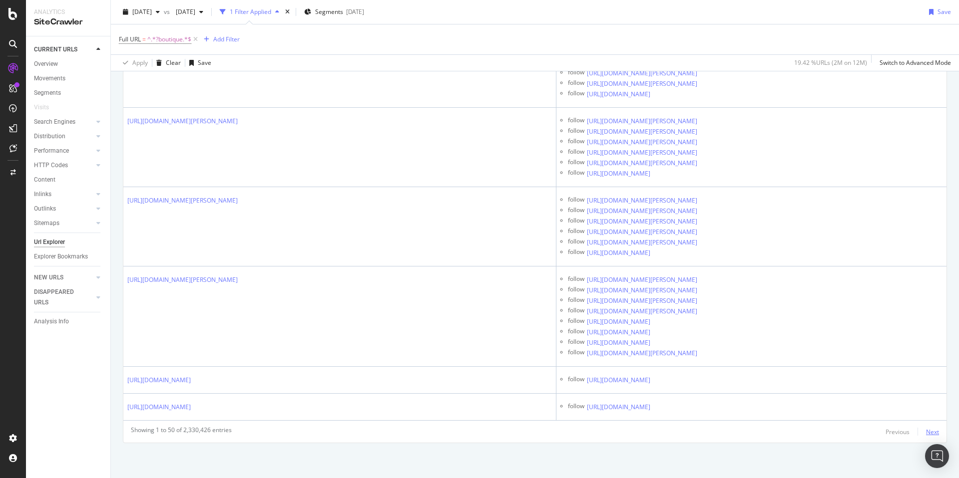
click at [929, 429] on div "Next" at bounding box center [932, 432] width 13 height 8
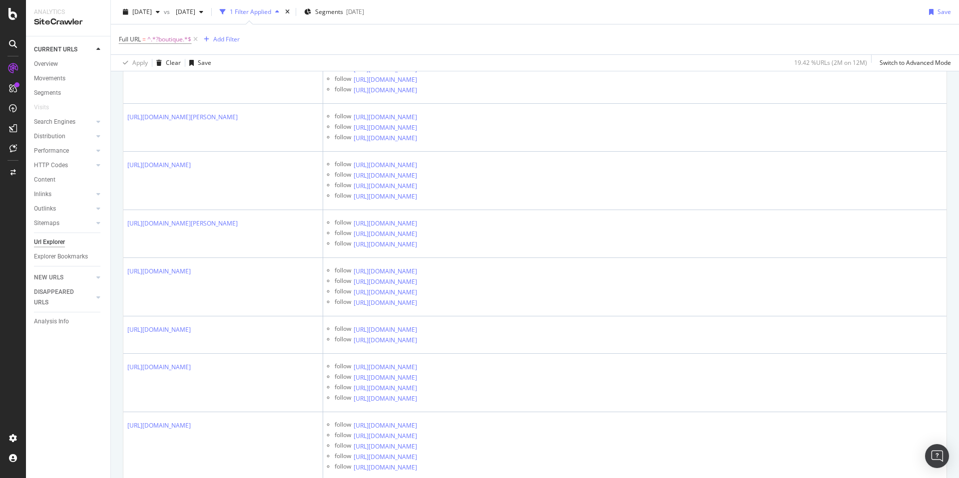
scroll to position [1651, 0]
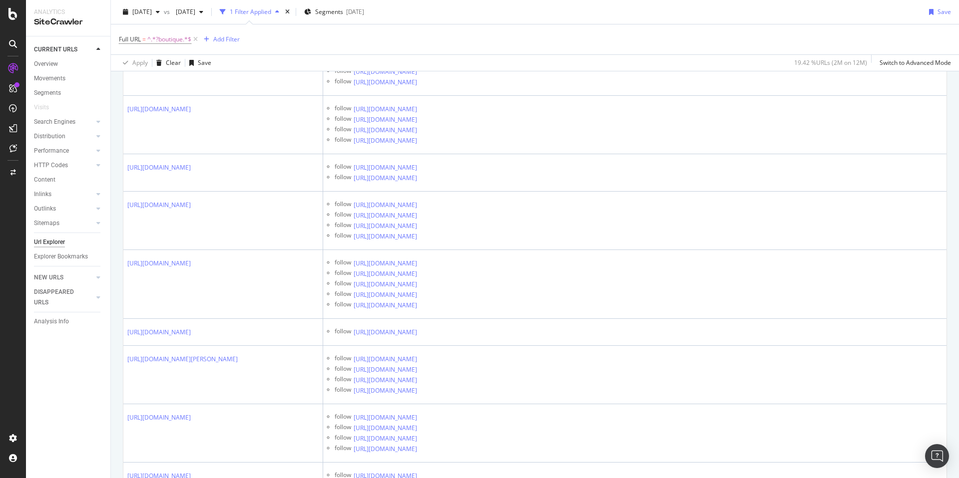
click at [594, 49] on div "Full URL = ^.*?boutique.*$ Add Filter" at bounding box center [535, 39] width 832 height 30
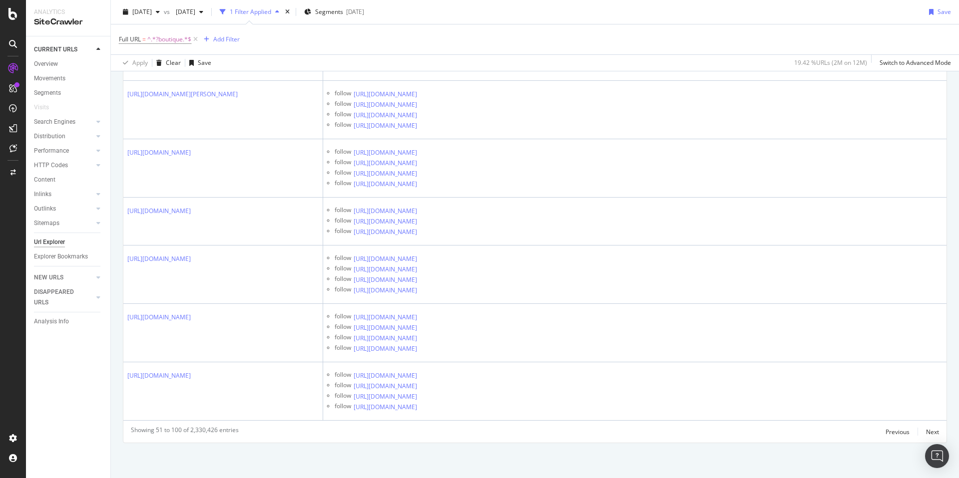
scroll to position [2546, 0]
click at [919, 429] on div "Previous Next" at bounding box center [911, 432] width 53 height 12
click at [926, 429] on div "Next" at bounding box center [932, 432] width 13 height 8
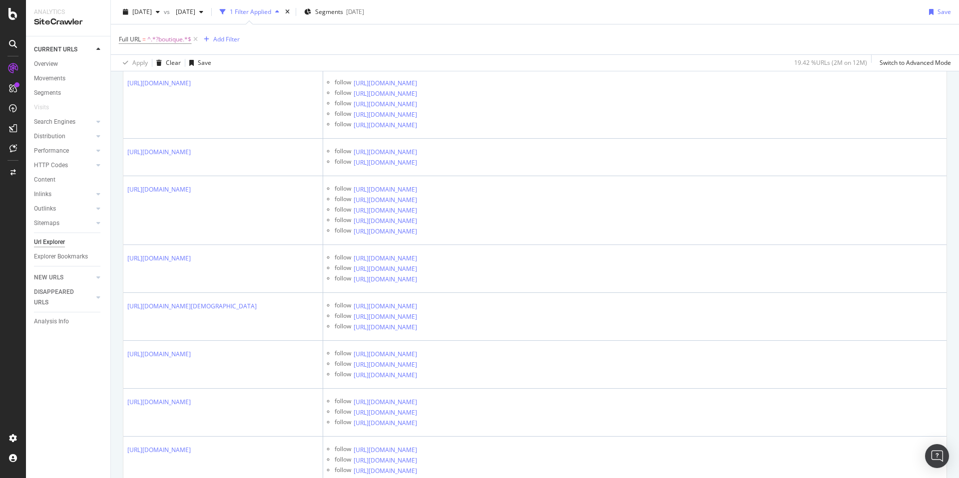
scroll to position [2894, 0]
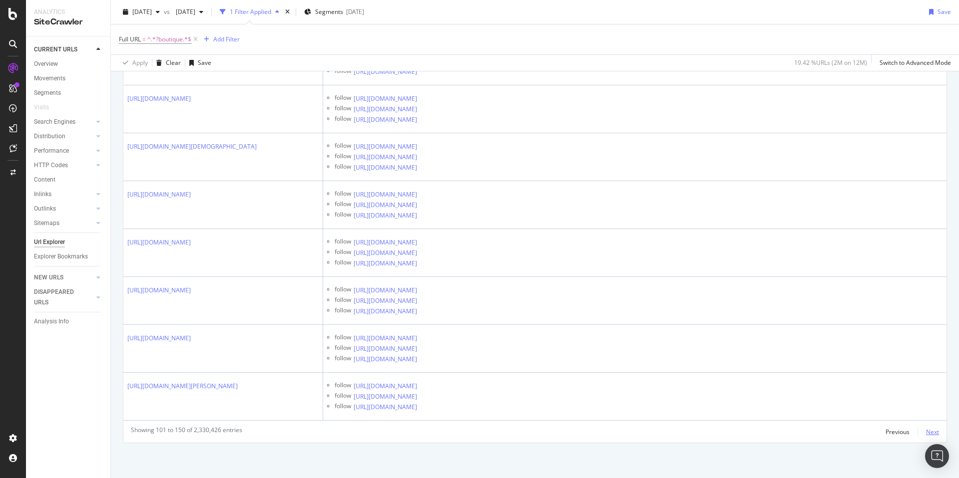
click at [926, 433] on div "Next" at bounding box center [932, 432] width 13 height 8
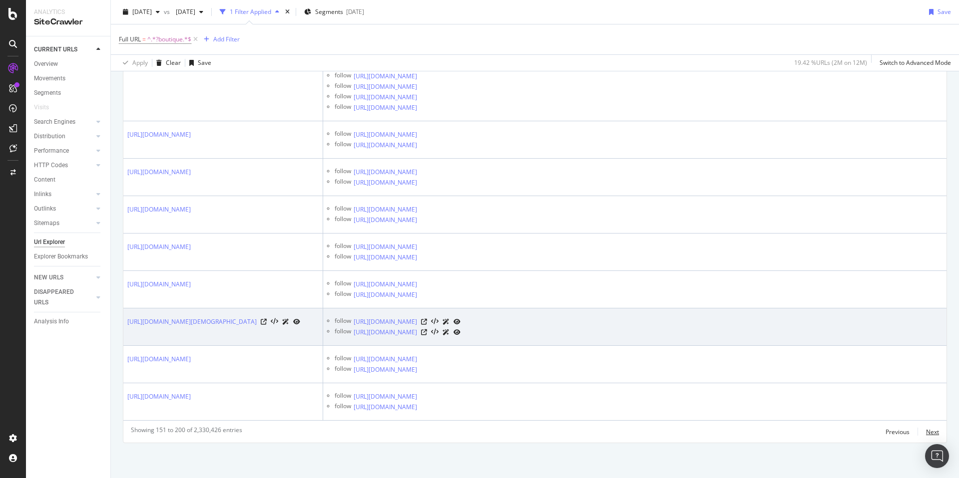
scroll to position [2923, 0]
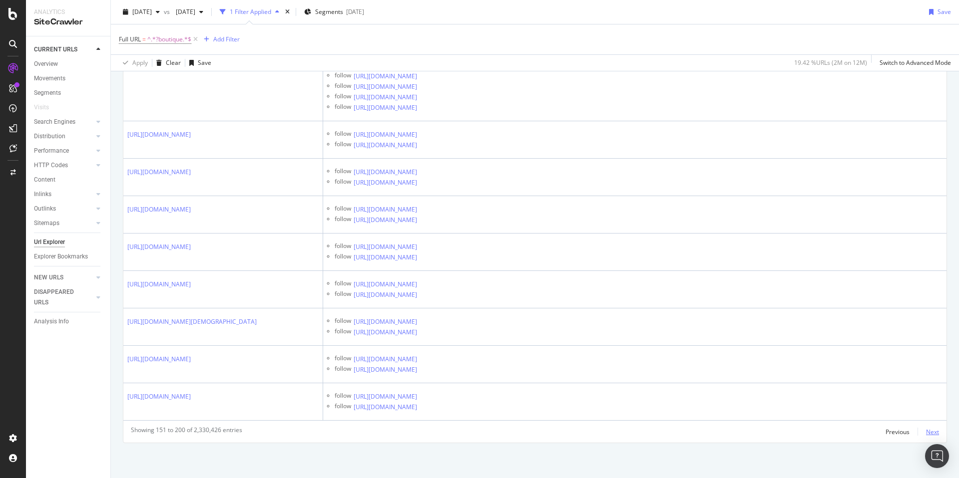
click at [926, 431] on div "Next" at bounding box center [932, 432] width 13 height 8
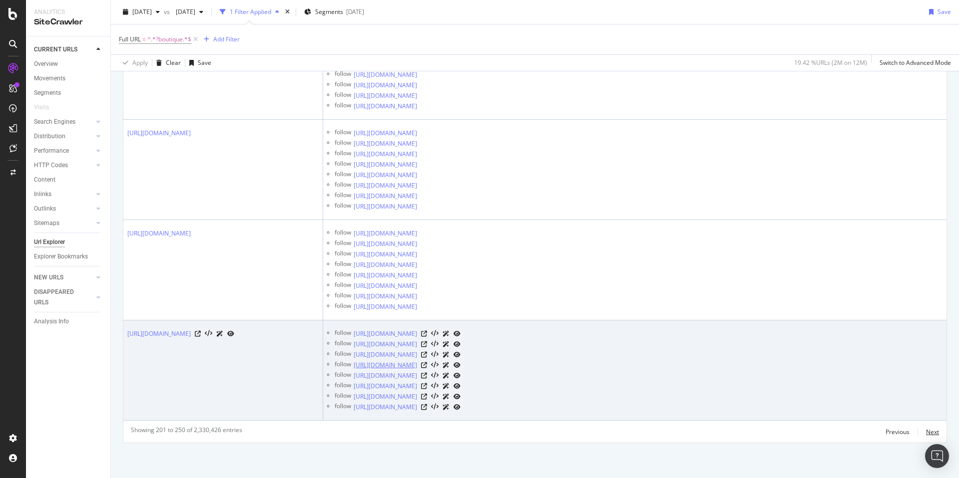
scroll to position [4137, 0]
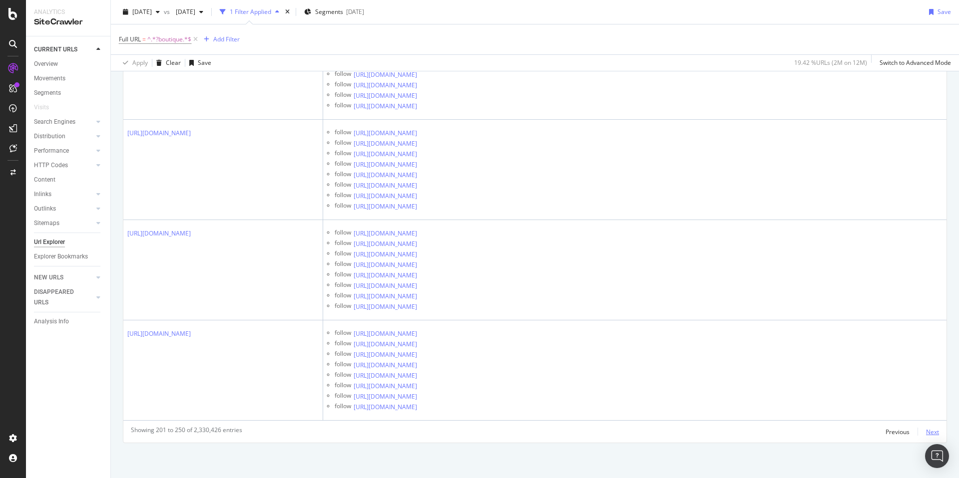
click at [929, 435] on div "Next" at bounding box center [932, 432] width 13 height 8
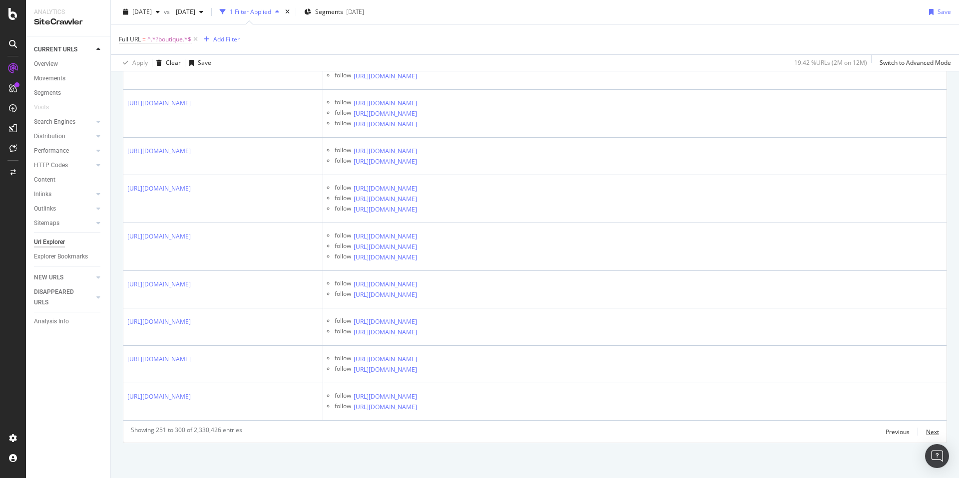
scroll to position [3061, 0]
click at [50, 125] on div "LogAnalyzer" at bounding box center [56, 130] width 39 height 10
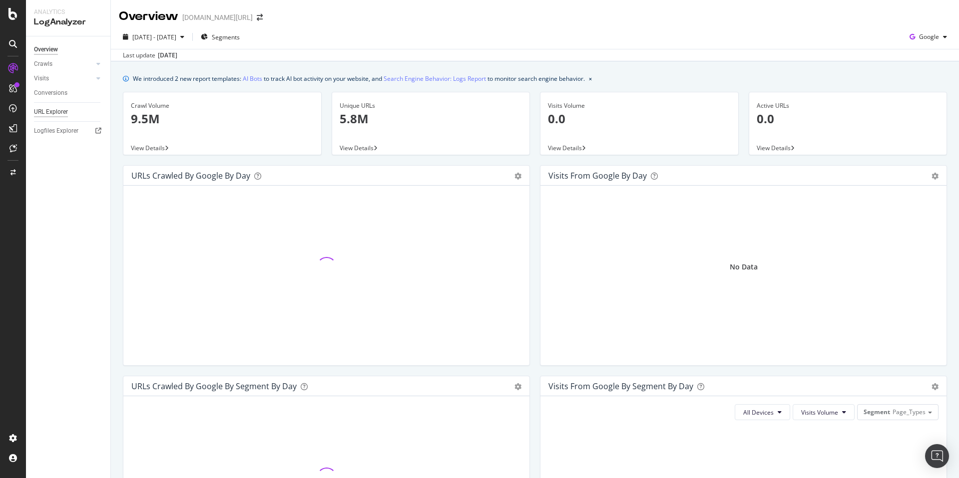
click at [54, 107] on div "URL Explorer" at bounding box center [51, 112] width 34 height 10
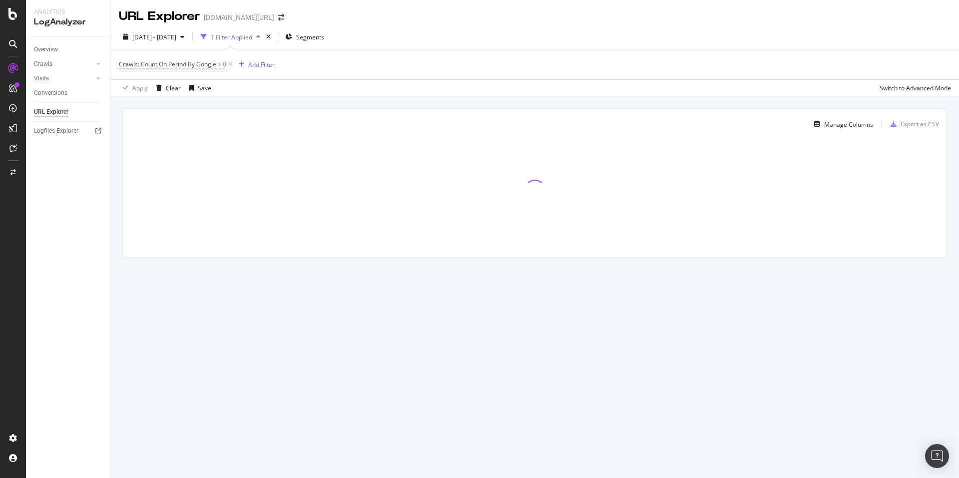
click at [207, 66] on span "Crawls: Count On Period By Google" at bounding box center [167, 64] width 97 height 8
click at [310, 66] on div "Crawls: Count On Period By Google > 0 Add Filter" at bounding box center [535, 64] width 832 height 30
click at [262, 62] on div "Add Filter" at bounding box center [261, 64] width 26 height 8
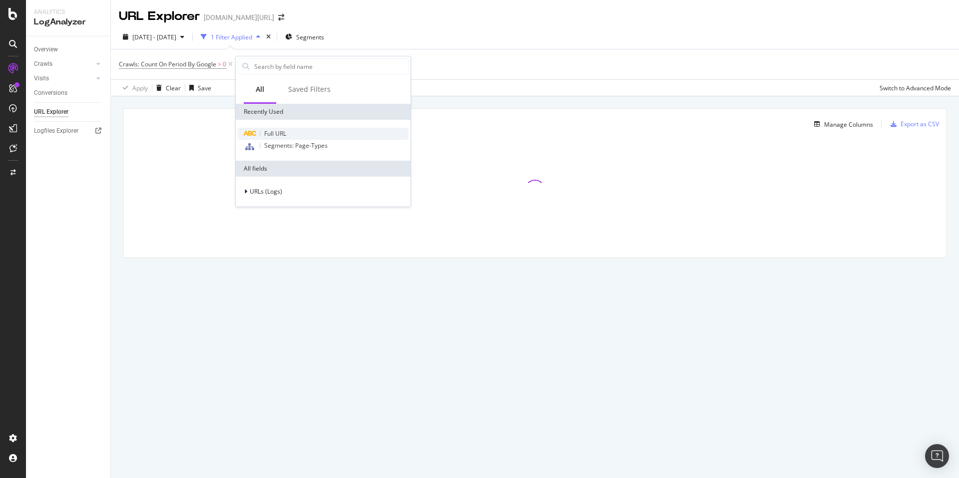
click at [280, 132] on span "Full URL" at bounding box center [275, 133] width 22 height 8
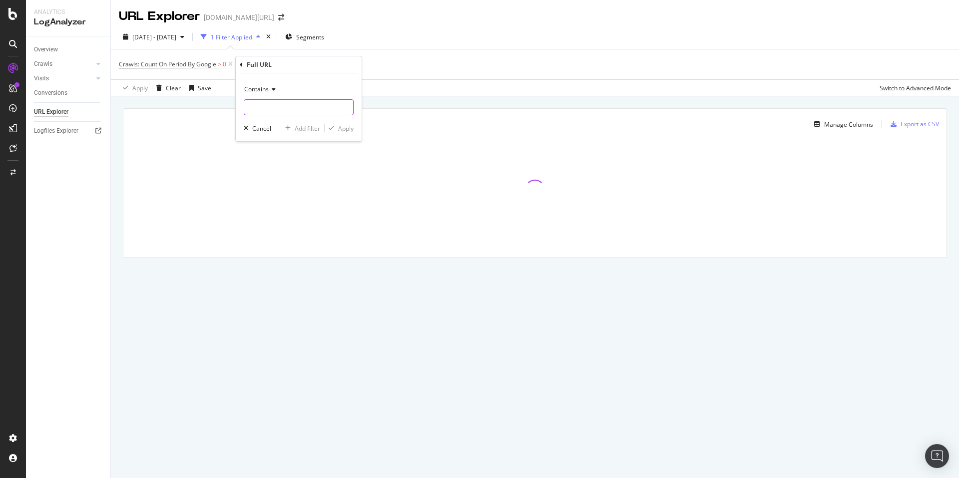
click at [278, 113] on input "text" at bounding box center [298, 107] width 109 height 16
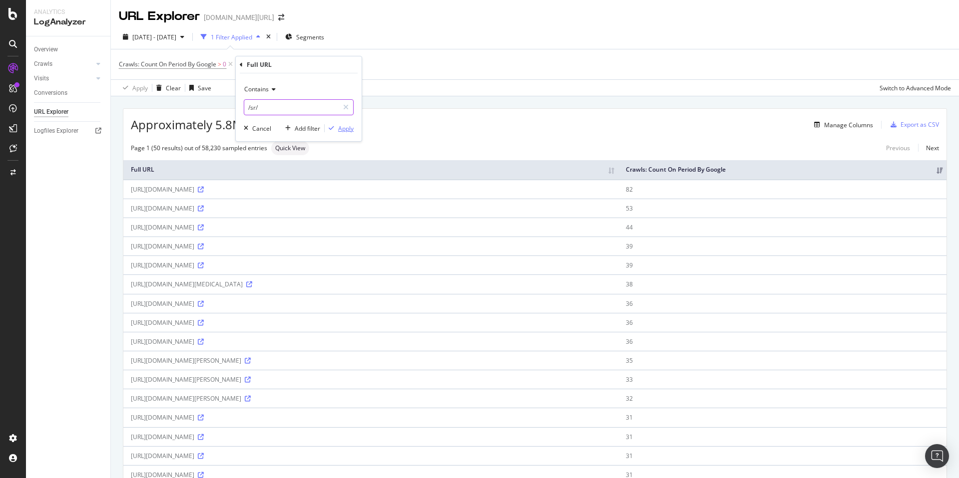
type input "/sr/"
click at [342, 126] on div "Apply" at bounding box center [345, 128] width 15 height 8
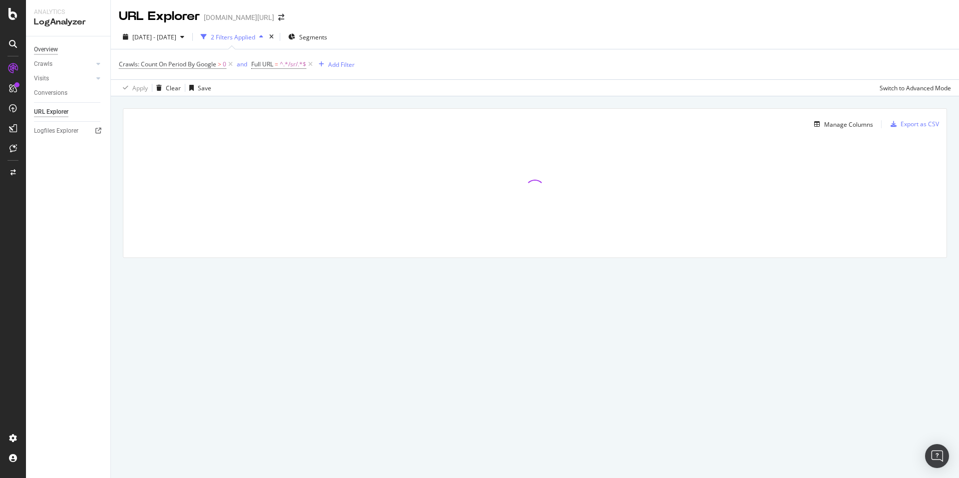
click at [49, 48] on div "Overview" at bounding box center [46, 49] width 24 height 10
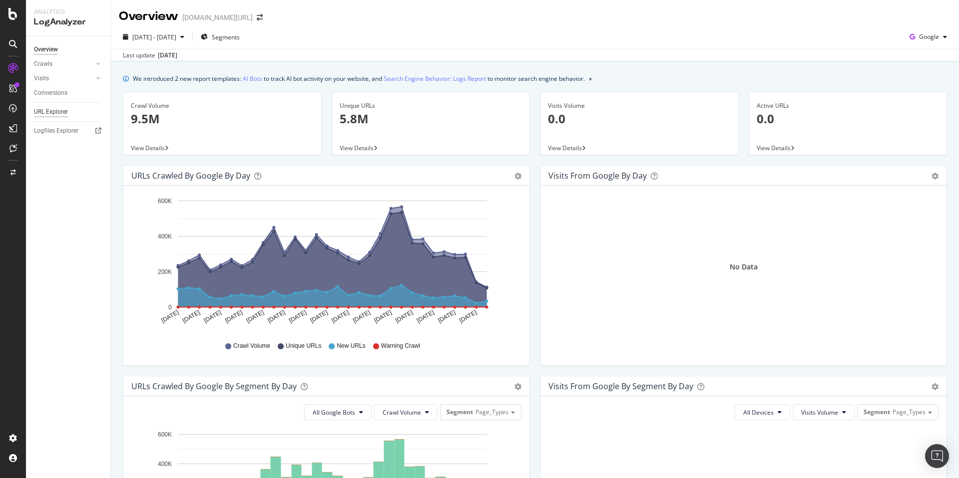
click at [57, 112] on div "URL Explorer" at bounding box center [51, 112] width 34 height 10
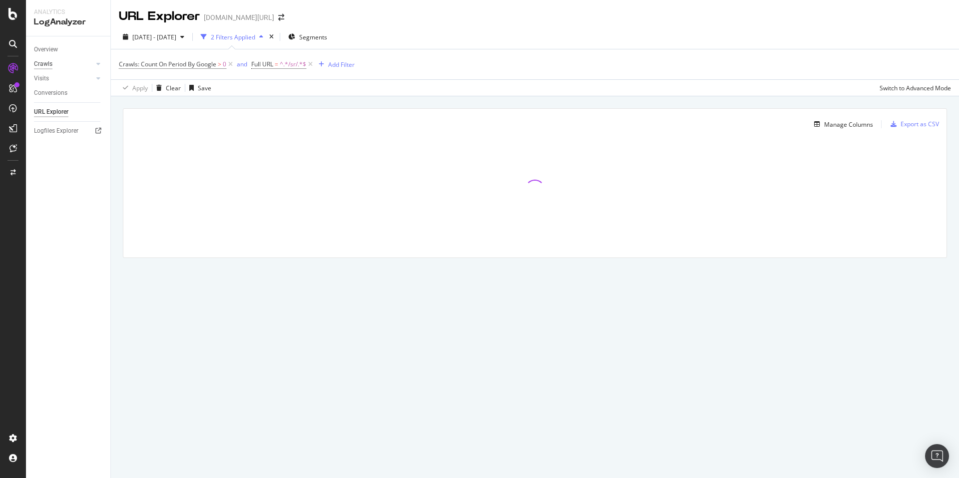
click at [50, 63] on div "Crawls" at bounding box center [43, 64] width 18 height 10
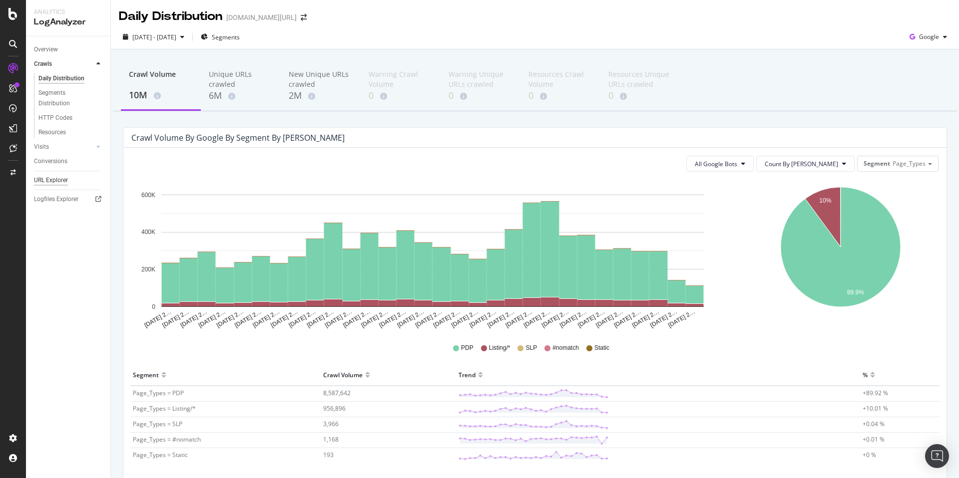
click at [59, 182] on div "URL Explorer" at bounding box center [51, 180] width 34 height 10
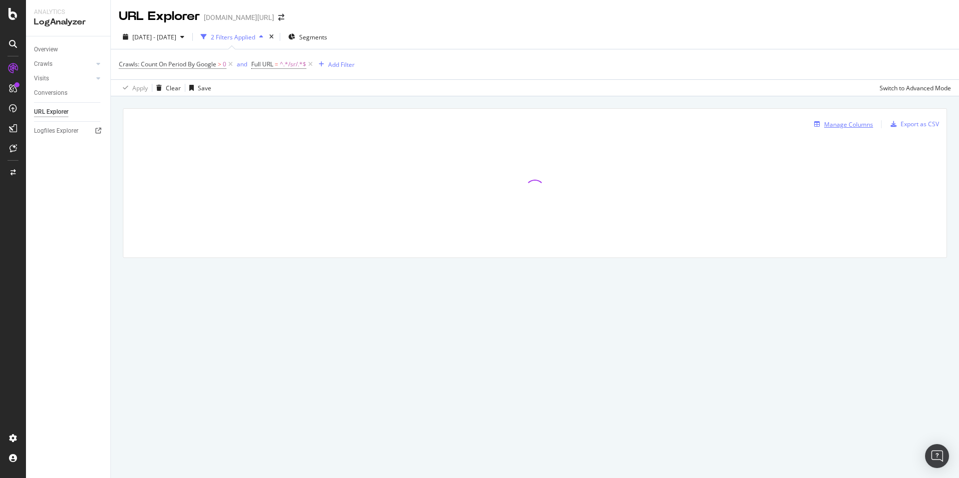
click at [826, 125] on div "Manage Columns" at bounding box center [848, 124] width 49 height 8
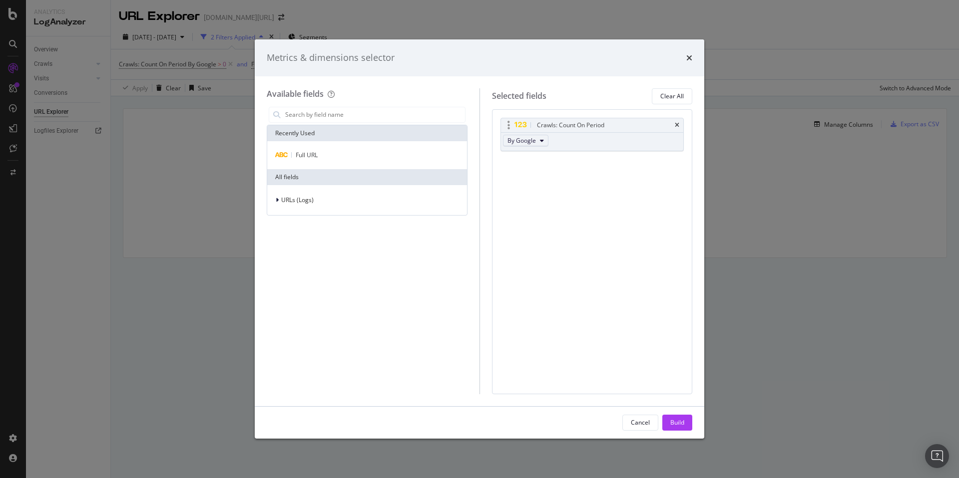
click at [542, 141] on icon "modal" at bounding box center [542, 141] width 4 height 6
click at [672, 293] on div "Crawls: Count On Period By Google You can use this field as a To pick up a drag…" at bounding box center [592, 251] width 201 height 285
click at [681, 429] on div "Build" at bounding box center [677, 423] width 14 height 15
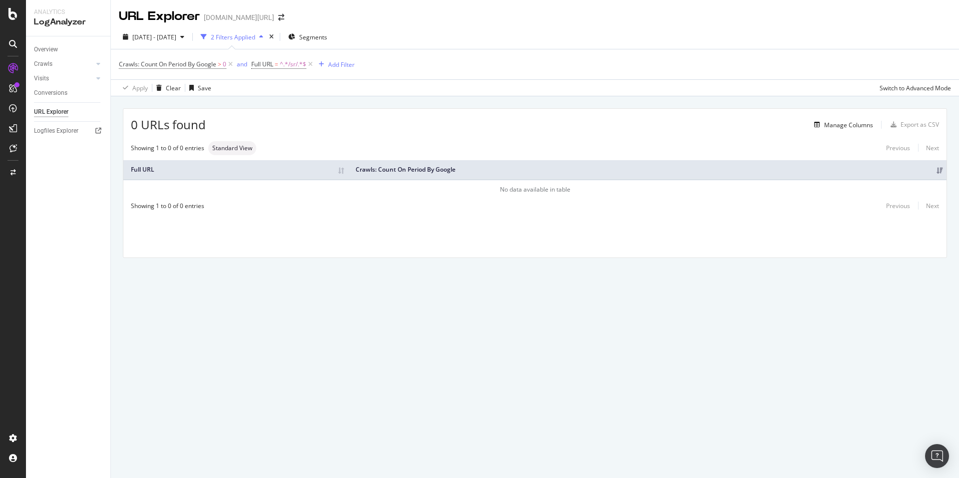
click at [270, 74] on div "Crawls: Count On Period By Google > 0 and Full URL = ^.*/sr/.*$ Add Filter" at bounding box center [535, 64] width 832 height 30
click at [270, 73] on div "Crawls: Count On Period By Google > 0 and Full URL = ^.*/sr/.*$ Add Filter" at bounding box center [535, 64] width 832 height 30
click at [271, 70] on span "Full URL = ^.*/sr/.*$" at bounding box center [282, 64] width 63 height 14
click at [271, 67] on span "Full URL" at bounding box center [262, 64] width 22 height 8
click at [573, 99] on div "0 URLs found Manage Columns Export as CSV Showing 1 to 0 of 0 entries Standard …" at bounding box center [535, 194] width 848 height 197
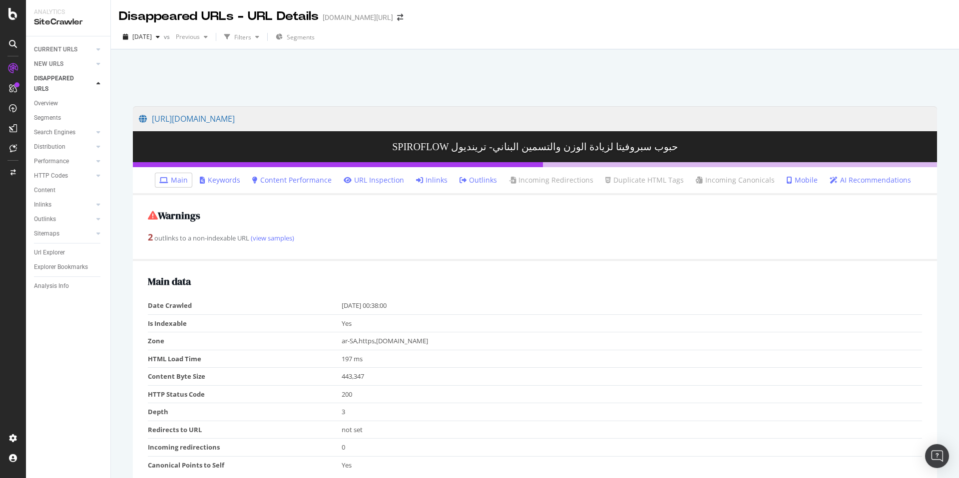
click at [422, 181] on icon at bounding box center [419, 180] width 7 height 7
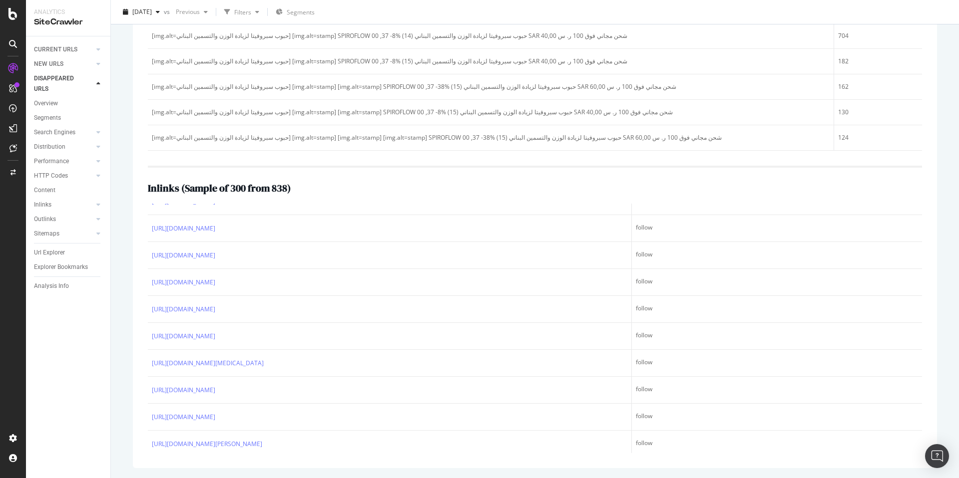
scroll to position [7971, 0]
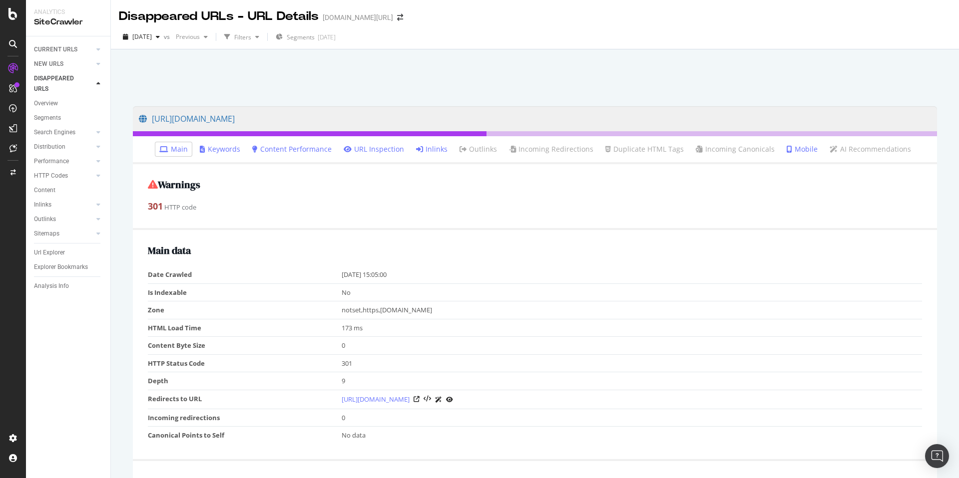
click at [432, 151] on link "Inlinks" at bounding box center [431, 149] width 31 height 10
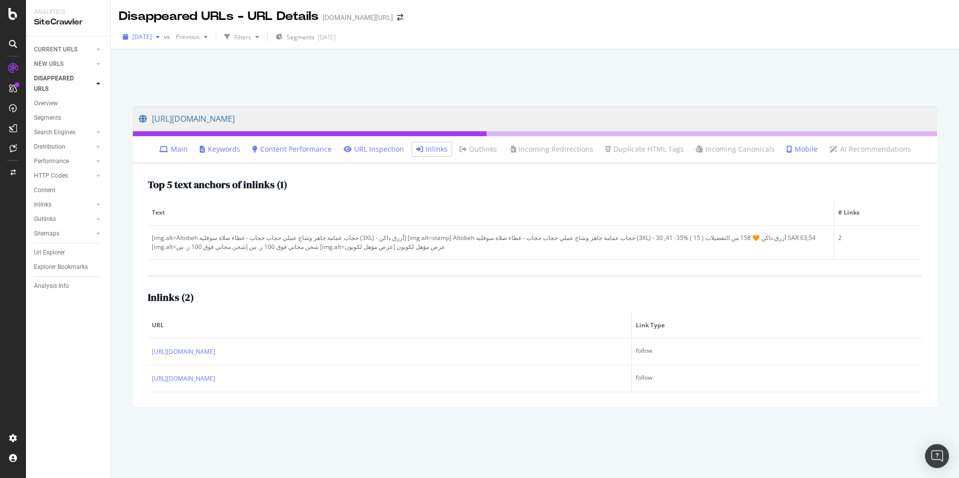
click at [151, 34] on span "[DATE]" at bounding box center [141, 36] width 19 height 8
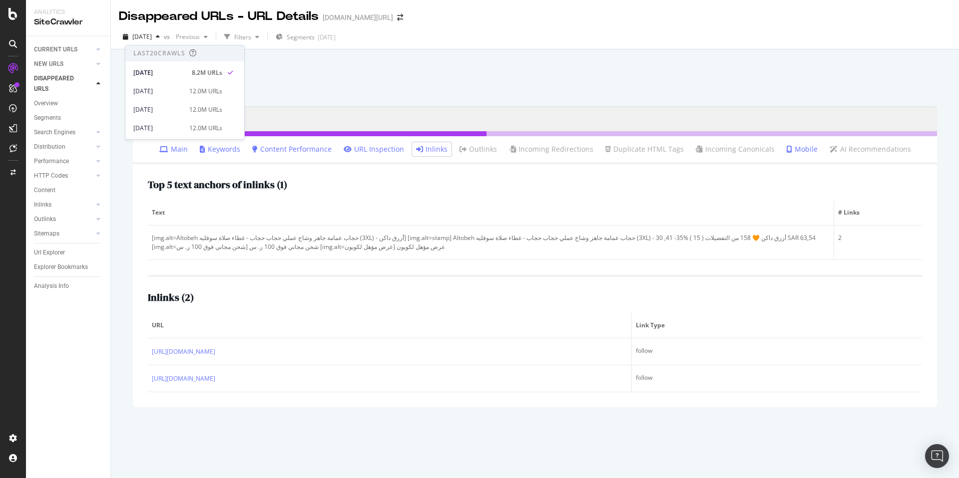
click at [411, 76] on div at bounding box center [535, 75] width 824 height 42
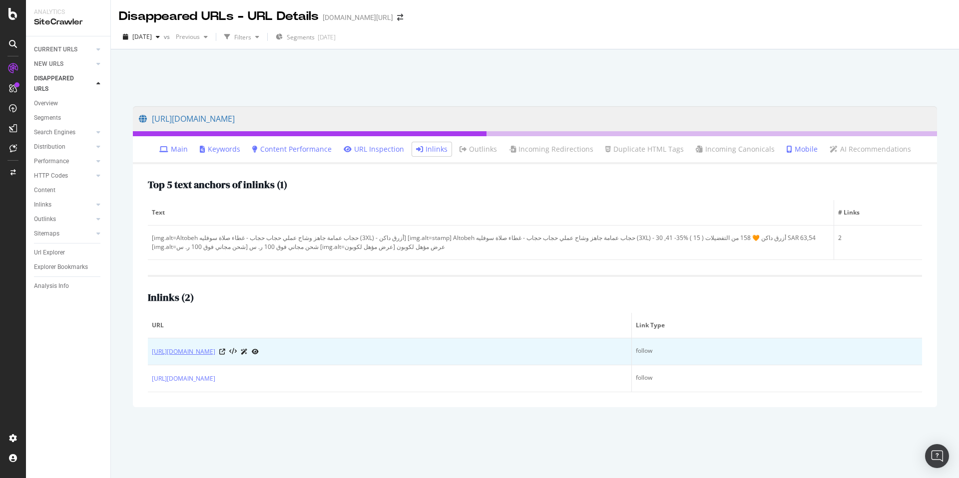
copy link "https://www.trendyol.com/ar/sr/altobeh-dark-blue-x-b151896-r8"
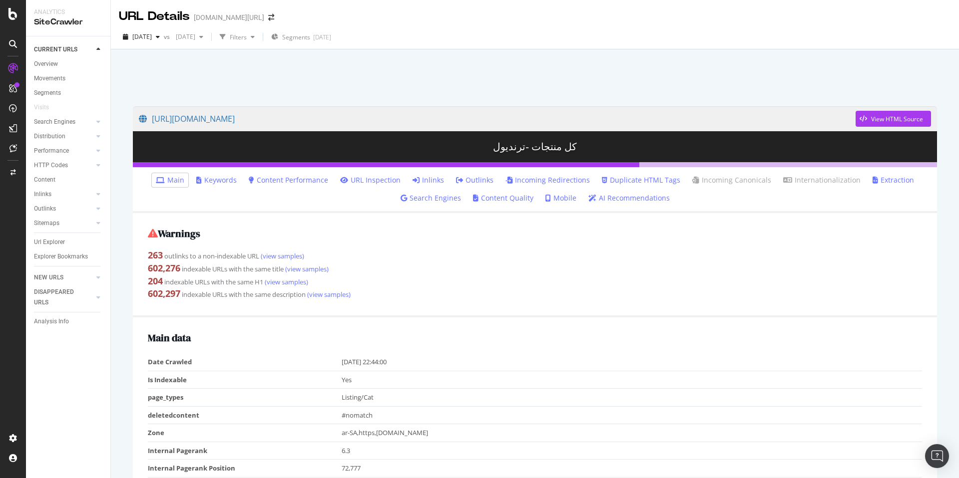
click at [424, 180] on link "Inlinks" at bounding box center [428, 180] width 31 height 10
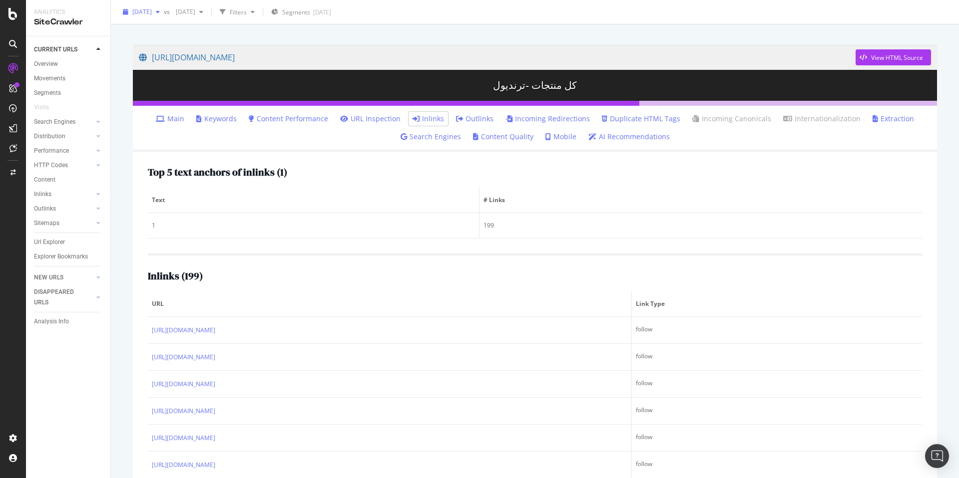
click at [152, 9] on span "[DATE]" at bounding box center [141, 11] width 19 height 8
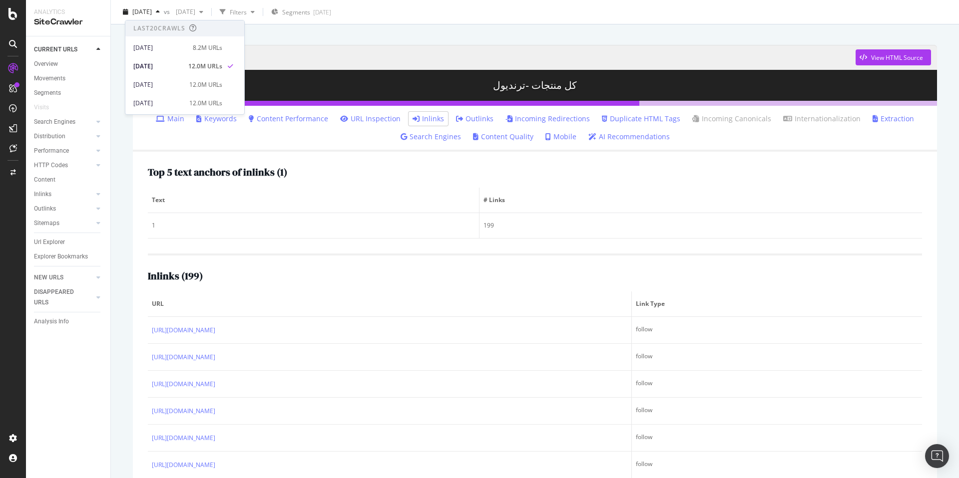
click at [444, 26] on div at bounding box center [535, 14] width 824 height 42
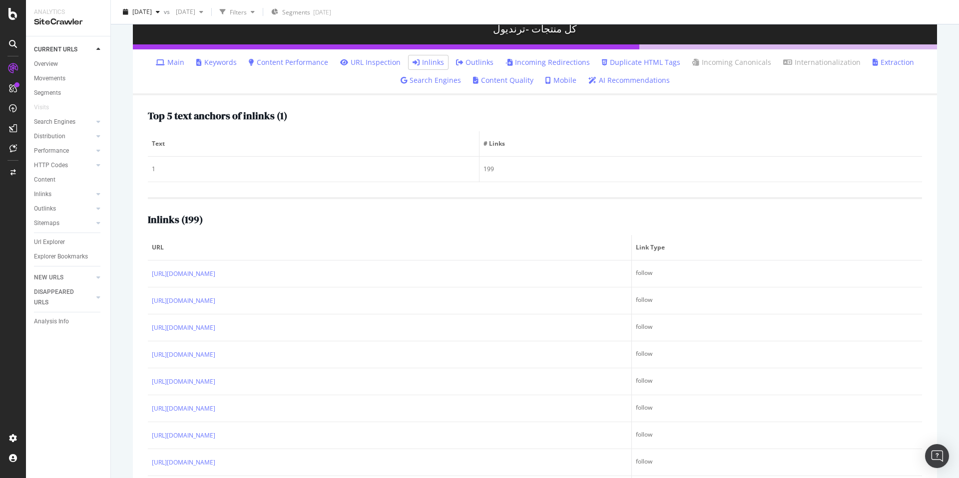
scroll to position [118, 0]
drag, startPoint x: 182, startPoint y: 223, endPoint x: 200, endPoint y: 222, distance: 18.0
click at [200, 222] on h2 "Inlinks ( 199 )" at bounding box center [175, 219] width 55 height 11
click at [335, 219] on div "Inlinks ( 199 )" at bounding box center [535, 219] width 774 height 11
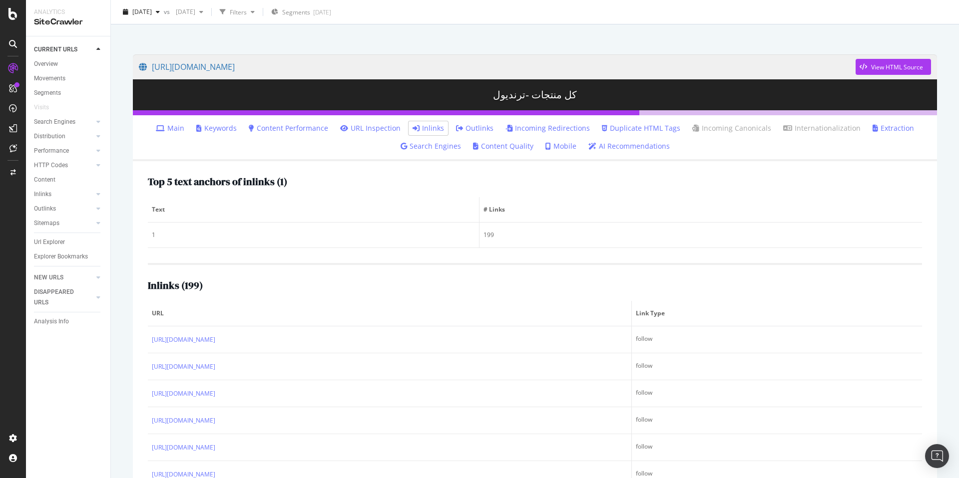
scroll to position [52, 0]
drag, startPoint x: 152, startPoint y: 288, endPoint x: 212, endPoint y: 290, distance: 60.0
click at [212, 290] on div "Inlinks ( 199 )" at bounding box center [535, 285] width 774 height 11
click at [258, 284] on div "Inlinks ( 199 )" at bounding box center [535, 285] width 774 height 11
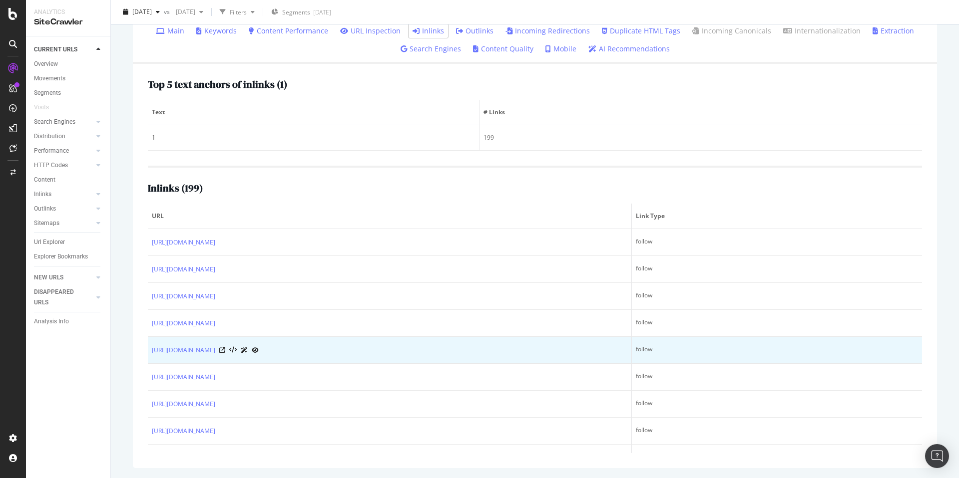
scroll to position [0, 0]
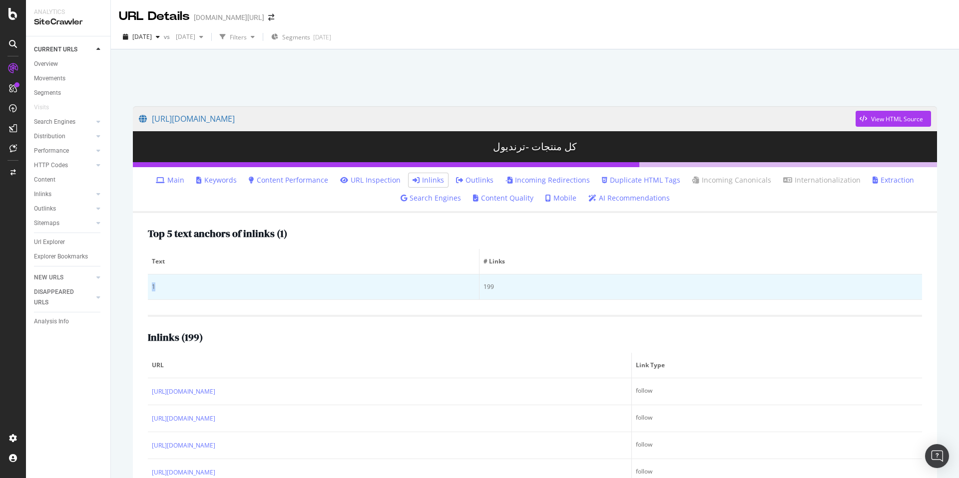
drag, startPoint x: 157, startPoint y: 288, endPoint x: 171, endPoint y: 287, distance: 14.0
click at [171, 287] on div "1" at bounding box center [313, 287] width 323 height 9
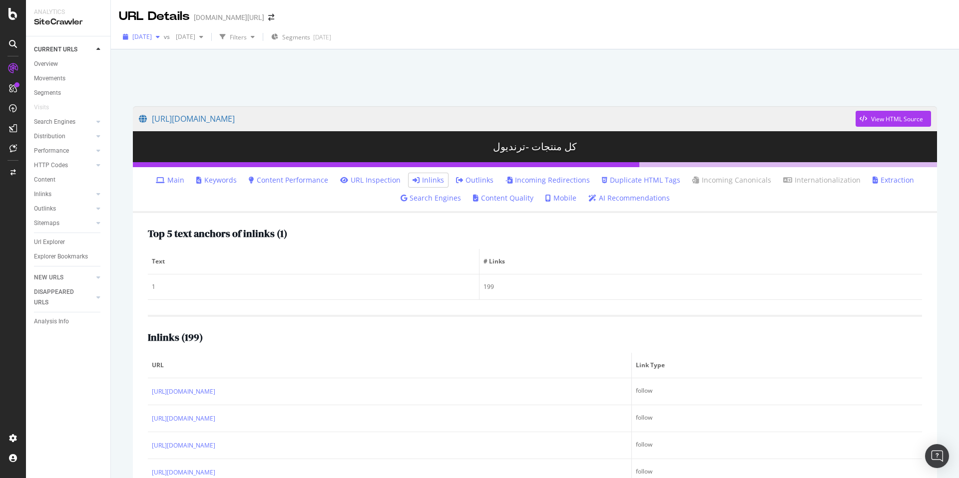
click at [153, 41] on div "[DATE]" at bounding box center [141, 36] width 45 height 15
click at [554, 66] on div at bounding box center [535, 75] width 824 height 42
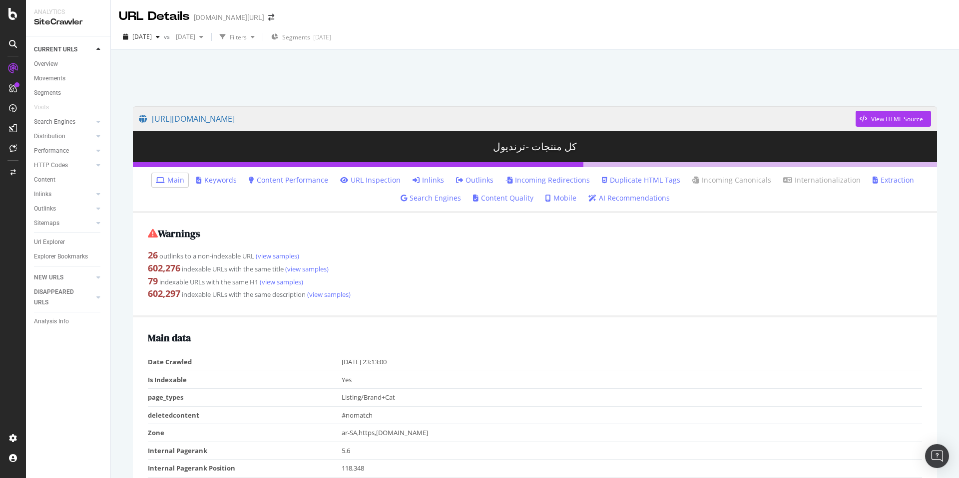
click at [425, 184] on link "Inlinks" at bounding box center [428, 180] width 31 height 10
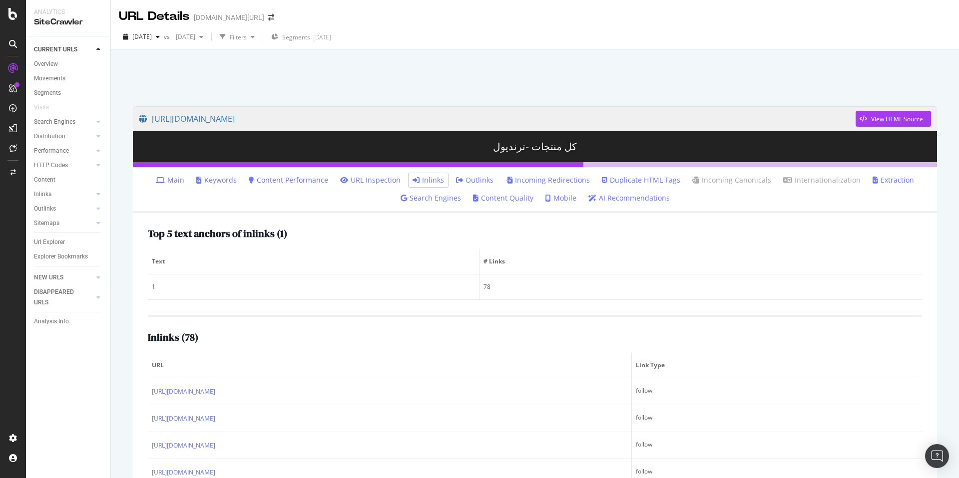
click at [537, 174] on li "Incoming Redirections" at bounding box center [547, 180] width 92 height 14
click at [539, 178] on link "Incoming Redirections" at bounding box center [547, 180] width 84 height 10
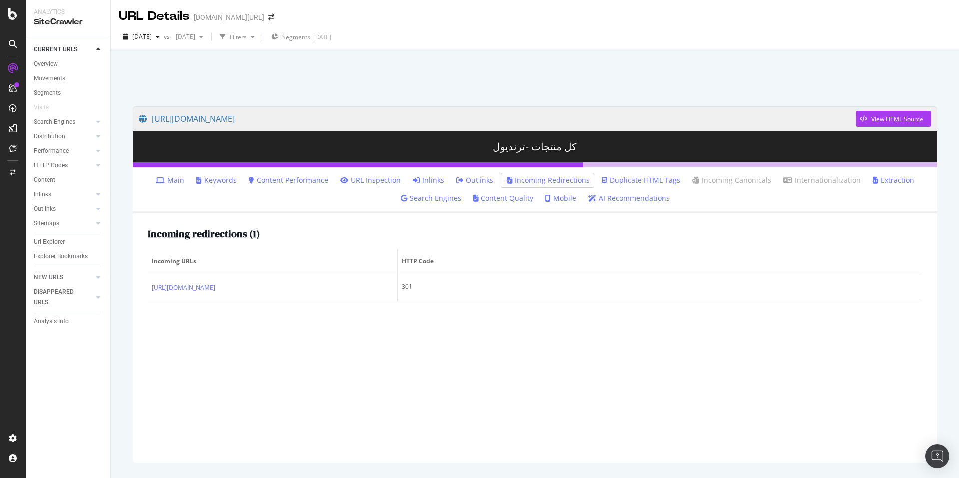
click at [285, 322] on div "Incoming redirections ( 1 ) Incoming URLs HTTP Code [URL][DOMAIN_NAME] 301" at bounding box center [535, 338] width 804 height 250
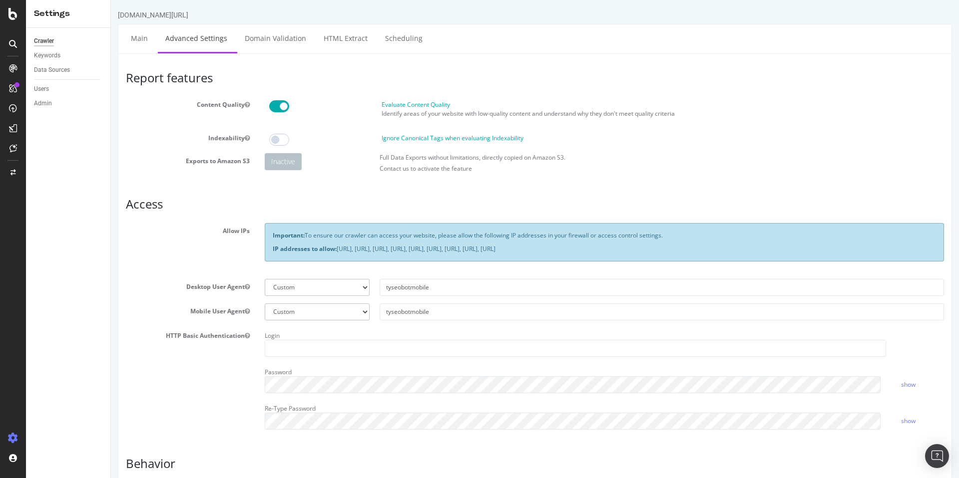
click at [14, 71] on icon at bounding box center [13, 68] width 8 height 8
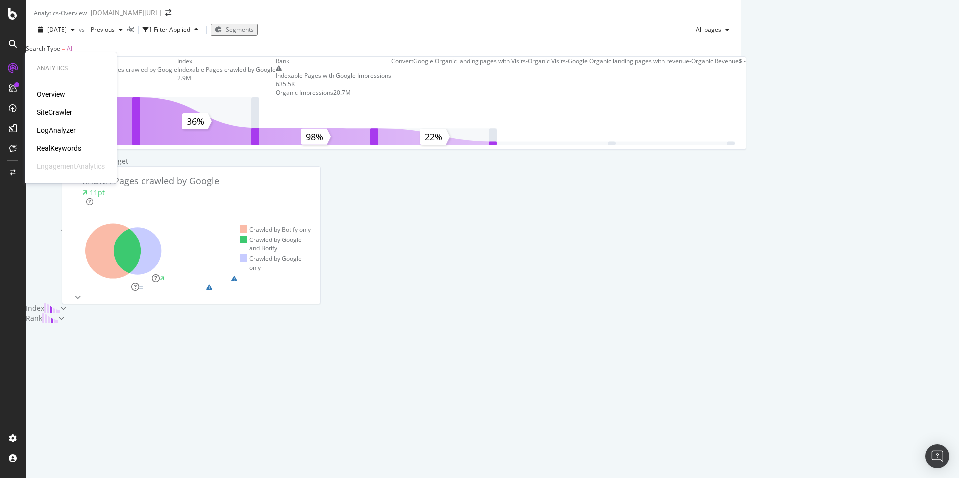
click at [54, 113] on div "SiteCrawler" at bounding box center [54, 112] width 35 height 10
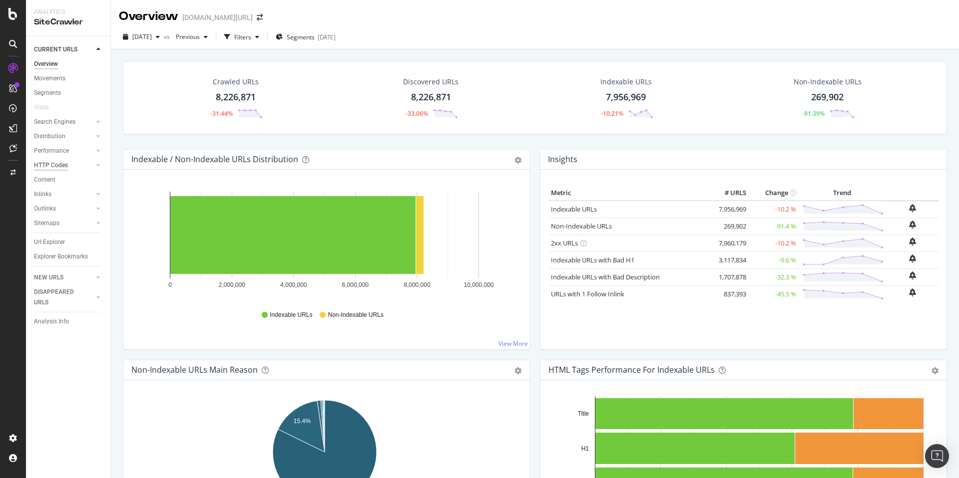
click at [66, 161] on div "HTTP Codes" at bounding box center [51, 165] width 34 height 10
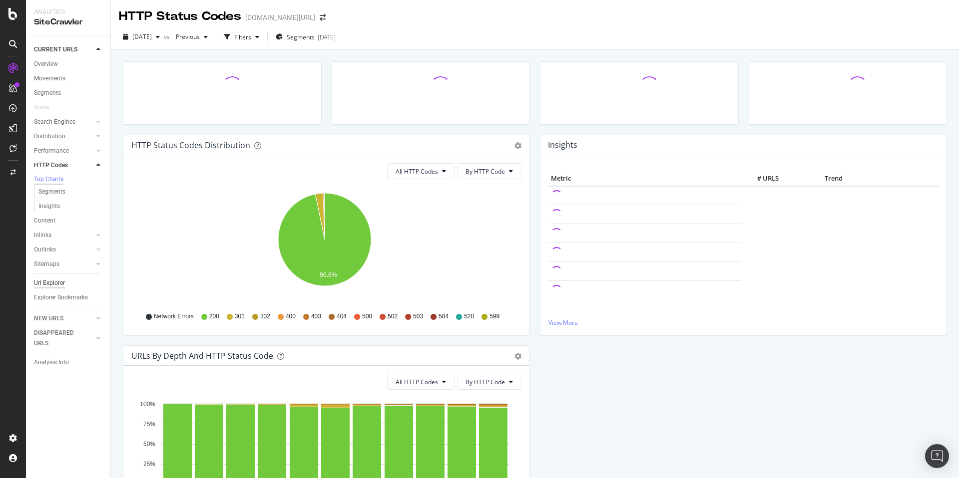
click at [53, 286] on div "Url Explorer" at bounding box center [49, 283] width 31 height 10
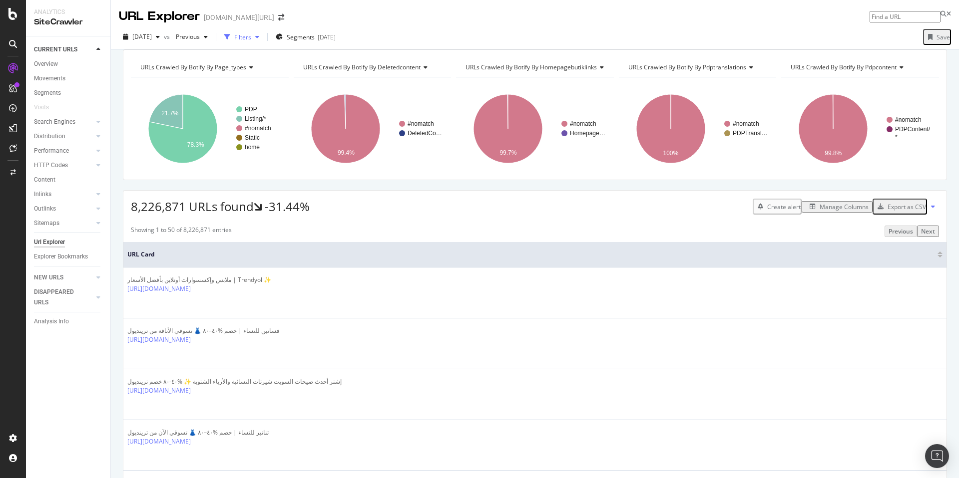
click at [251, 41] on div "Filters" at bounding box center [242, 37] width 17 height 8
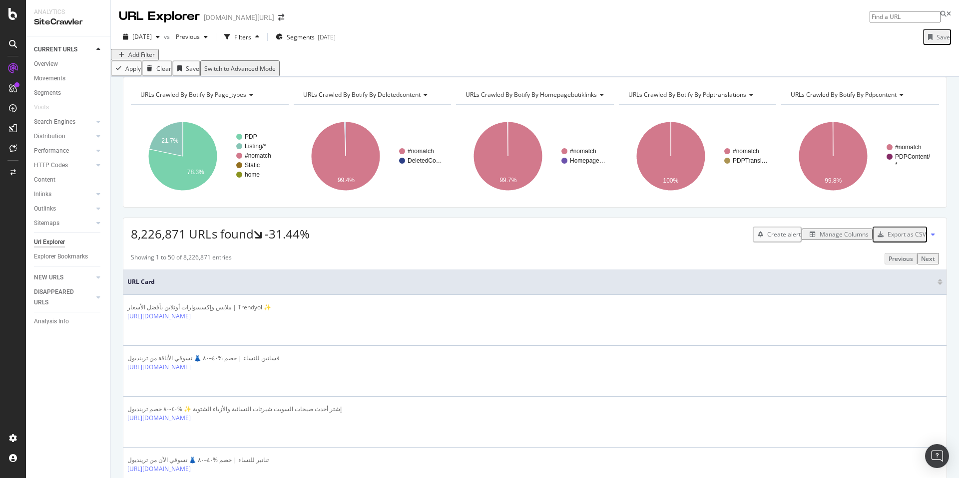
click at [145, 59] on div "Add Filter" at bounding box center [141, 54] width 26 height 8
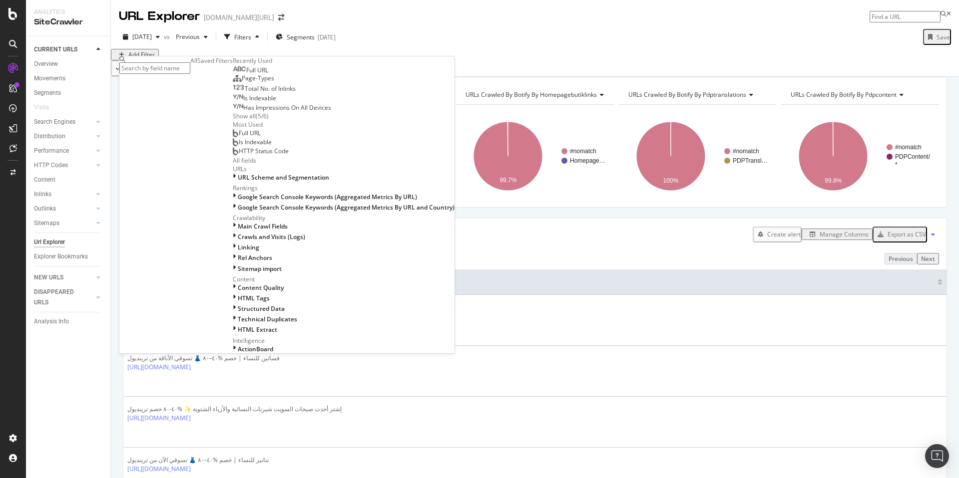
click at [189, 67] on input "text" at bounding box center [154, 67] width 71 height 11
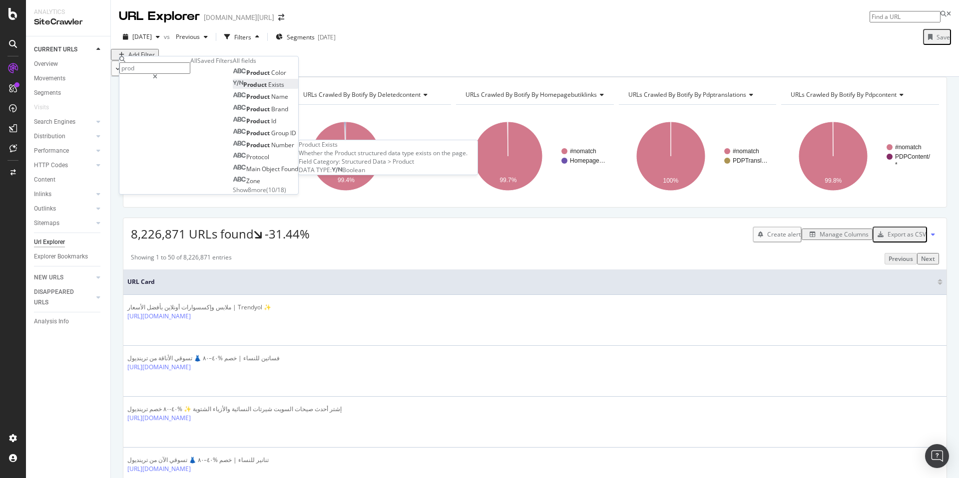
type input "prod"
click at [233, 89] on div "Product Exists" at bounding box center [258, 84] width 51 height 8
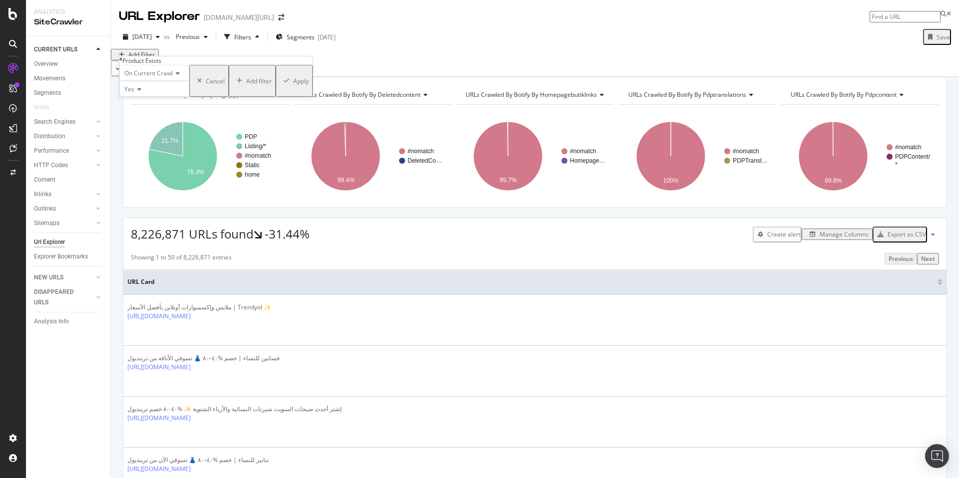
click at [293, 85] on div "Apply" at bounding box center [300, 81] width 15 height 8
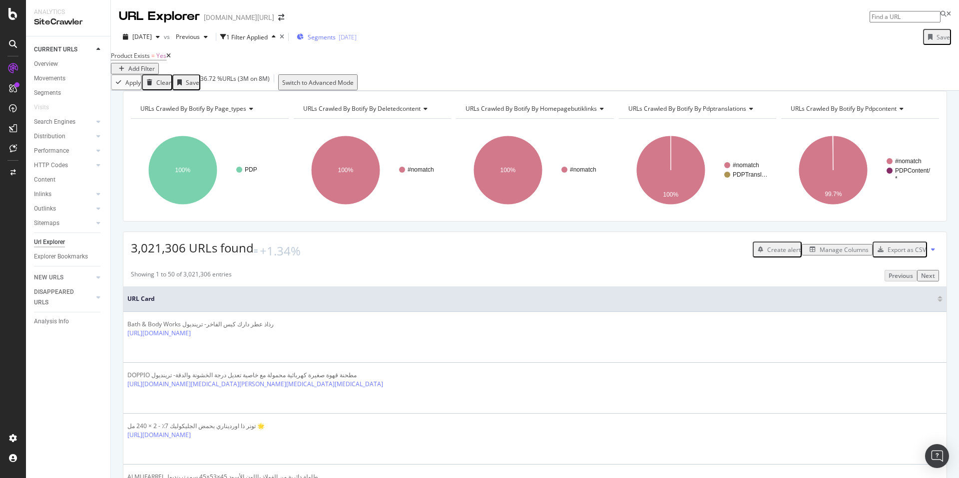
click at [342, 32] on div "Segments [DATE]" at bounding box center [327, 36] width 60 height 15
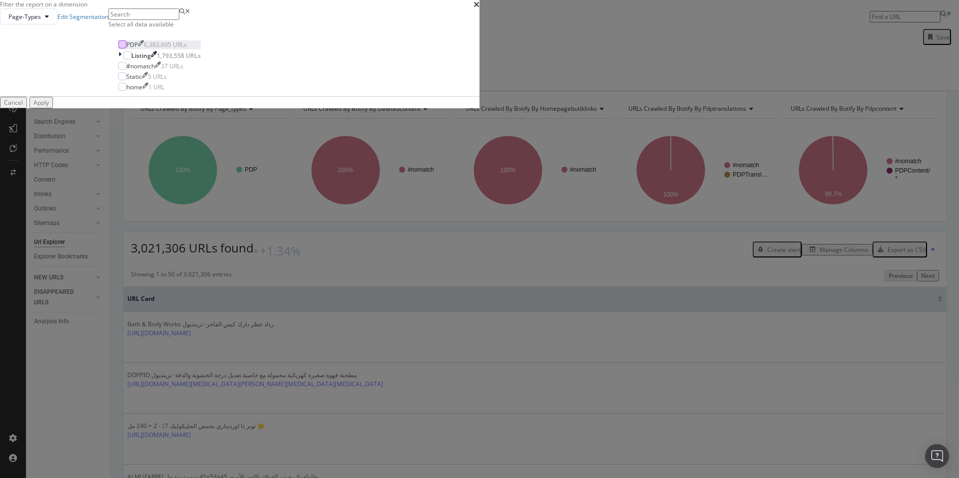
click at [126, 48] on div "modal" at bounding box center [122, 44] width 8 height 8
click at [49, 107] on div "Apply" at bounding box center [40, 102] width 15 height 8
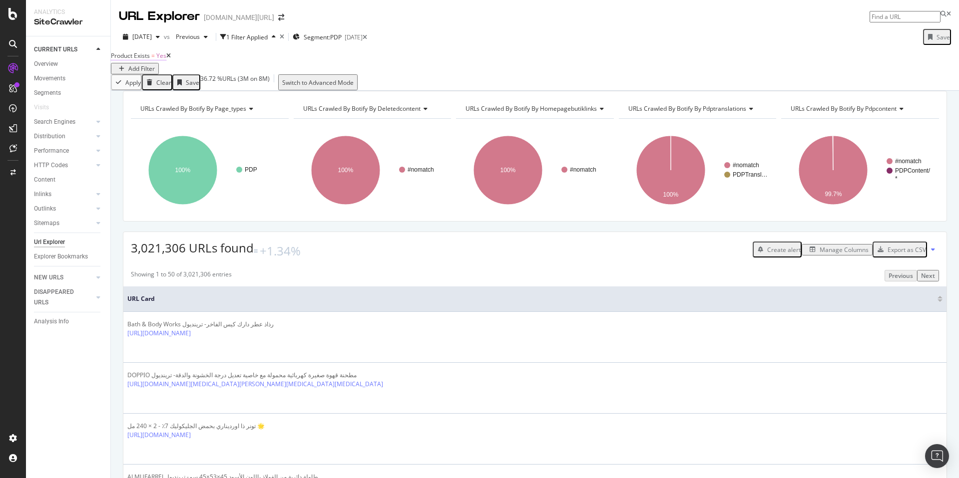
click at [150, 60] on span "Product Exists" at bounding box center [130, 55] width 39 height 8
click at [134, 92] on span "Yes" at bounding box center [129, 88] width 10 height 8
click at [148, 117] on div "No" at bounding box center [154, 111] width 69 height 10
click at [293, 84] on div "Apply" at bounding box center [300, 80] width 15 height 8
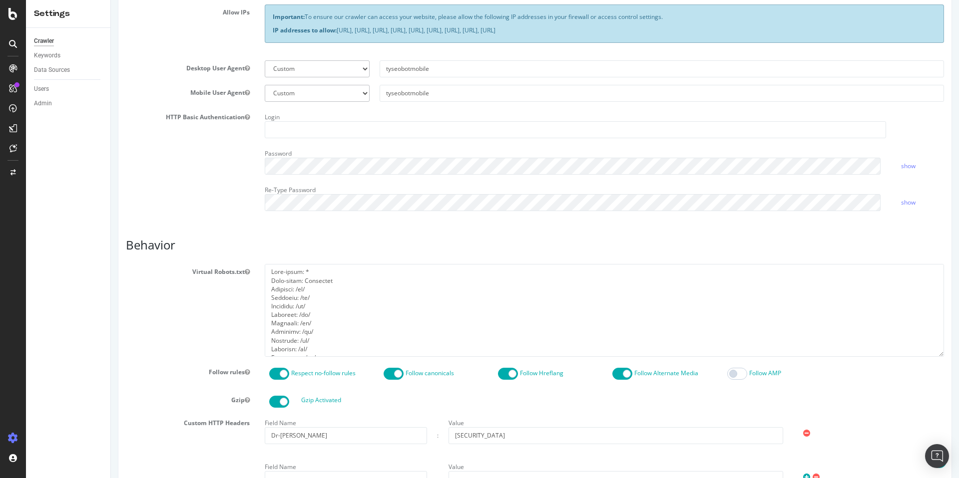
scroll to position [1290, 0]
